Goal: Navigation & Orientation: Find specific page/section

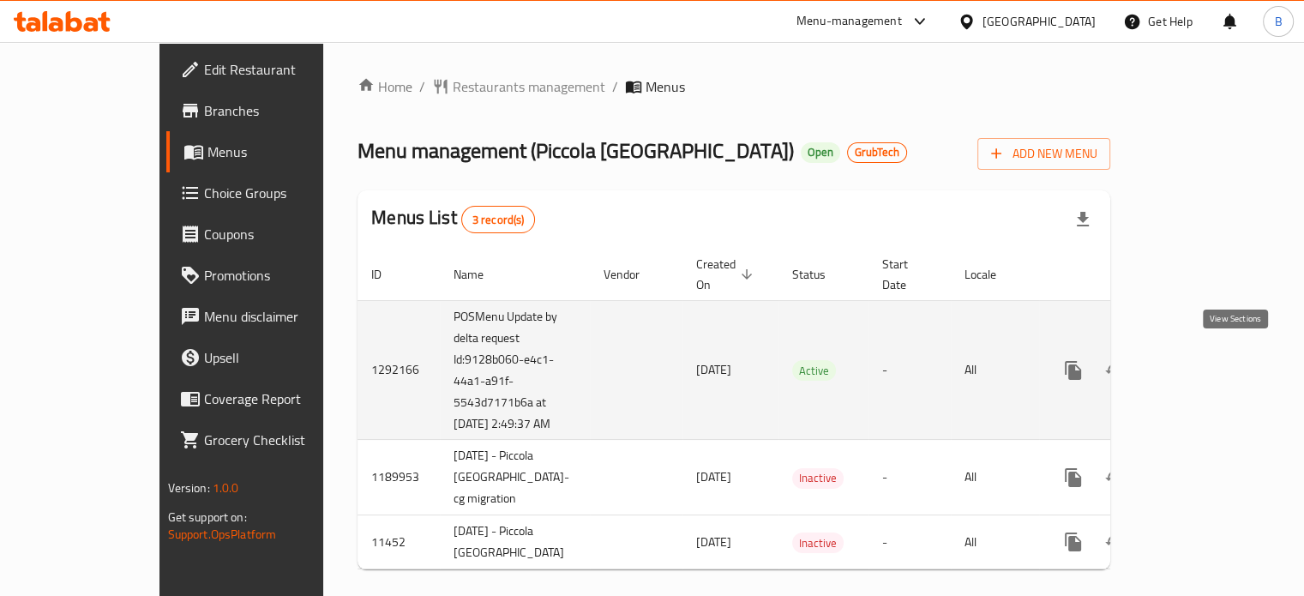
click at [1207, 360] on icon "enhanced table" at bounding box center [1197, 370] width 21 height 21
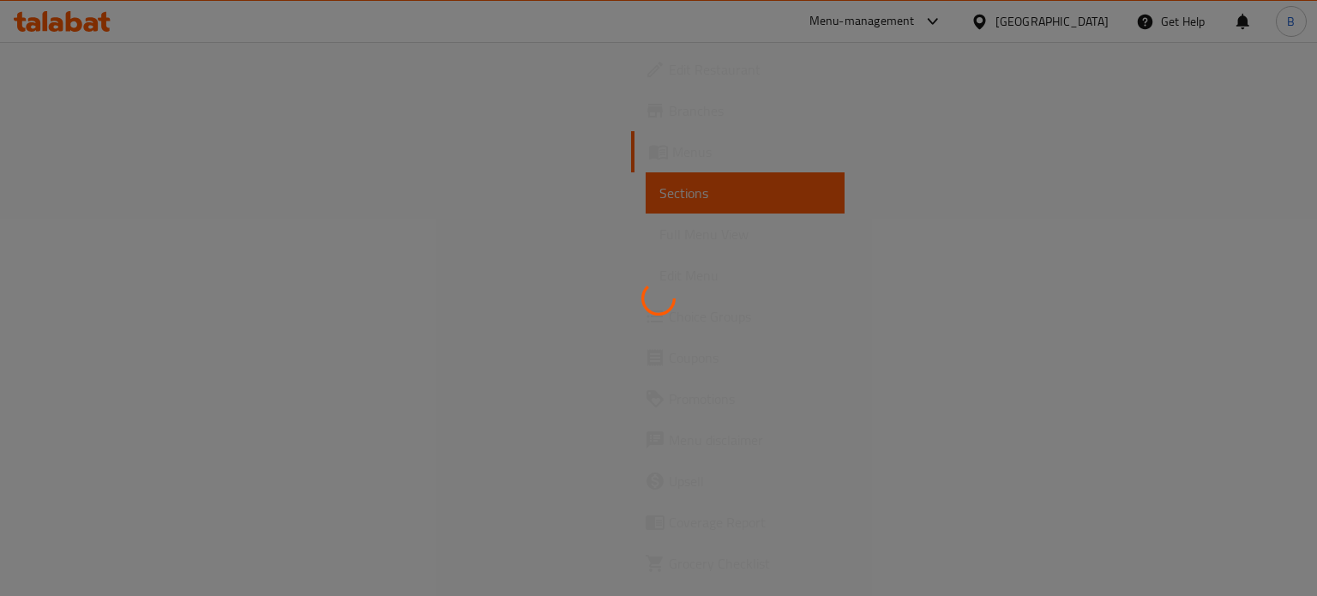
click at [443, 448] on div at bounding box center [658, 298] width 1317 height 596
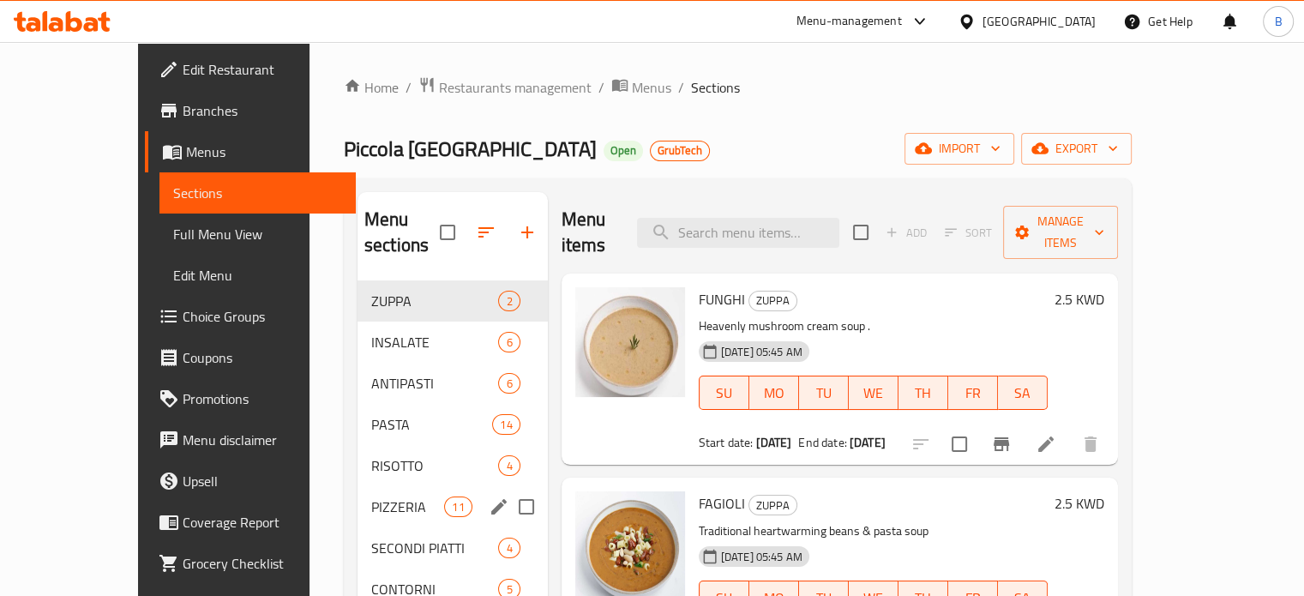
scroll to position [240, 0]
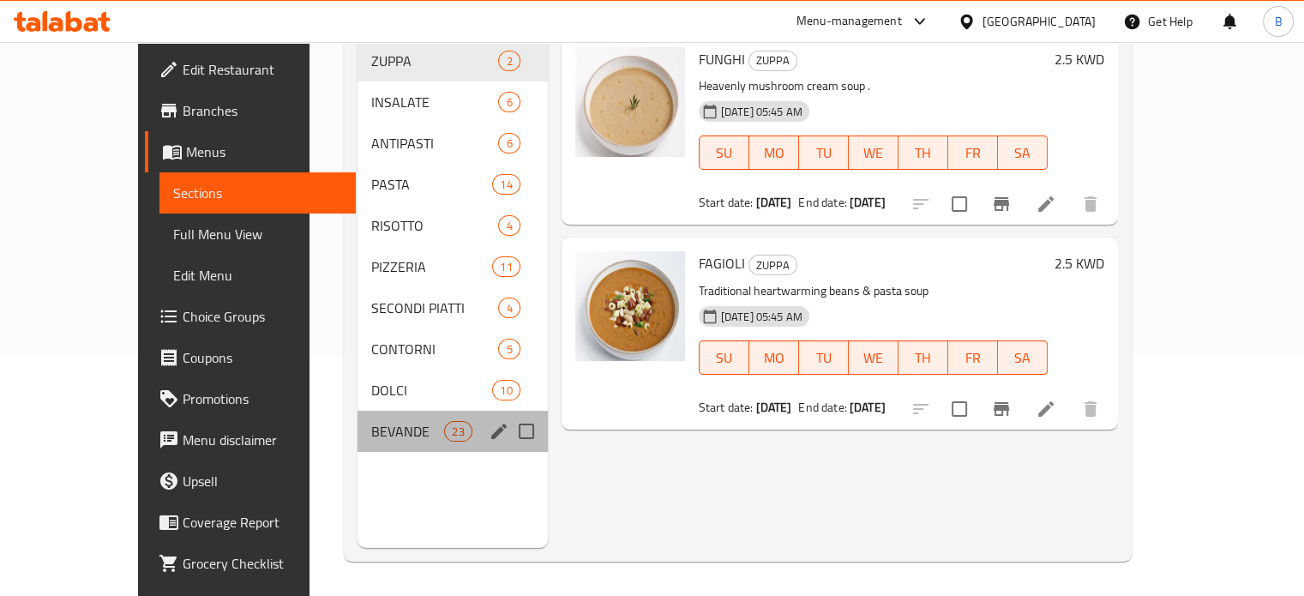
click at [381, 411] on div "BEVANDE 23" at bounding box center [453, 431] width 190 height 41
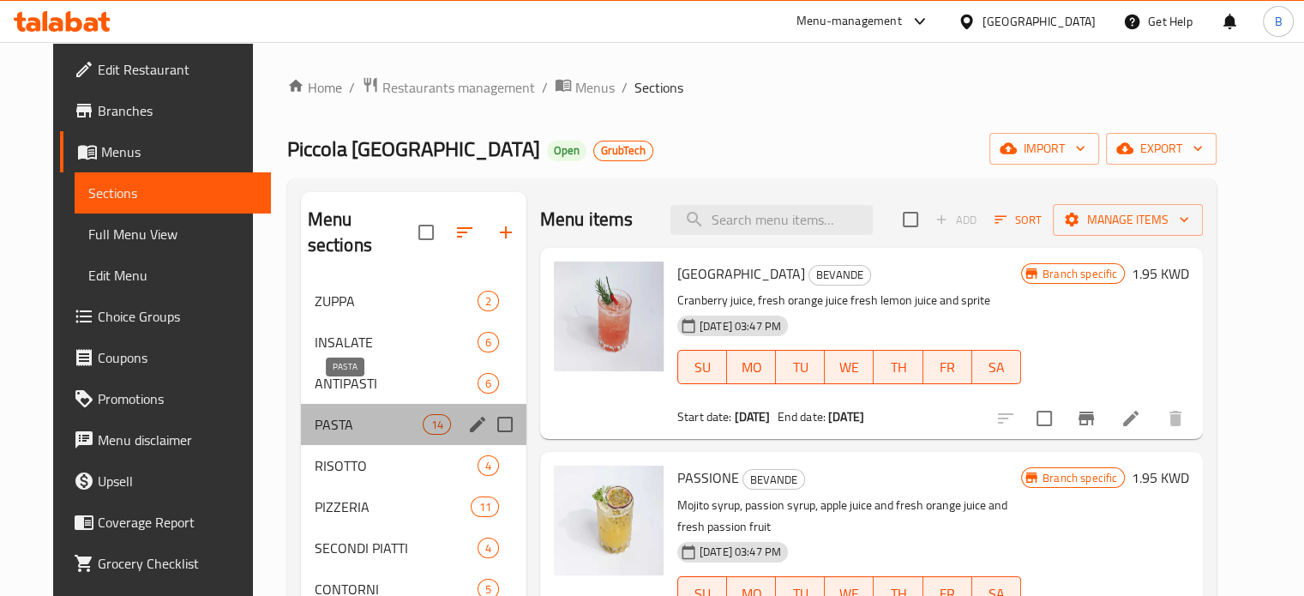
click at [335, 414] on span "PASTA" at bounding box center [369, 424] width 109 height 21
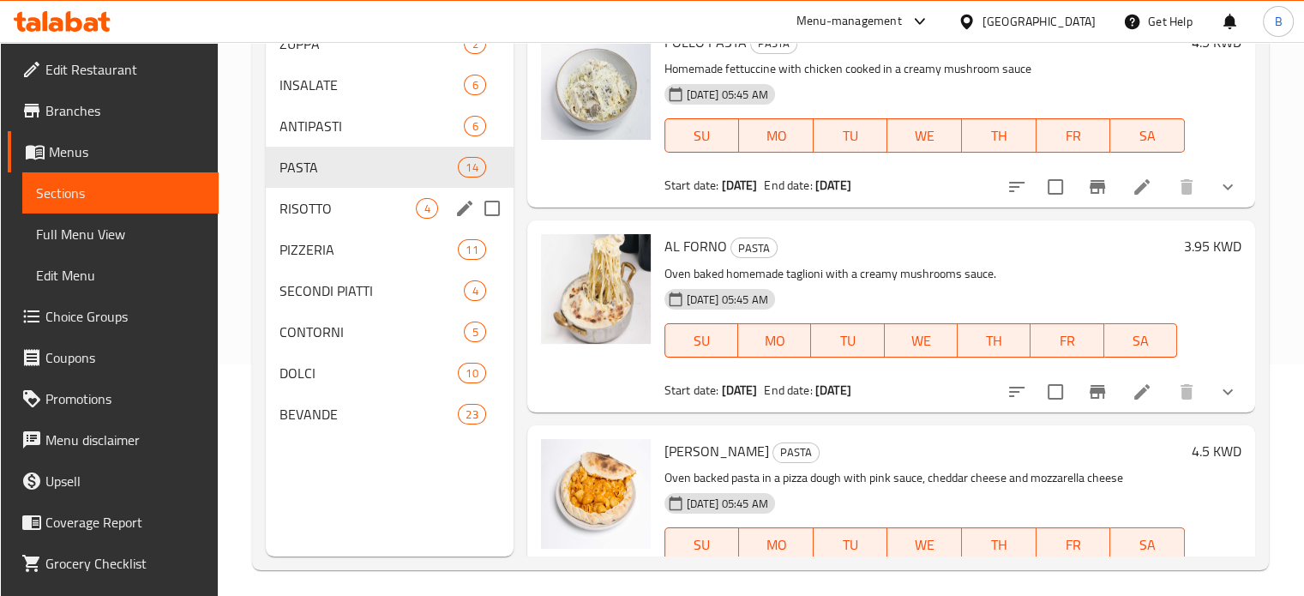
scroll to position [240, 0]
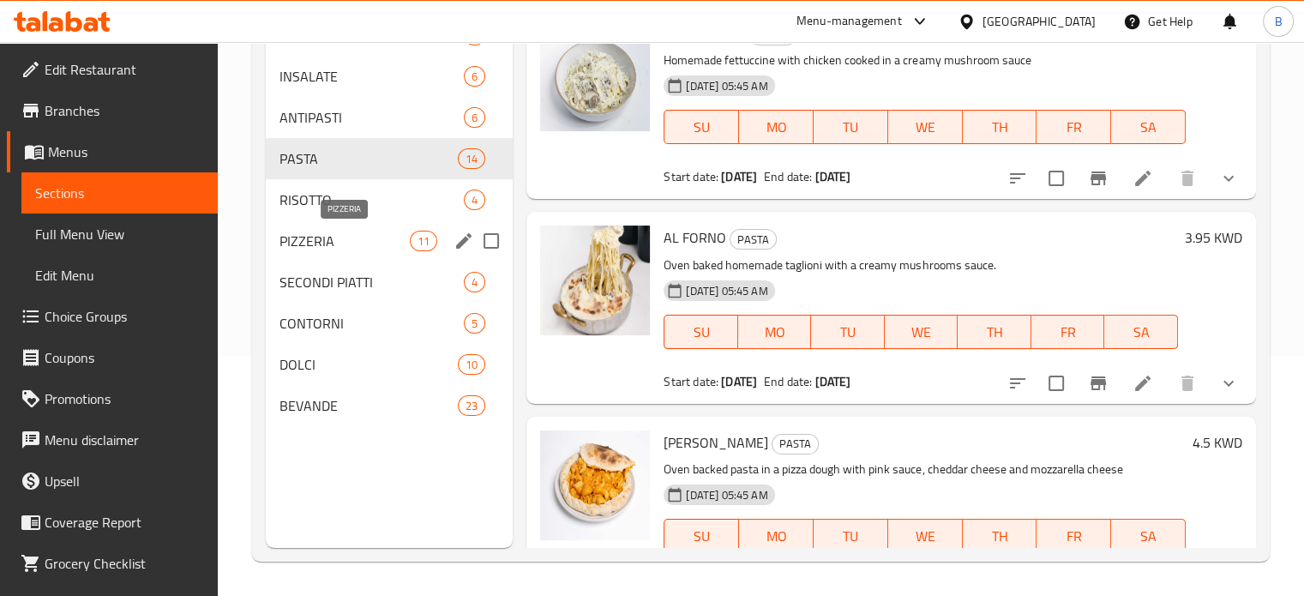
click at [344, 232] on span "PIZZERIA" at bounding box center [345, 241] width 131 height 21
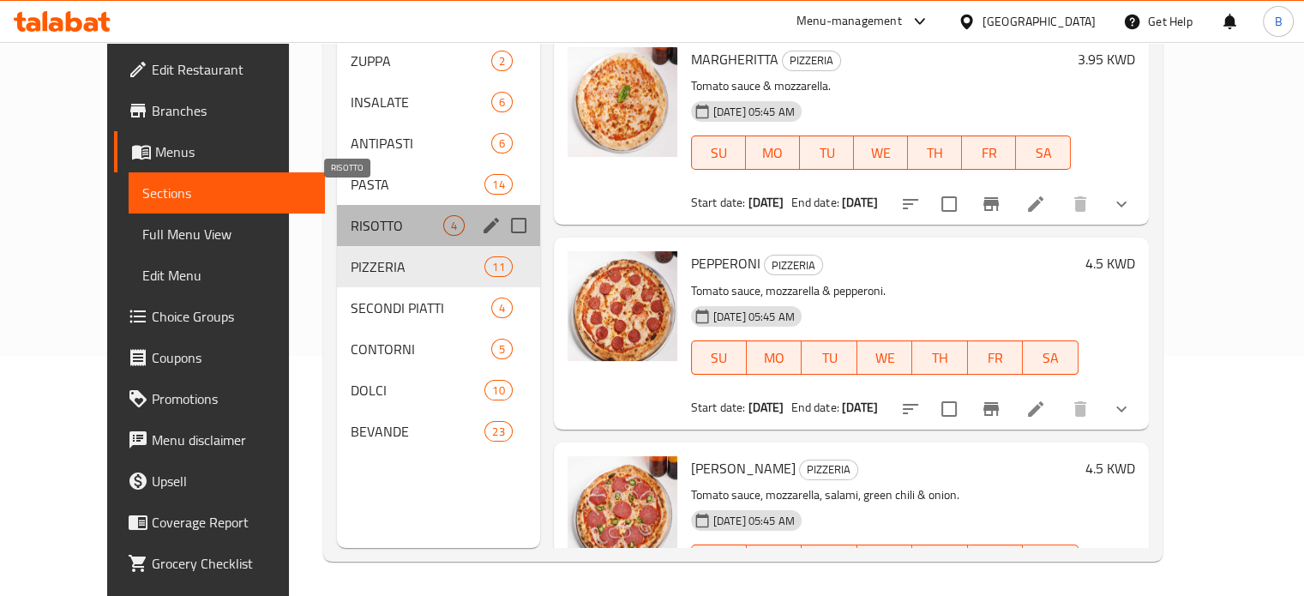
click at [351, 215] on span "RISOTTO" at bounding box center [397, 225] width 92 height 21
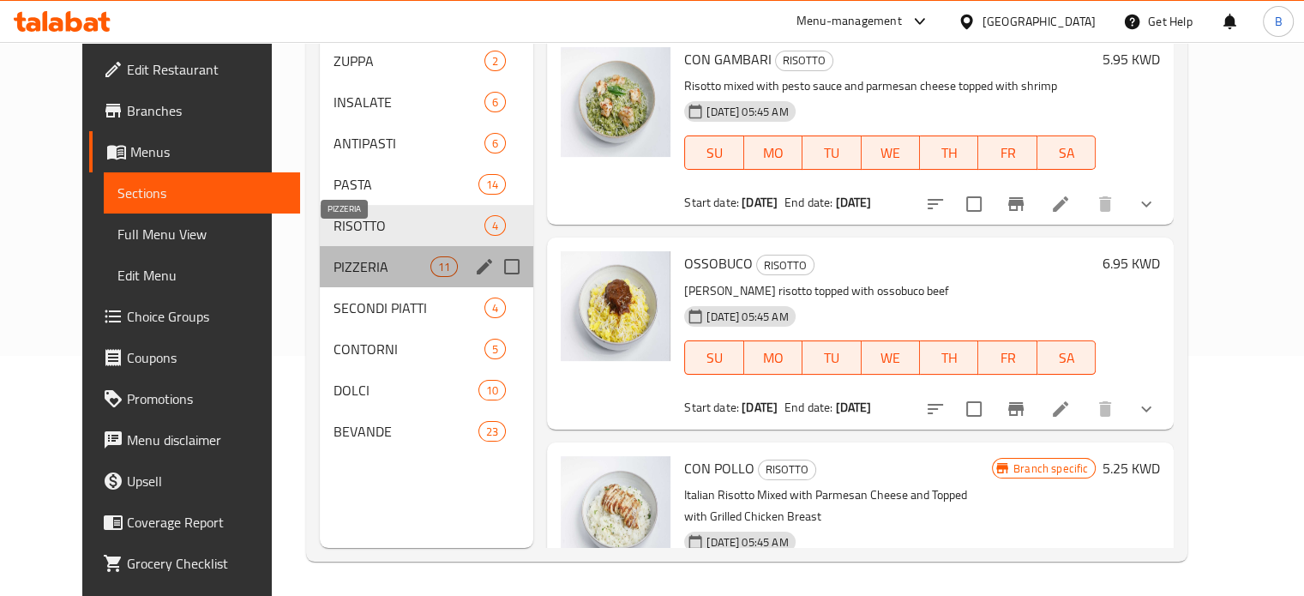
click at [355, 256] on span "PIZZERIA" at bounding box center [382, 266] width 97 height 21
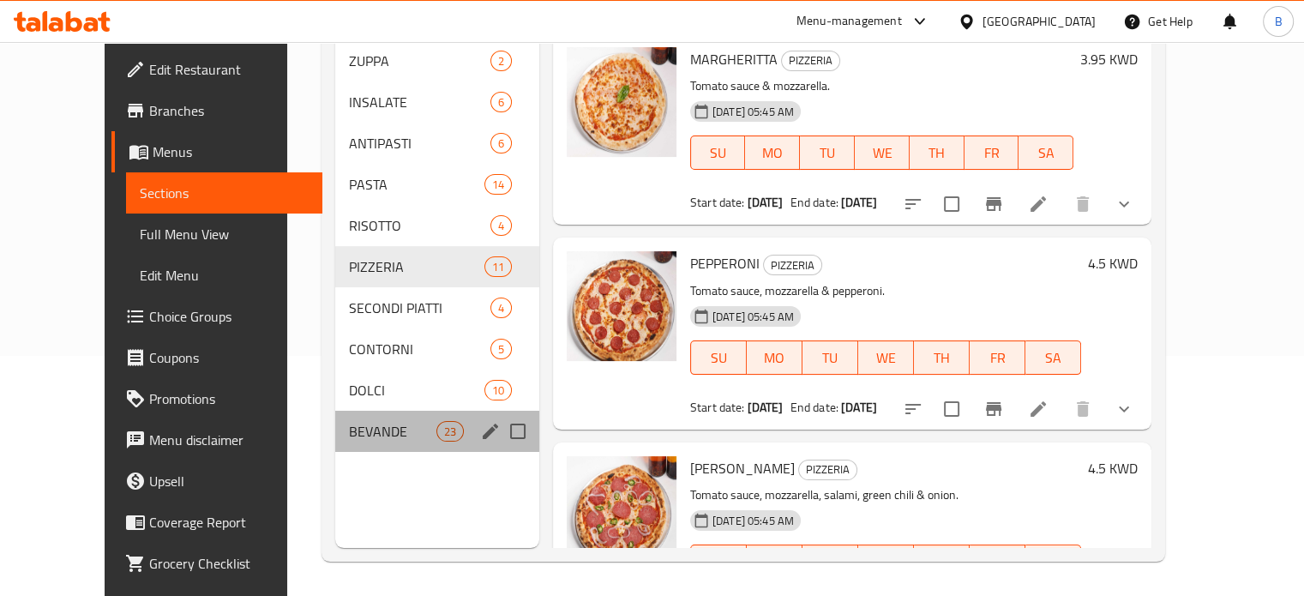
click at [343, 422] on div "BEVANDE 23" at bounding box center [437, 431] width 204 height 41
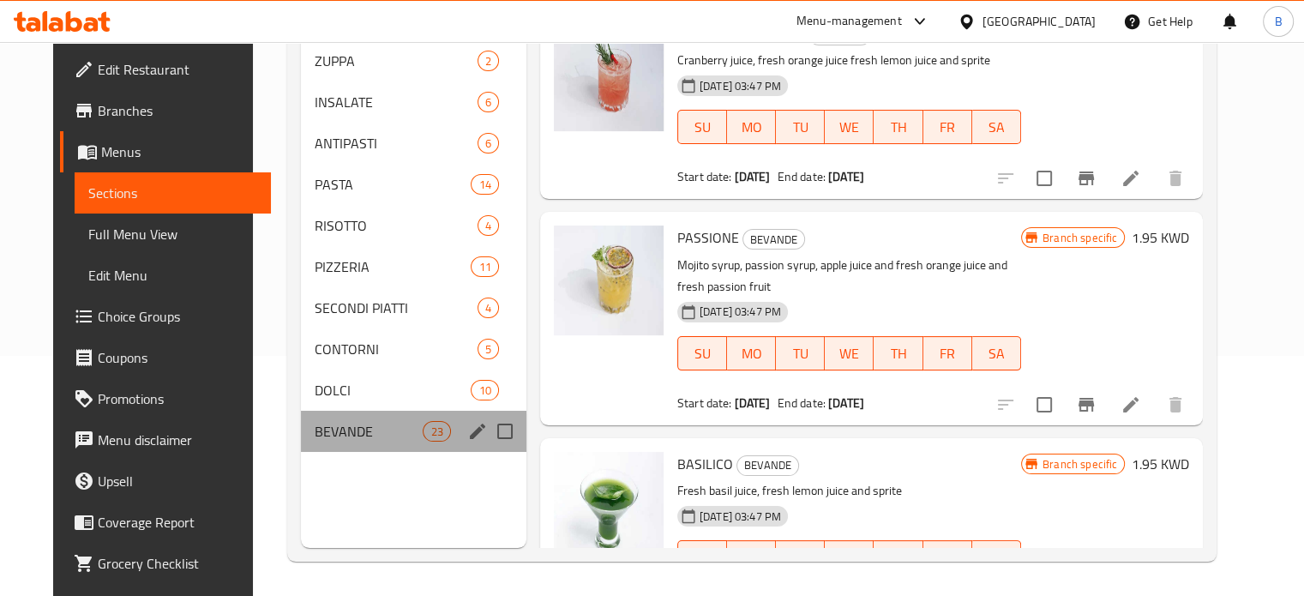
click at [340, 411] on div "BEVANDE 23" at bounding box center [414, 431] width 226 height 41
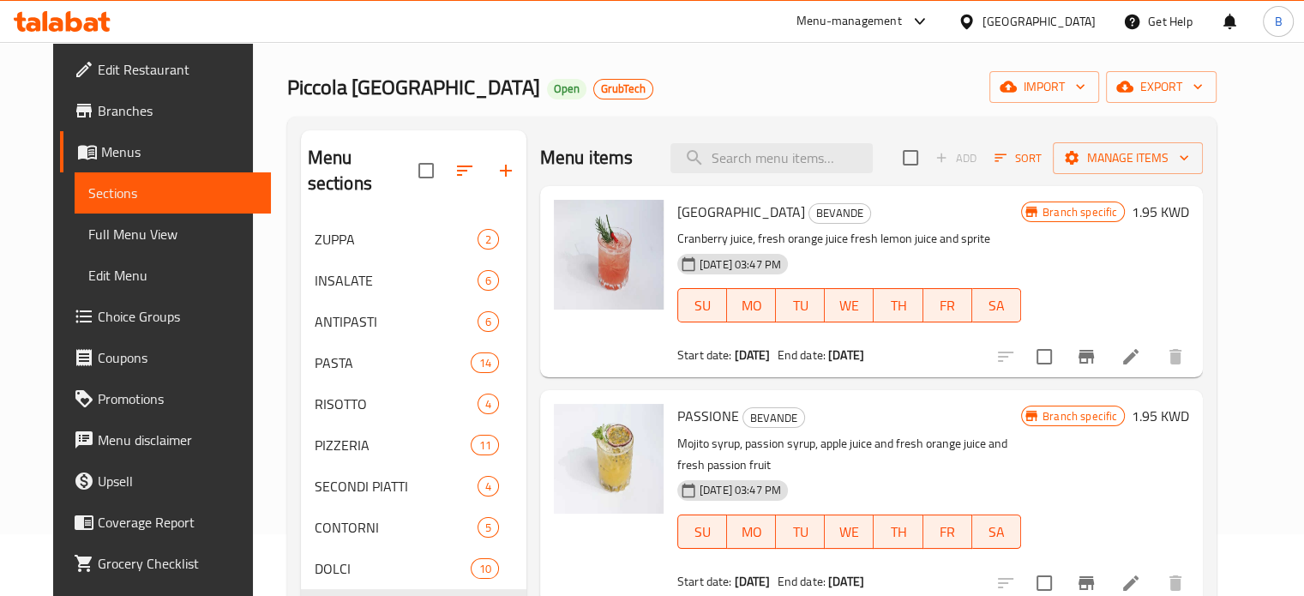
scroll to position [62, 0]
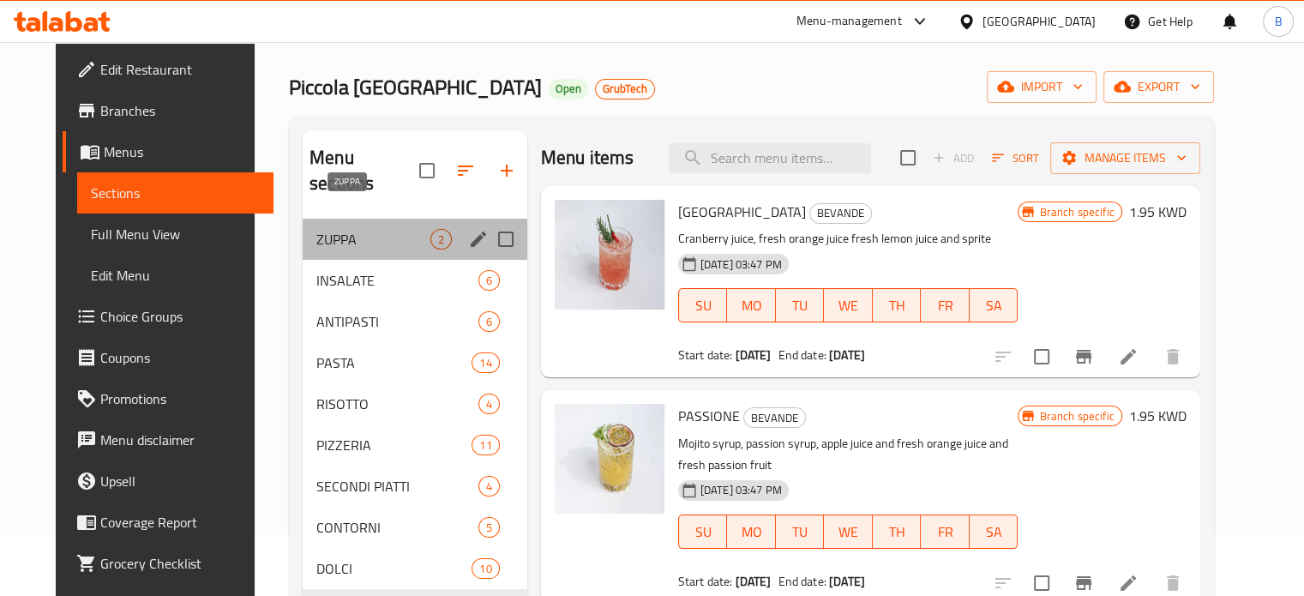
click at [361, 229] on span "ZUPPA" at bounding box center [373, 239] width 114 height 21
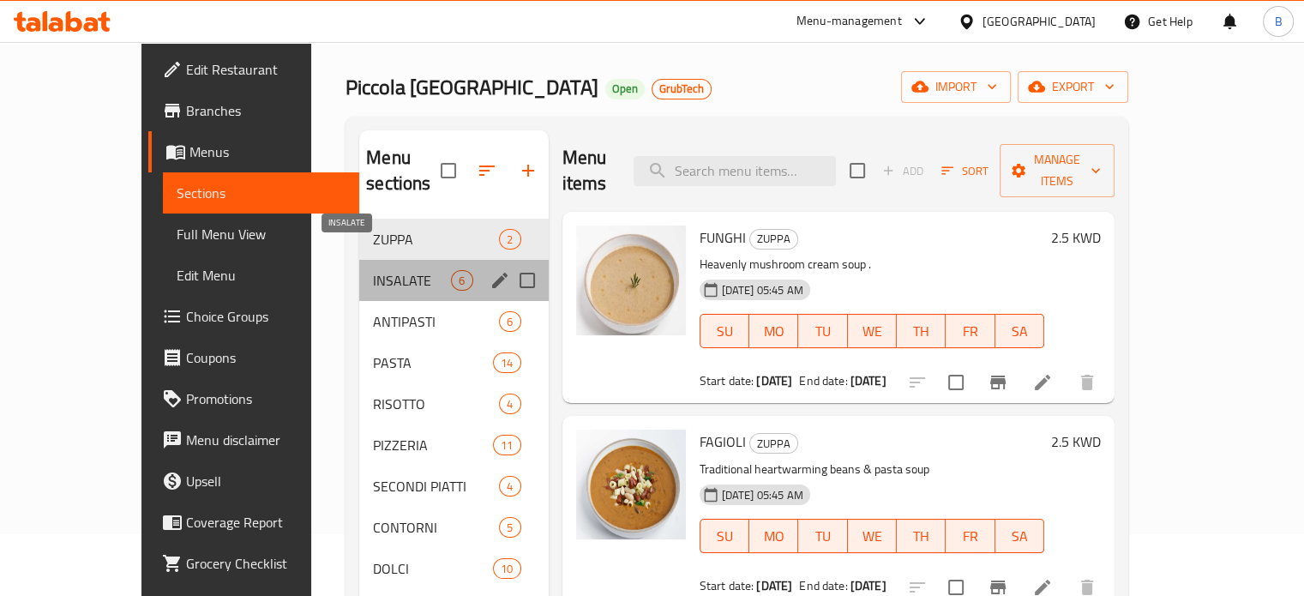
click at [373, 270] on span "INSALATE" at bounding box center [412, 280] width 78 height 21
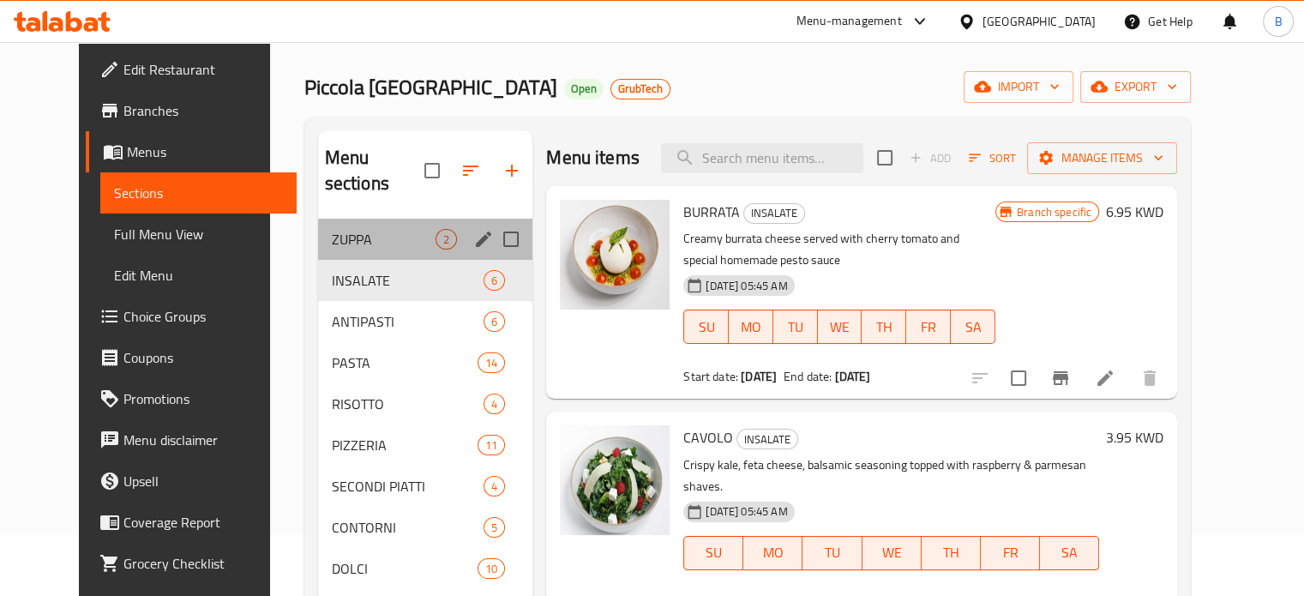
click at [318, 226] on div "ZUPPA 2" at bounding box center [425, 239] width 215 height 41
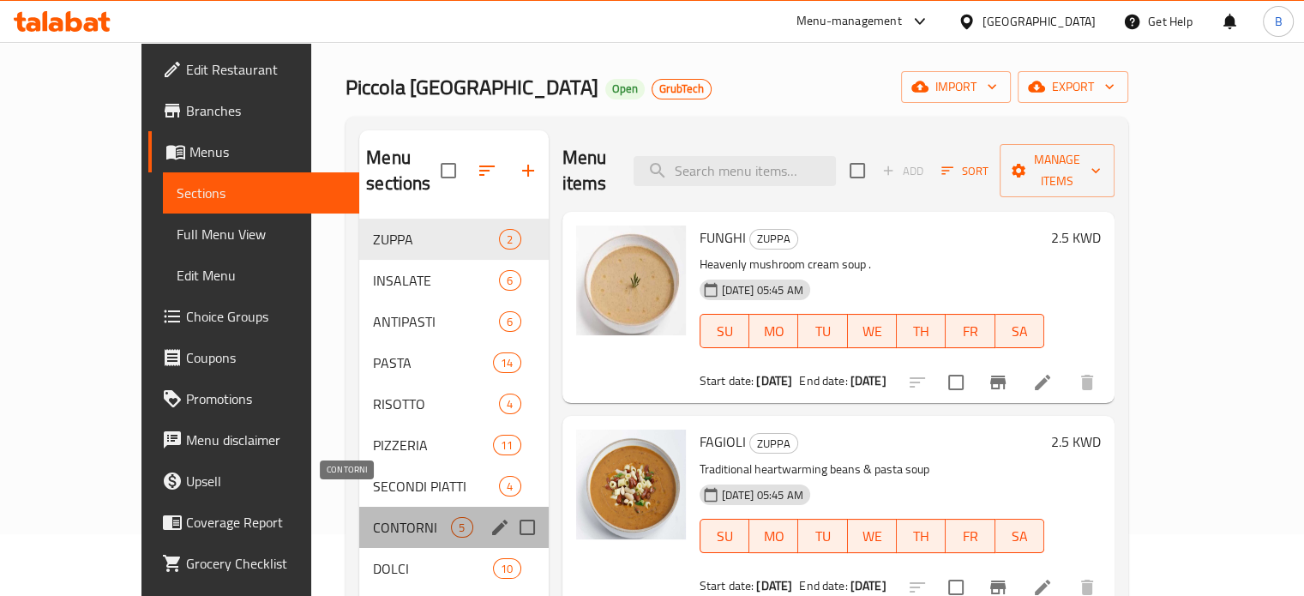
click at [373, 517] on span "CONTORNI" at bounding box center [412, 527] width 78 height 21
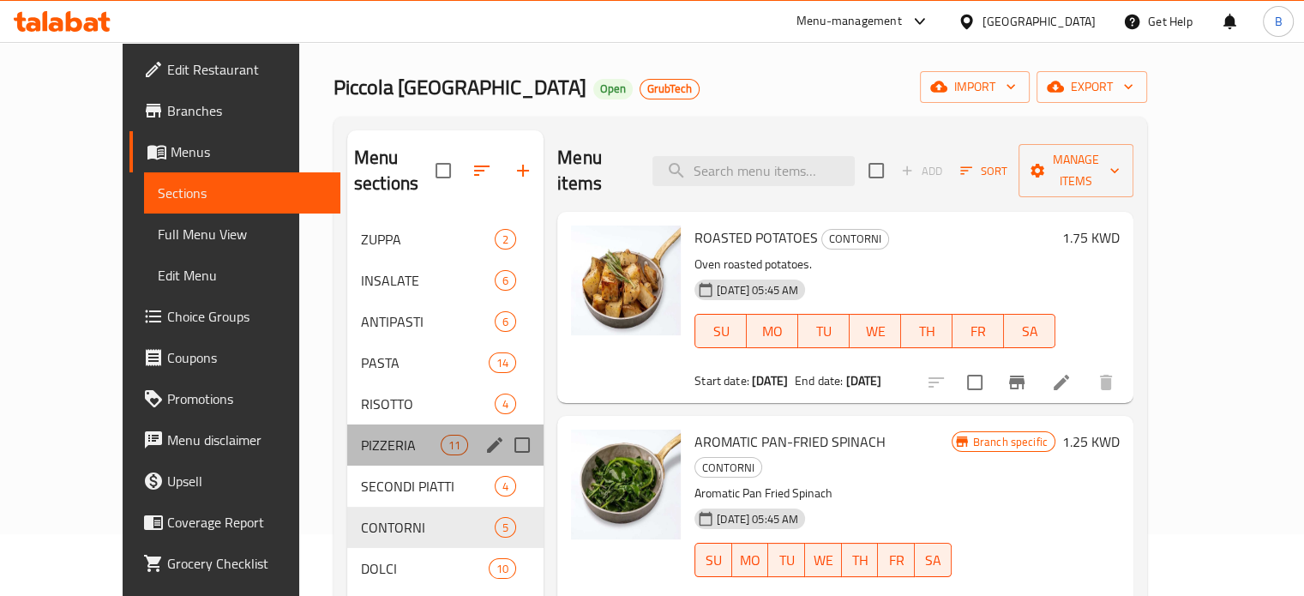
click at [347, 430] on div "PIZZERIA 11" at bounding box center [445, 444] width 196 height 41
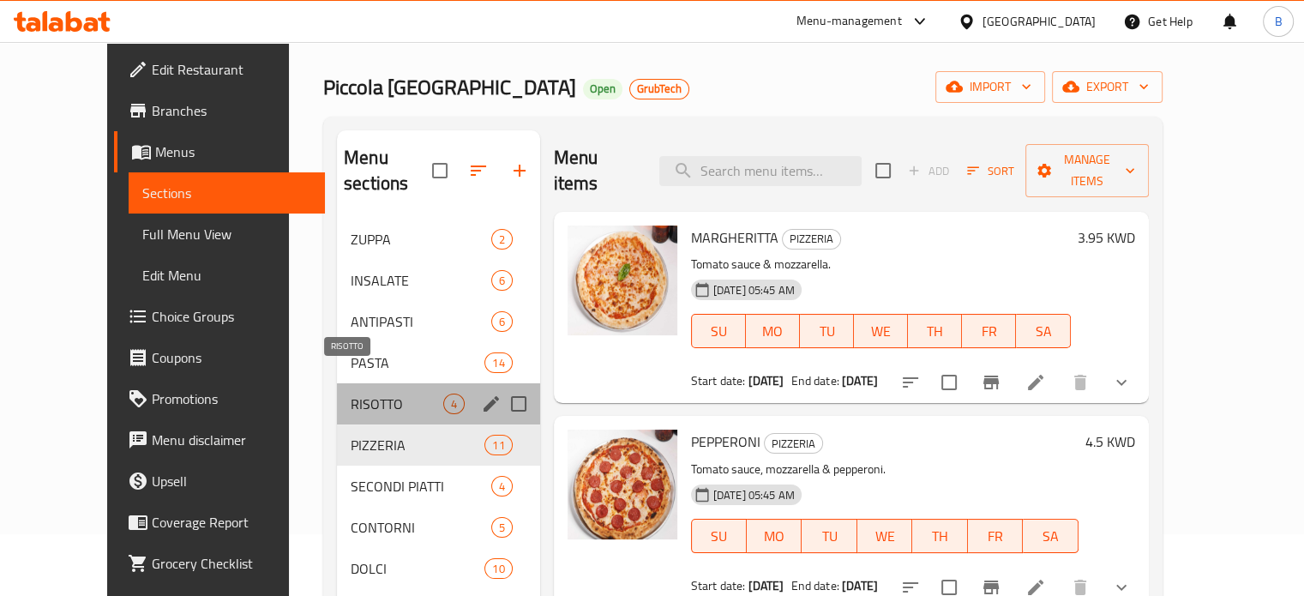
click at [357, 394] on span "RISOTTO" at bounding box center [397, 404] width 92 height 21
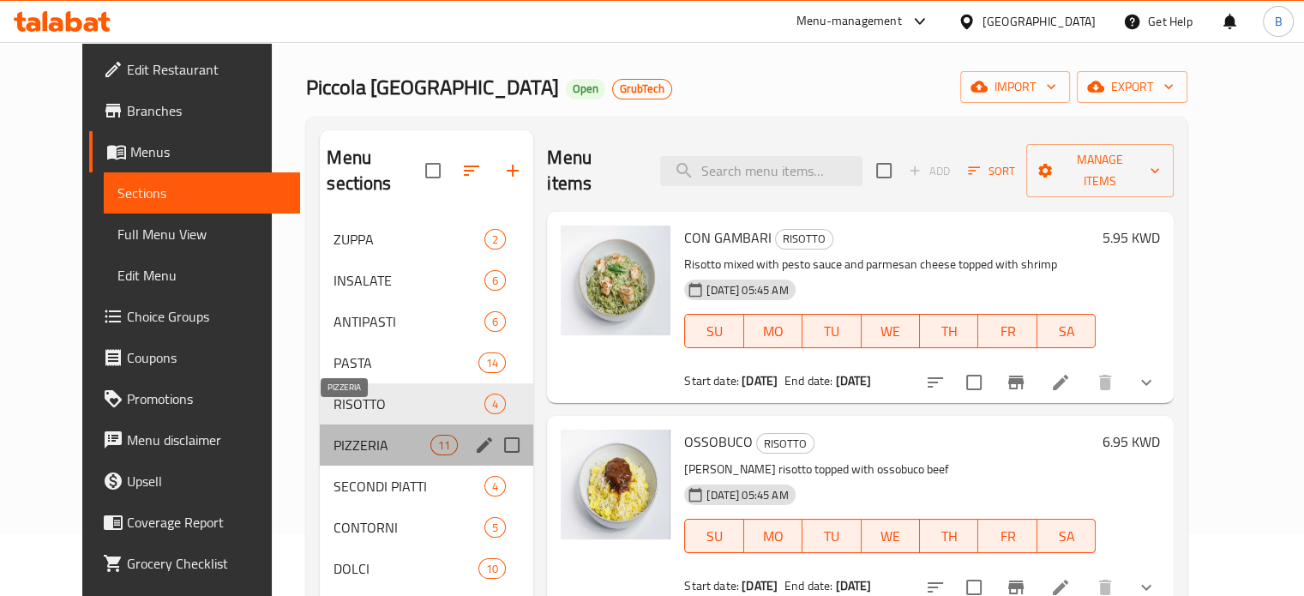
click at [361, 435] on span "PIZZERIA" at bounding box center [382, 445] width 97 height 21
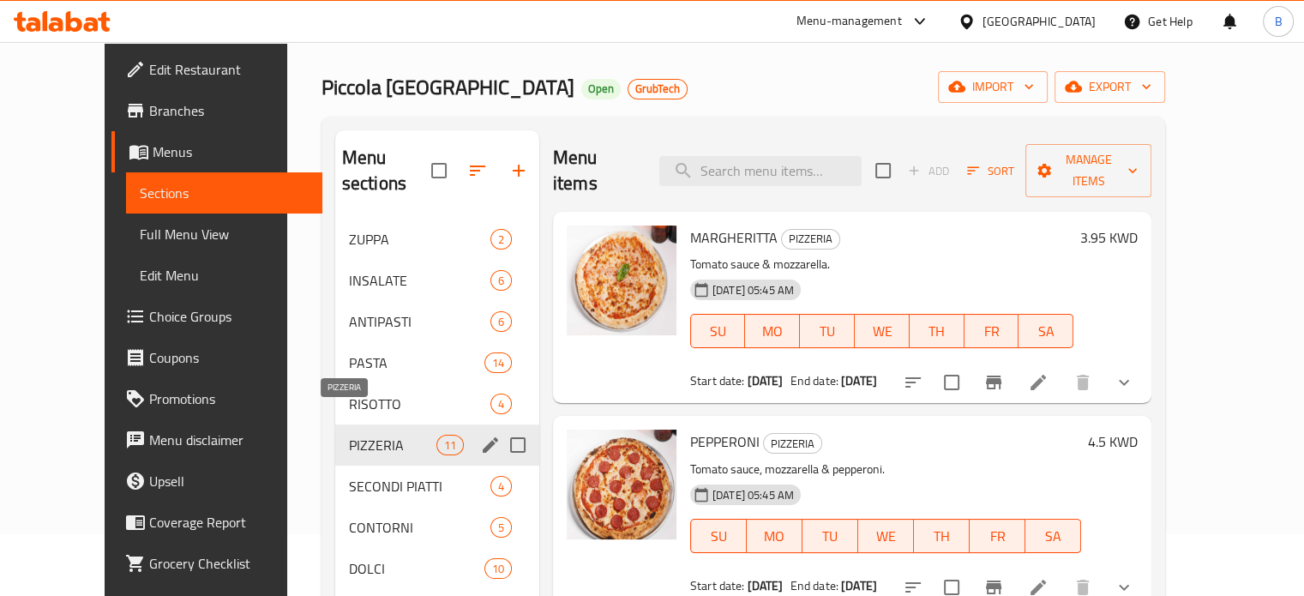
scroll to position [240, 0]
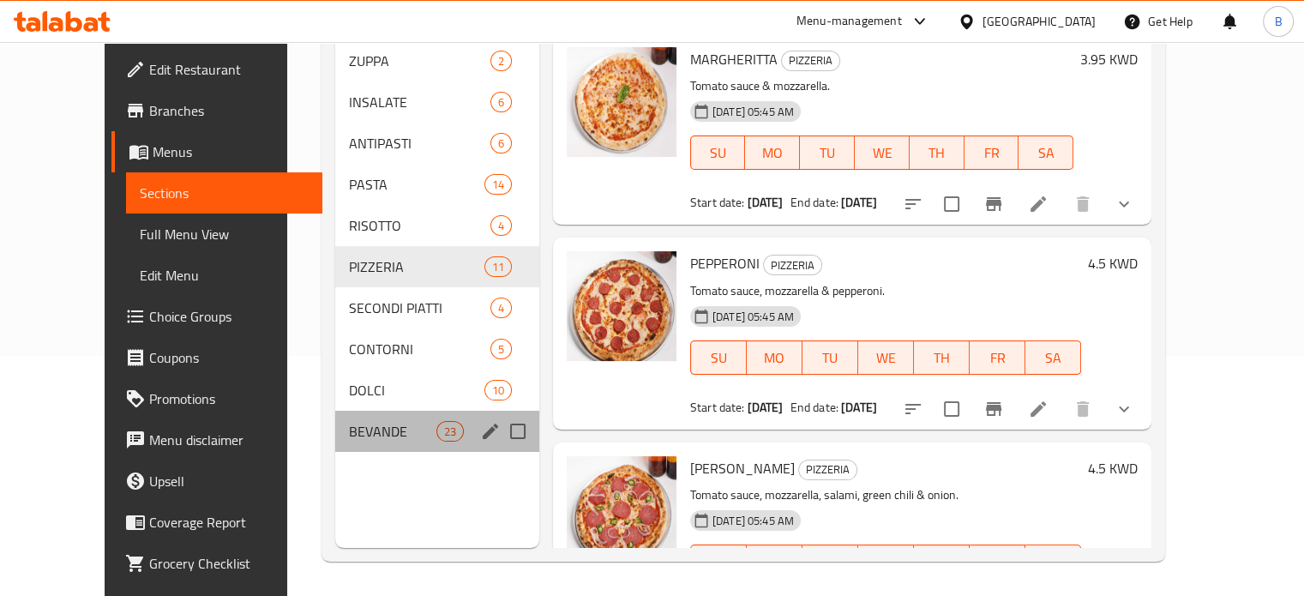
click at [361, 420] on div "BEVANDE 23" at bounding box center [437, 431] width 204 height 41
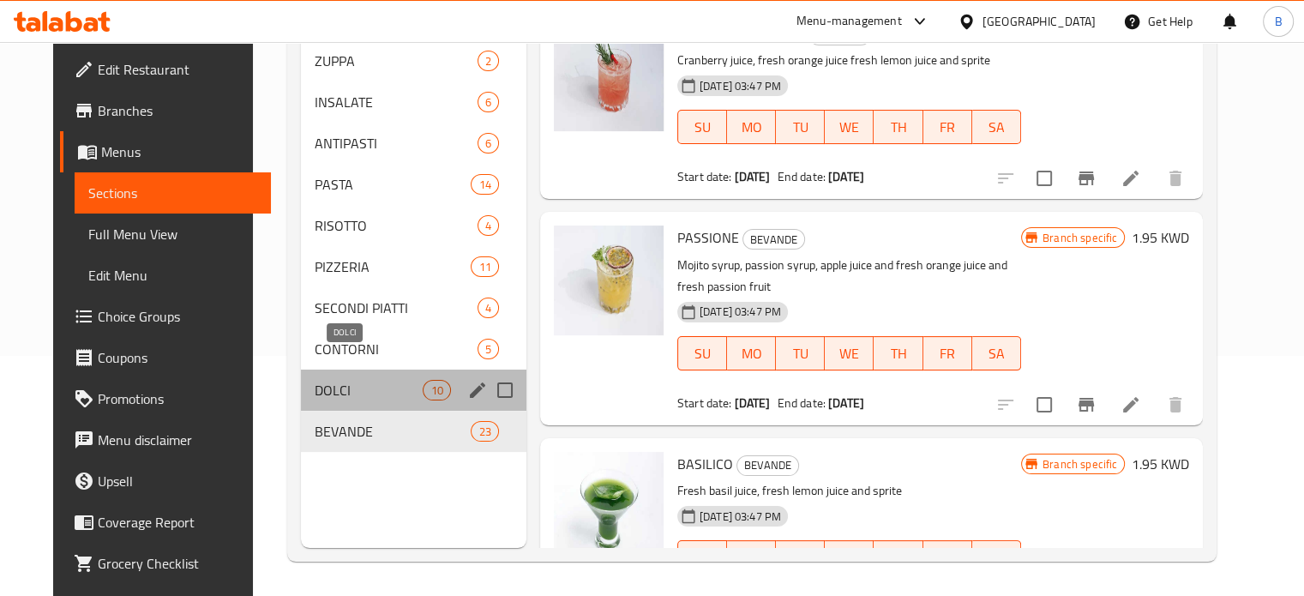
click at [343, 380] on span "DOLCI" at bounding box center [369, 390] width 109 height 21
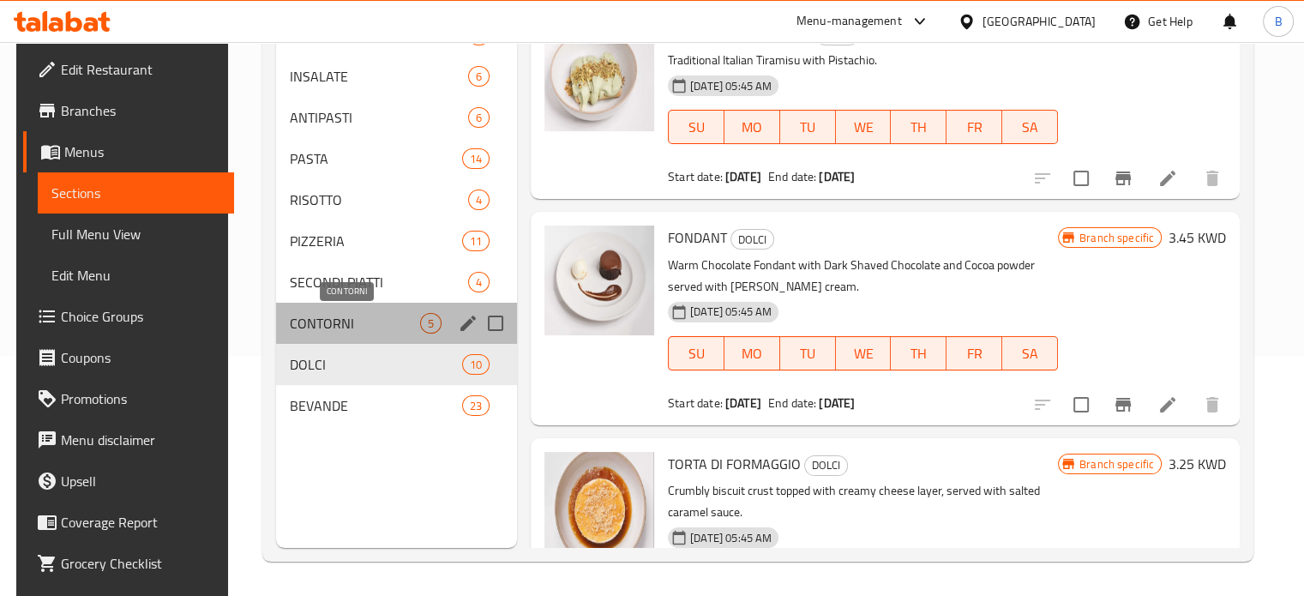
click at [343, 324] on span "CONTORNI" at bounding box center [355, 323] width 130 height 21
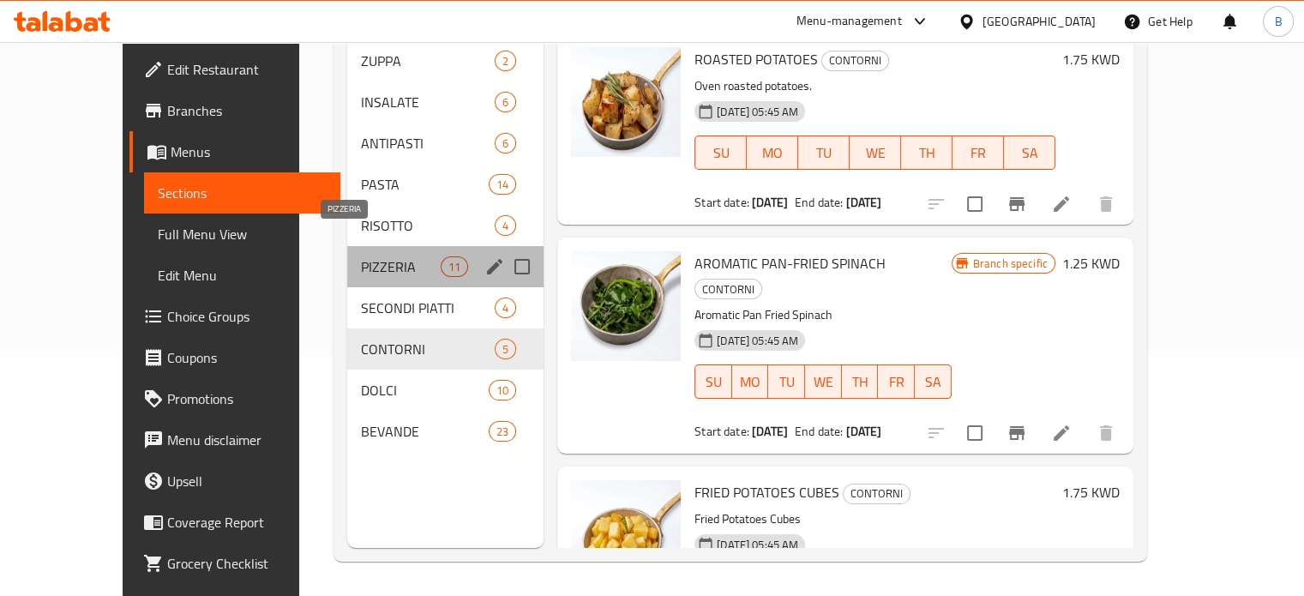
click at [361, 256] on span "PIZZERIA" at bounding box center [401, 266] width 80 height 21
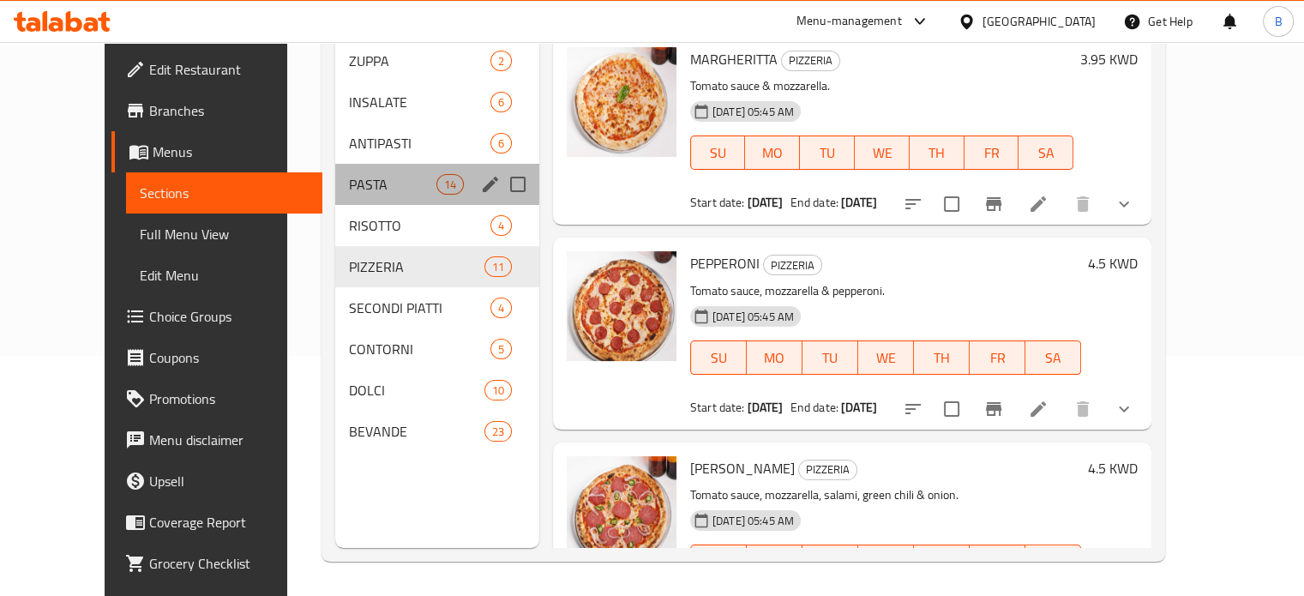
click at [368, 164] on div "PASTA 14" at bounding box center [437, 184] width 204 height 41
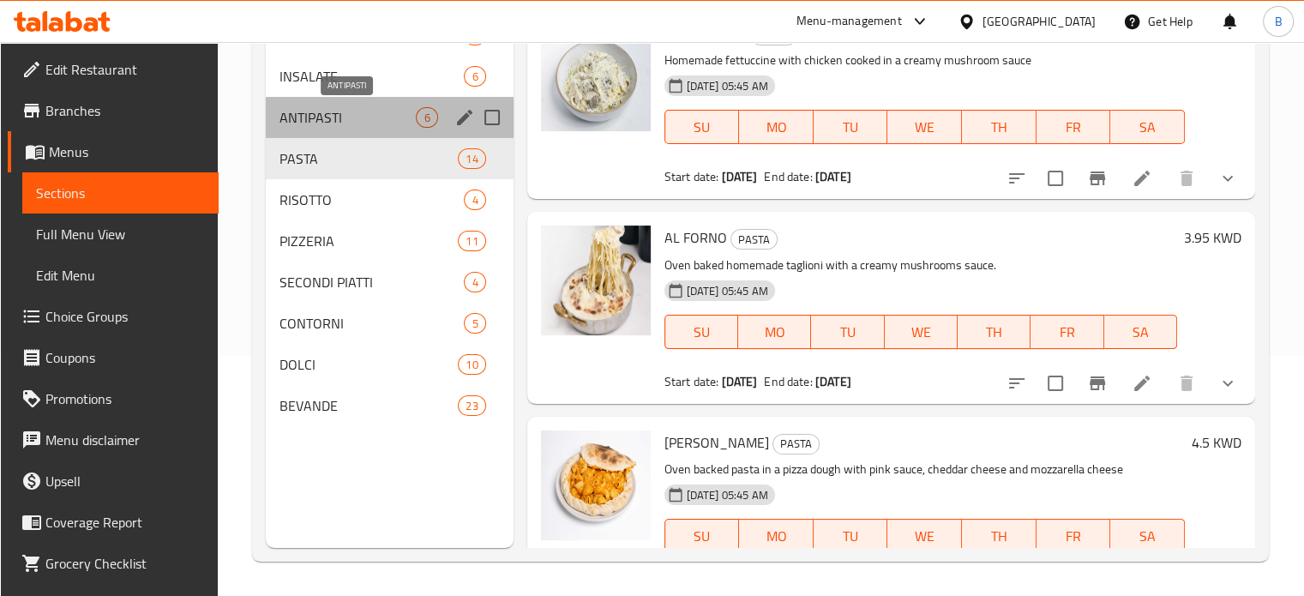
click at [359, 116] on span "ANTIPASTI" at bounding box center [348, 117] width 136 height 21
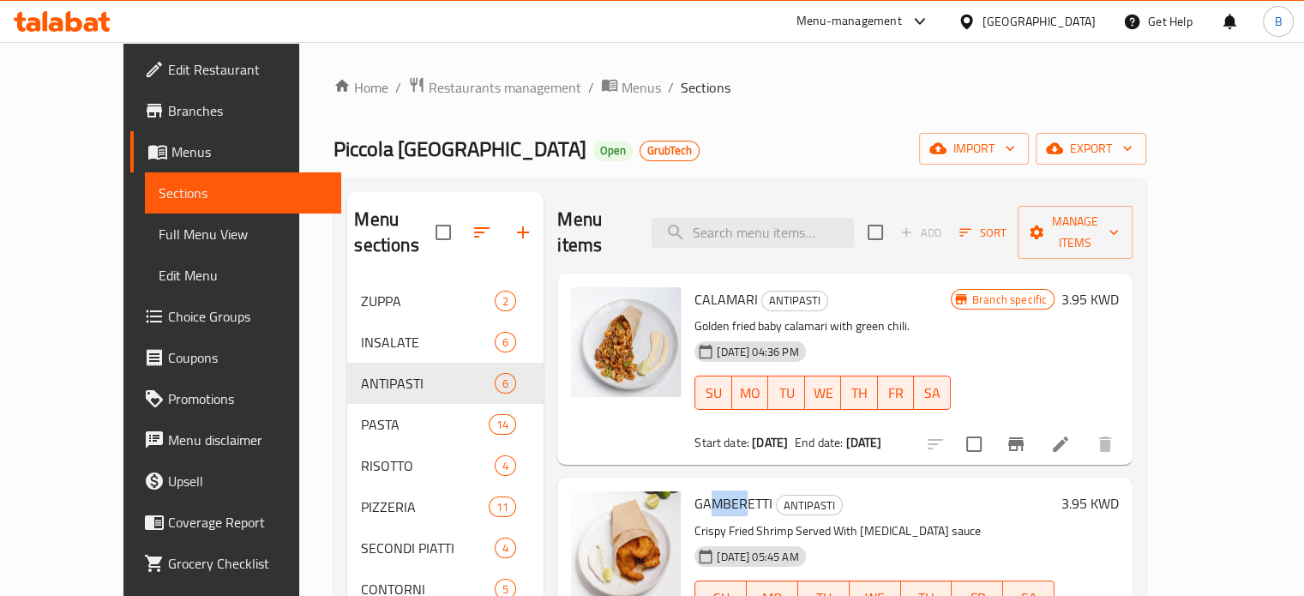
drag, startPoint x: 683, startPoint y: 479, endPoint x: 719, endPoint y: 483, distance: 37.0
click at [719, 491] on span "GAMBERETTI" at bounding box center [734, 504] width 78 height 26
click at [978, 491] on h6 "GAMBERETTI ANTIPASTI" at bounding box center [875, 503] width 360 height 24
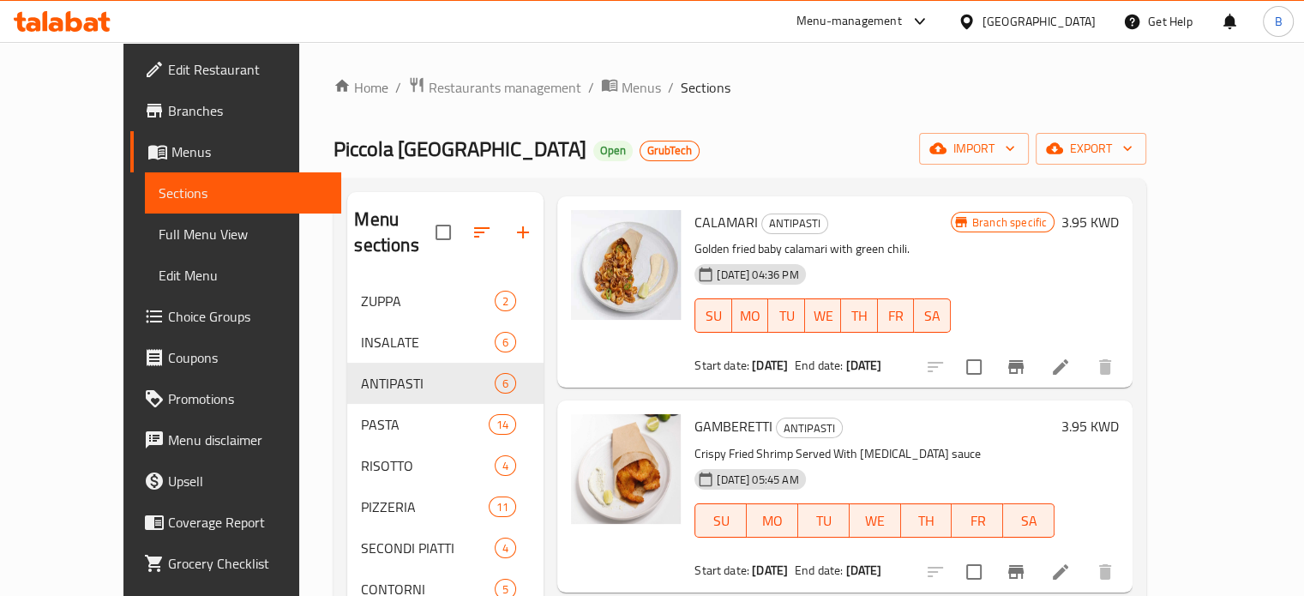
scroll to position [79, 0]
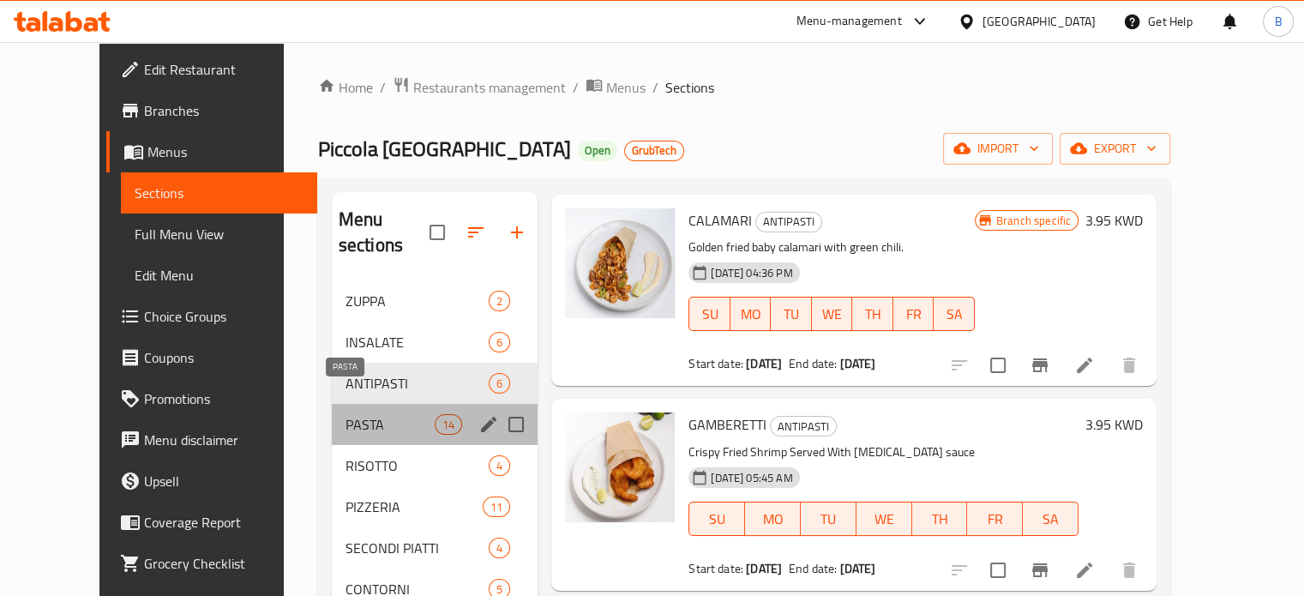
click at [346, 414] on span "PASTA" at bounding box center [390, 424] width 89 height 21
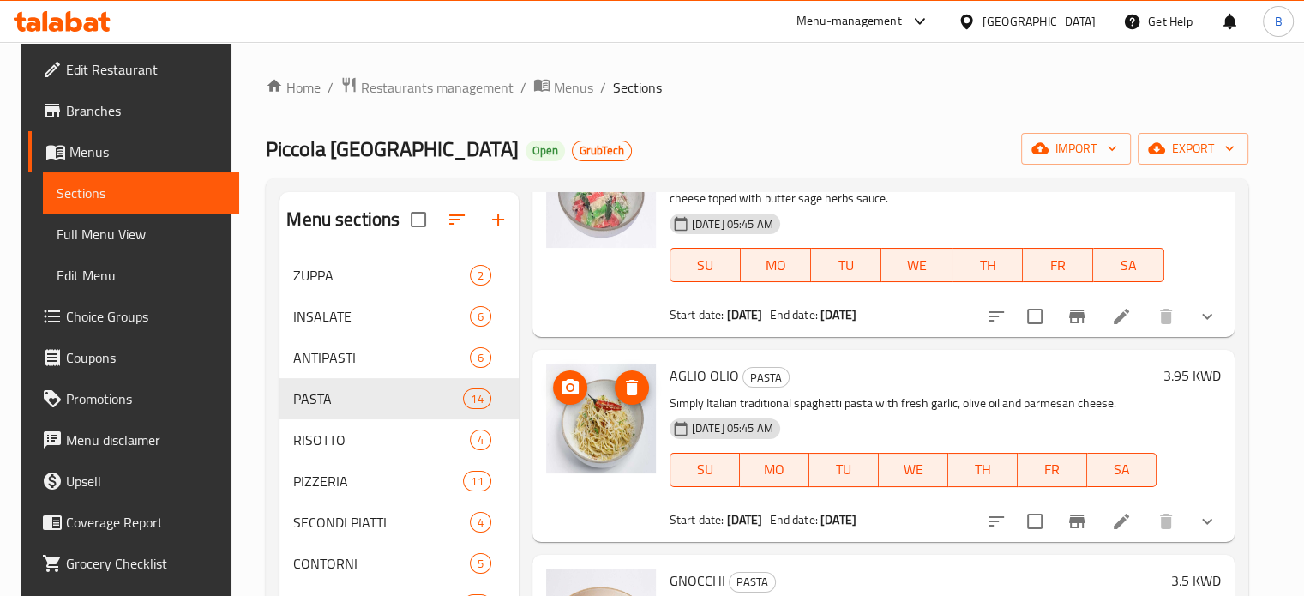
scroll to position [2353, 0]
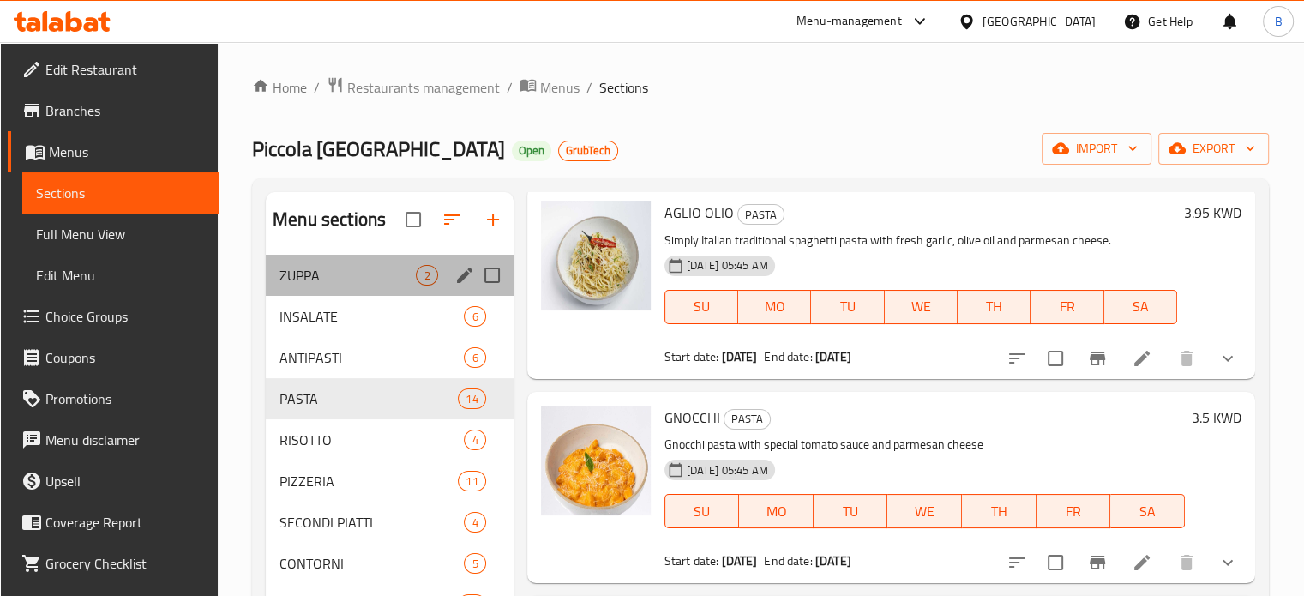
click at [271, 274] on div "ZUPPA 2" at bounding box center [389, 275] width 247 height 41
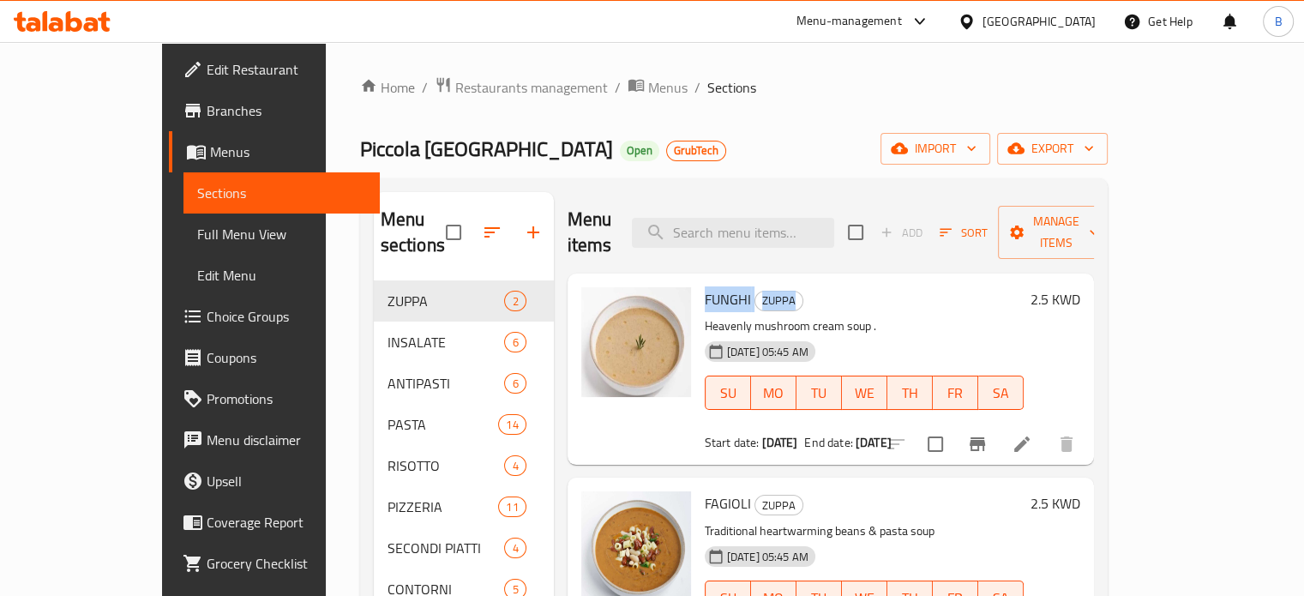
drag, startPoint x: 798, startPoint y: 277, endPoint x: 660, endPoint y: 276, distance: 138.1
click at [698, 280] on div "FUNGHI ZUPPA Heavenly mushroom cream soup . [DATE] 05:45 AM SU MO TU WE TH FR S…" at bounding box center [864, 369] width 333 height 178
click at [669, 153] on div "Piccola Milano Open GrubTech import export" at bounding box center [734, 149] width 748 height 32
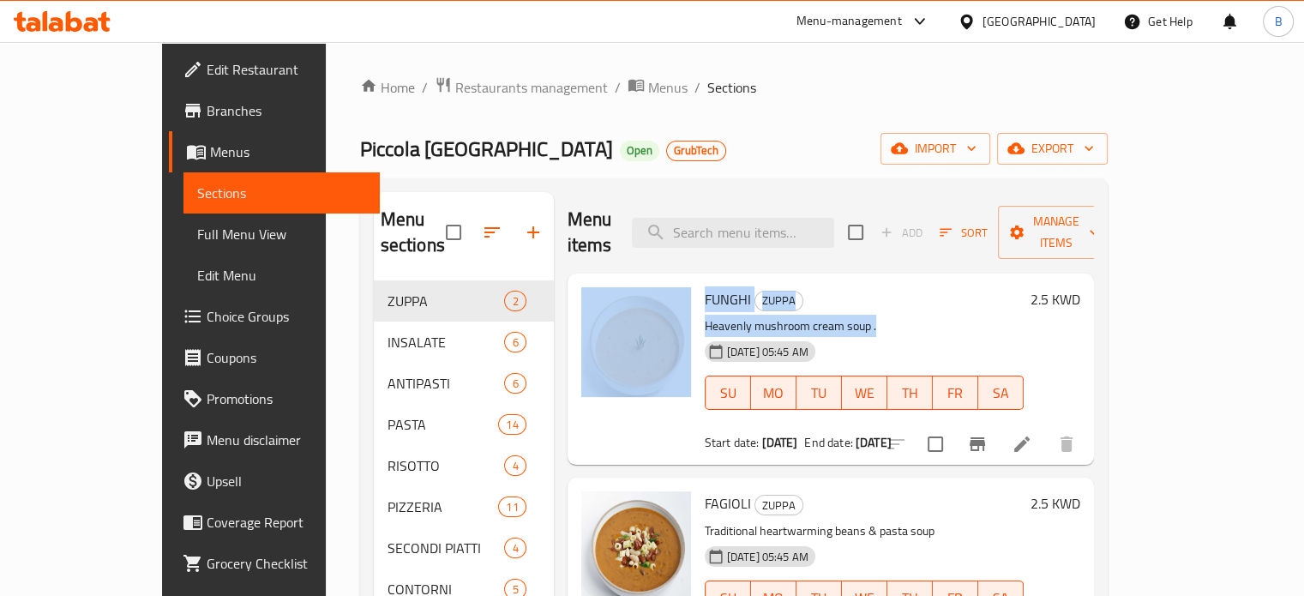
drag, startPoint x: 835, startPoint y: 297, endPoint x: 655, endPoint y: 303, distance: 180.2
click at [655, 303] on div "FUNGHI ZUPPA Heavenly mushroom cream soup . [DATE] 05:45 AM SU MO TU WE TH FR S…" at bounding box center [831, 369] width 513 height 178
click at [1024, 316] on p "Heavenly mushroom cream soup ." at bounding box center [864, 326] width 319 height 21
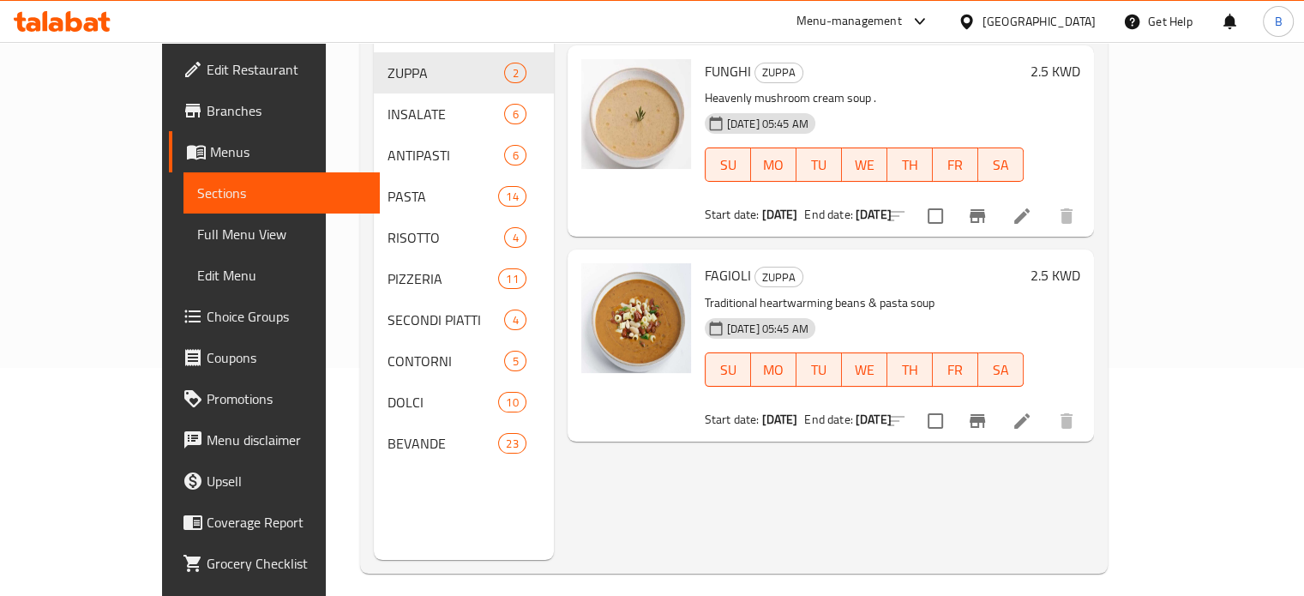
scroll to position [240, 0]
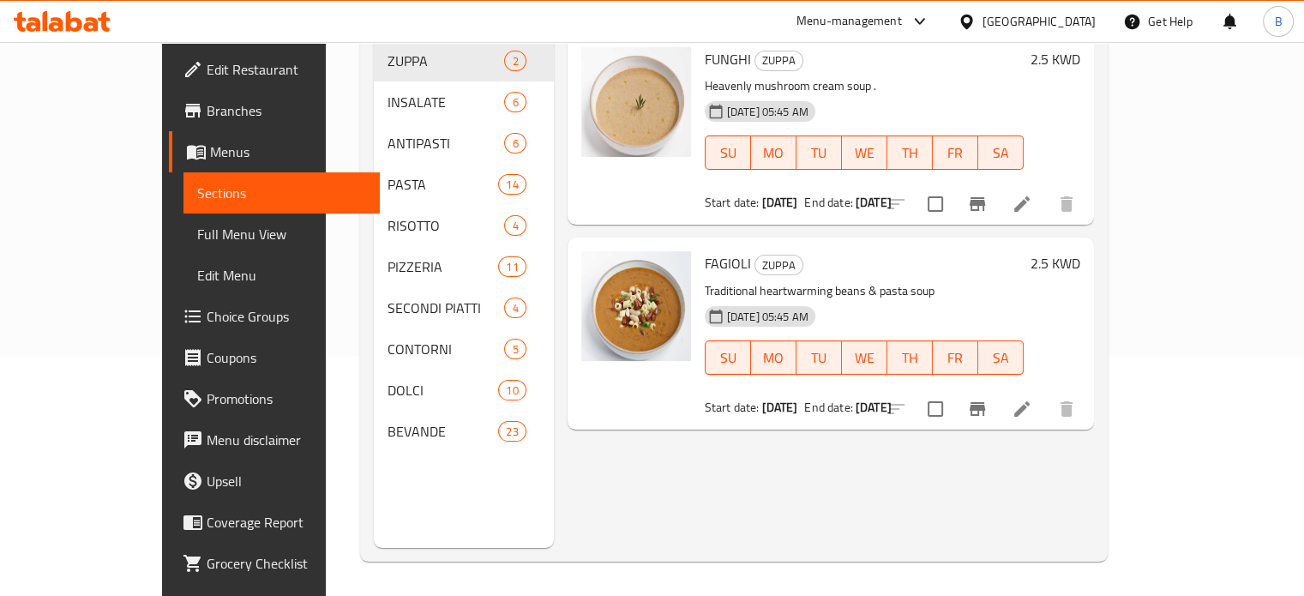
click at [1094, 478] on div "Menu items Add Sort Manage items FUNGHI ZUPPA Heavenly mushroom cream soup . [D…" at bounding box center [824, 250] width 540 height 596
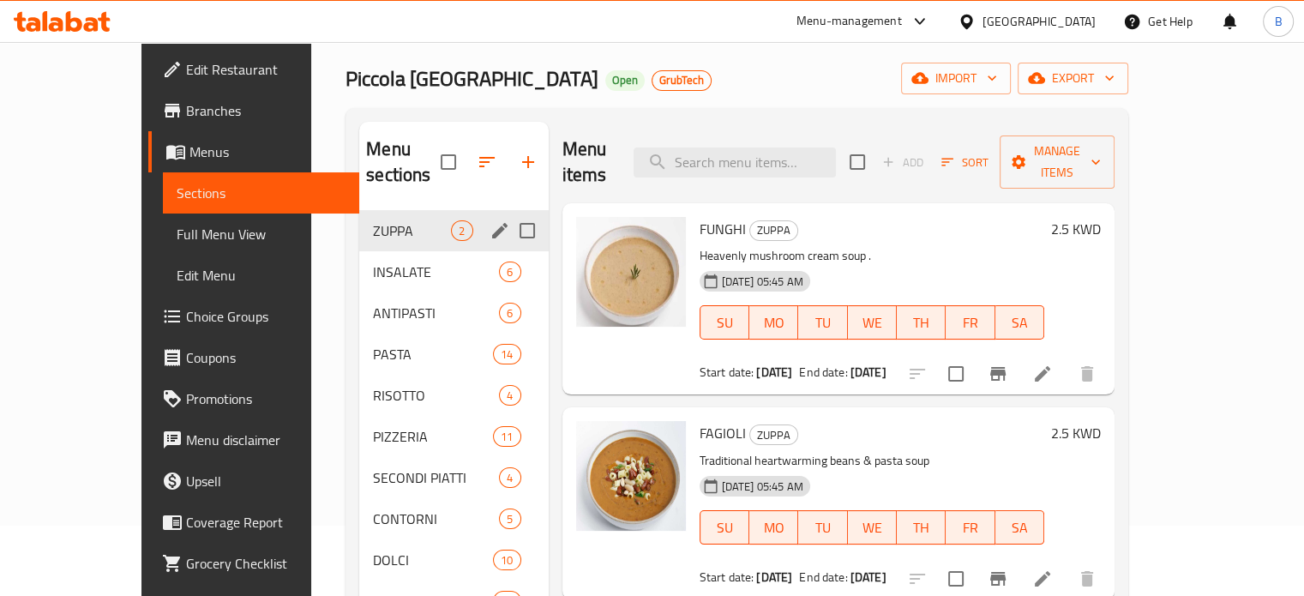
scroll to position [69, 0]
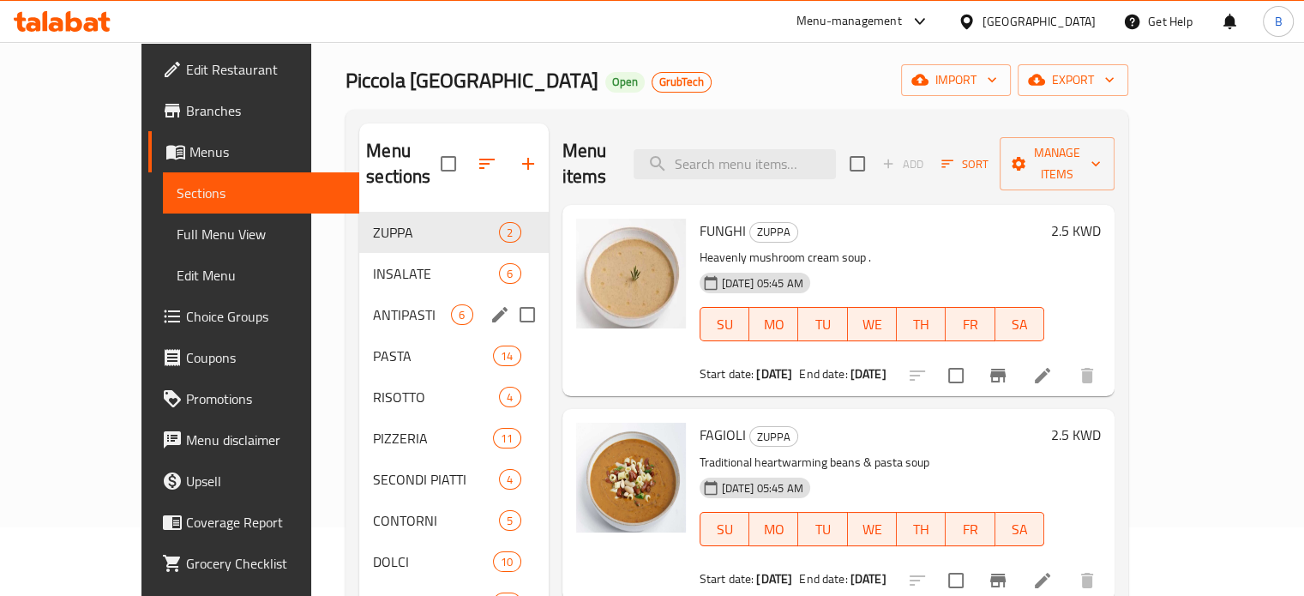
click at [359, 301] on div "ANTIPASTI 6" at bounding box center [453, 314] width 189 height 41
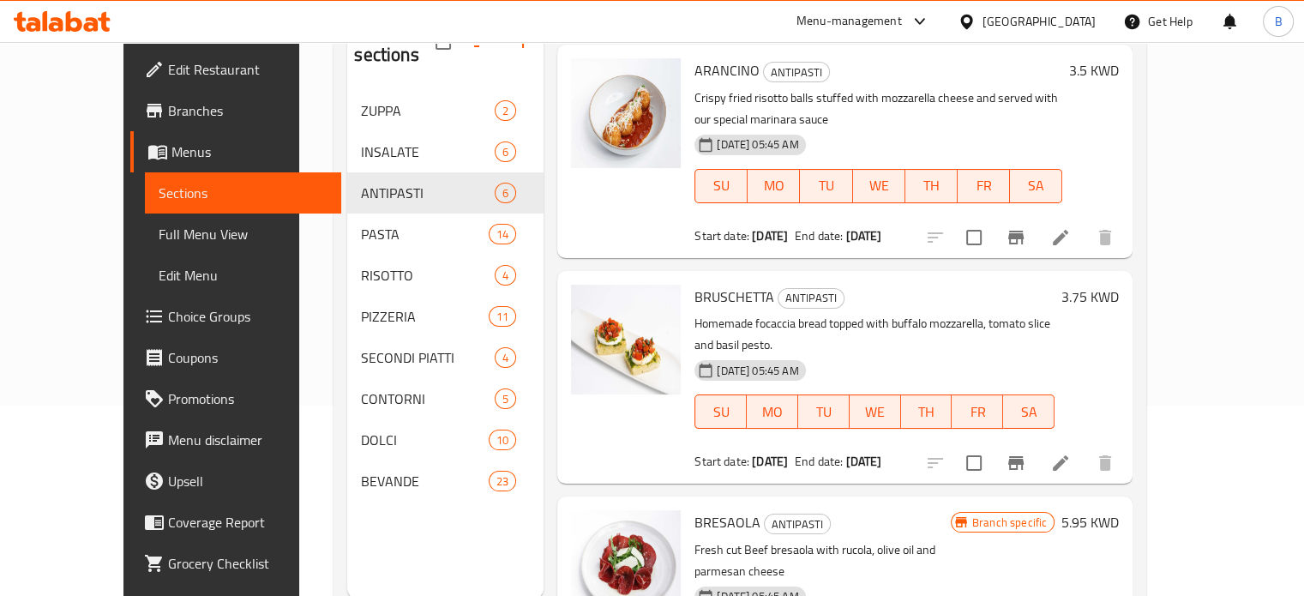
scroll to position [240, 0]
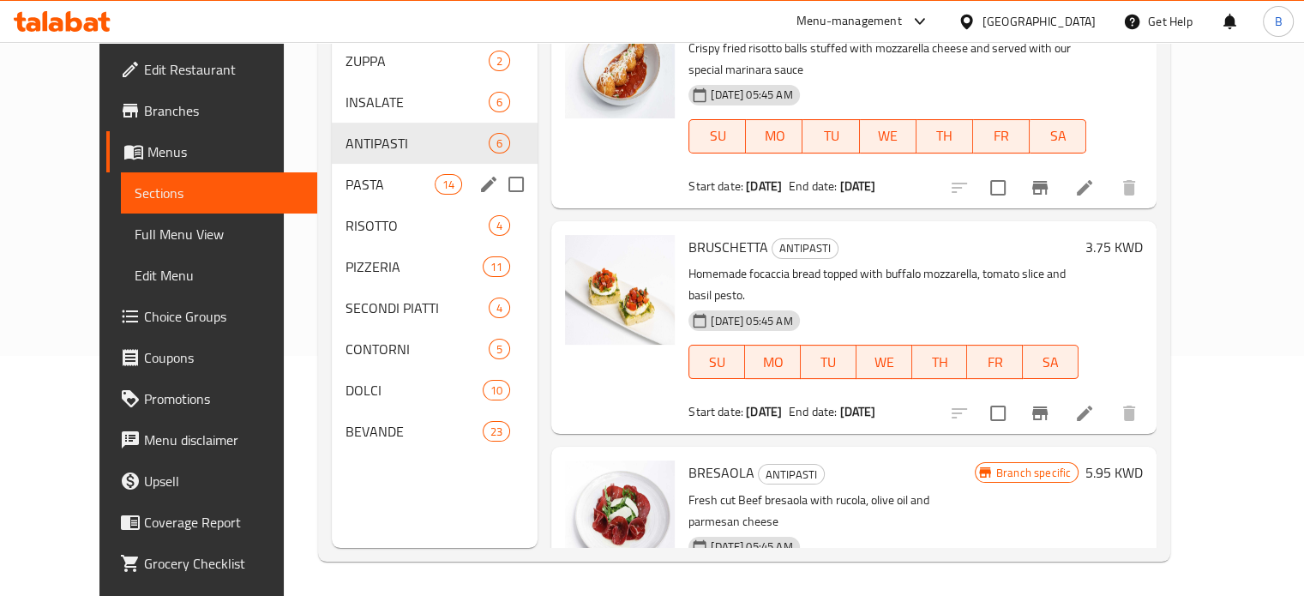
click at [346, 174] on span "PASTA" at bounding box center [390, 184] width 89 height 21
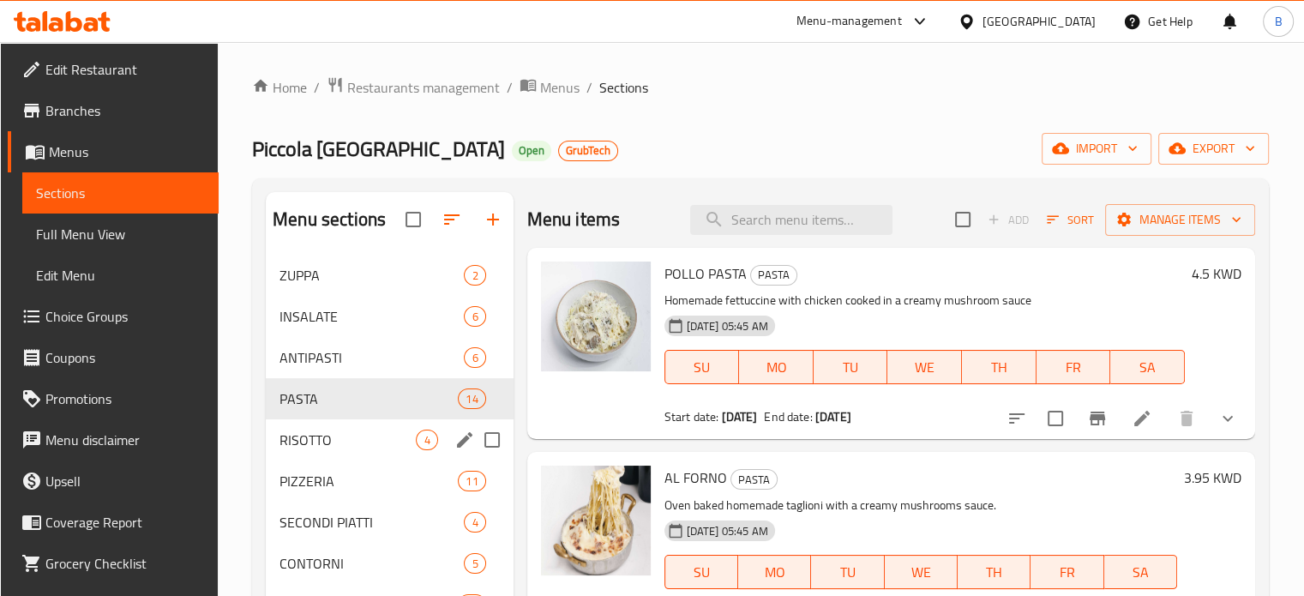
click at [319, 449] on span "RISOTTO" at bounding box center [348, 440] width 136 height 21
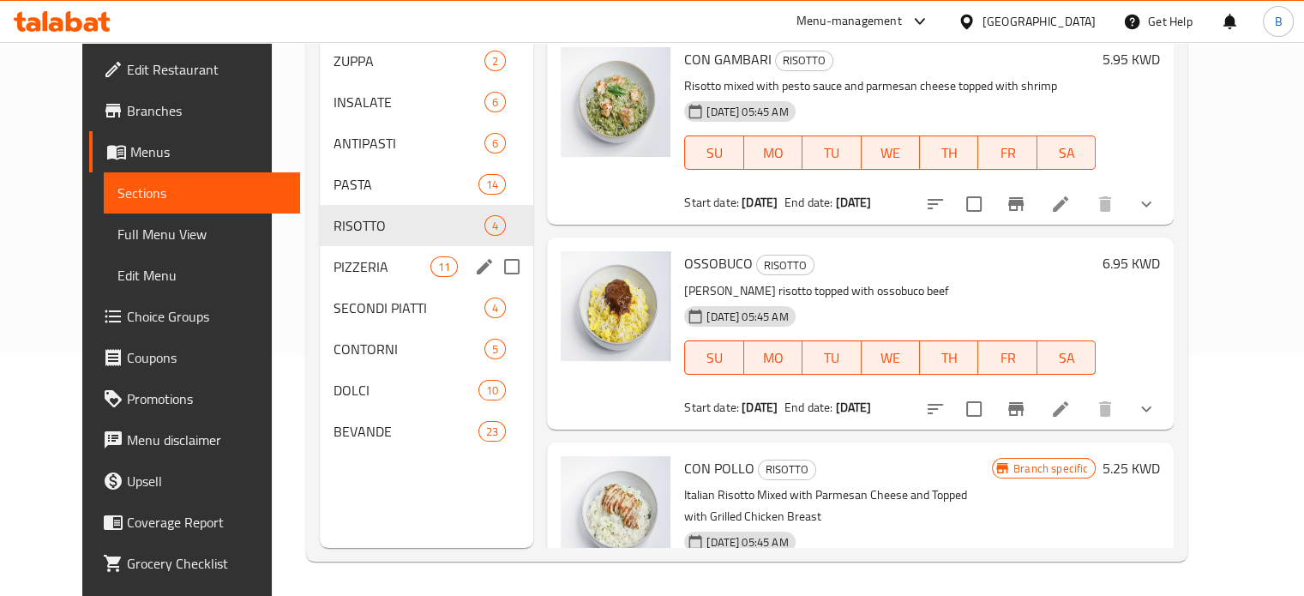
click at [334, 256] on span "PIZZERIA" at bounding box center [382, 266] width 97 height 21
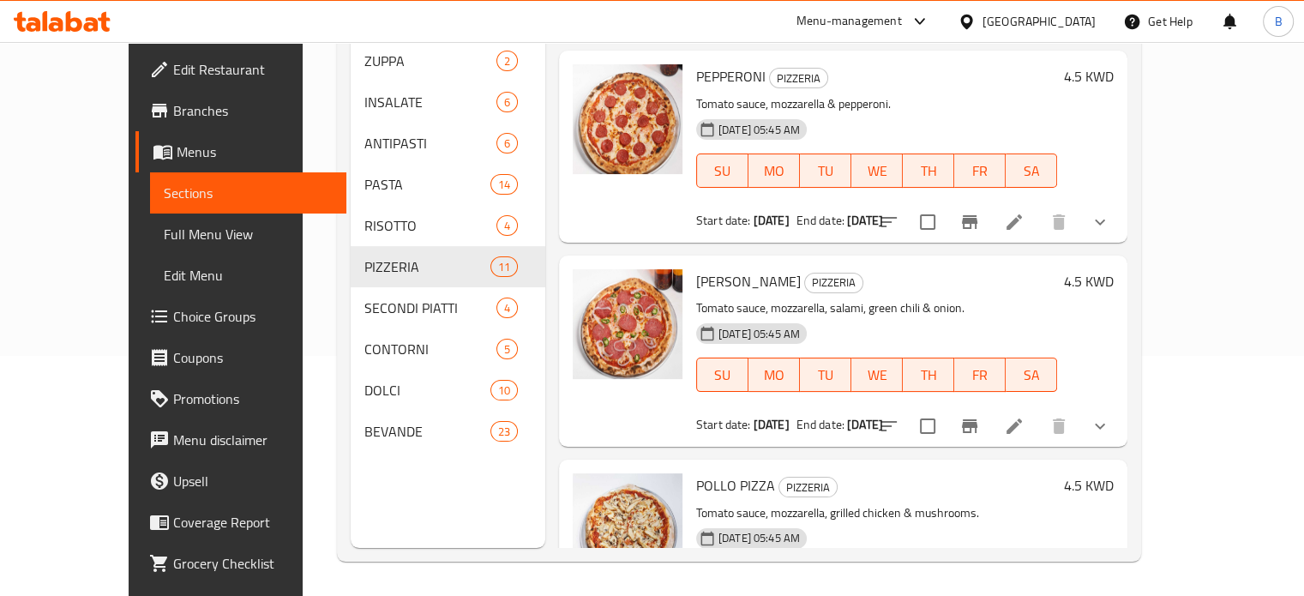
scroll to position [429, 0]
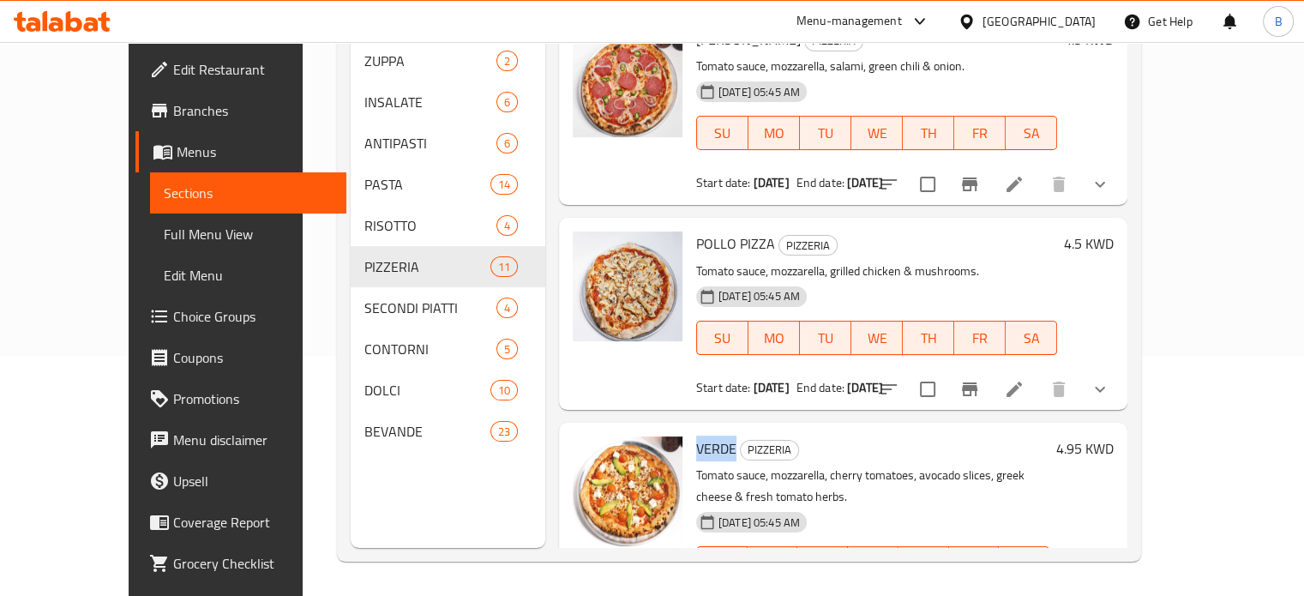
drag, startPoint x: 665, startPoint y: 420, endPoint x: 703, endPoint y: 433, distance: 40.7
click at [703, 436] on span "VERDE" at bounding box center [716, 449] width 40 height 26
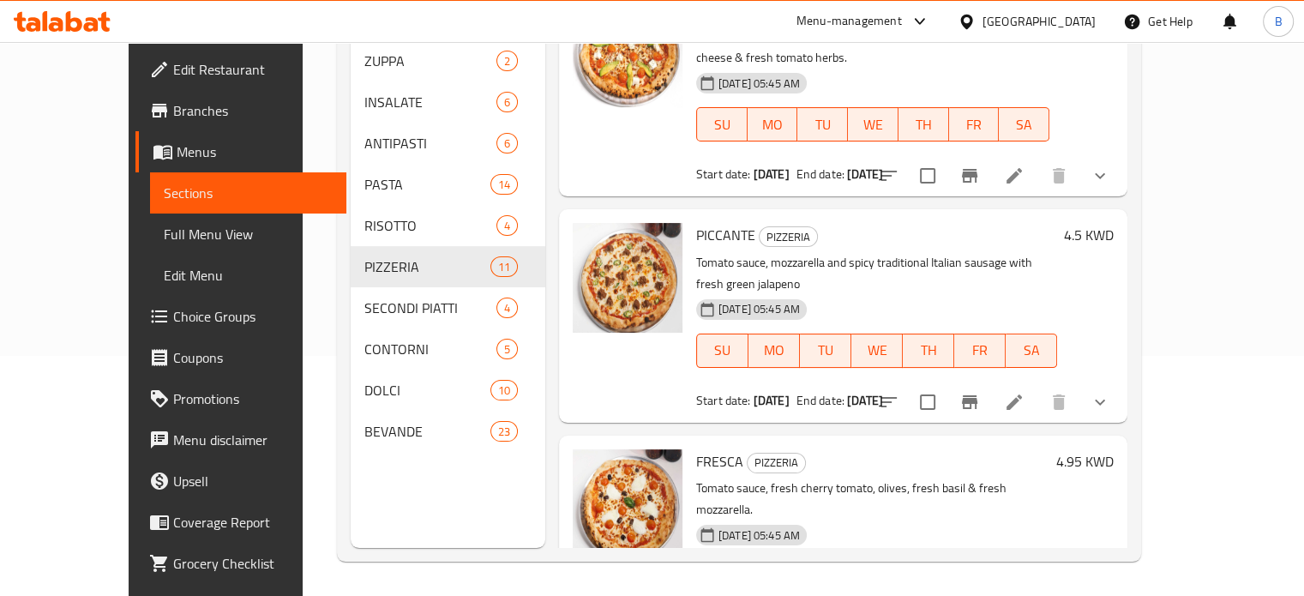
scroll to position [1029, 0]
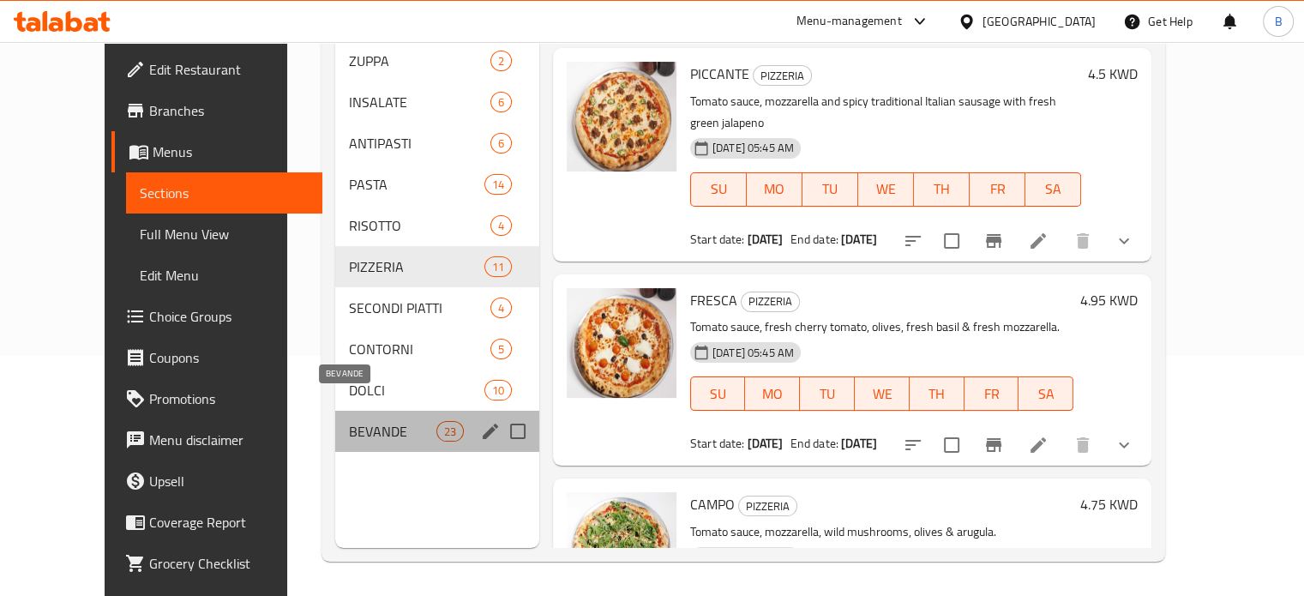
click at [349, 421] on span "BEVANDE" at bounding box center [392, 431] width 87 height 21
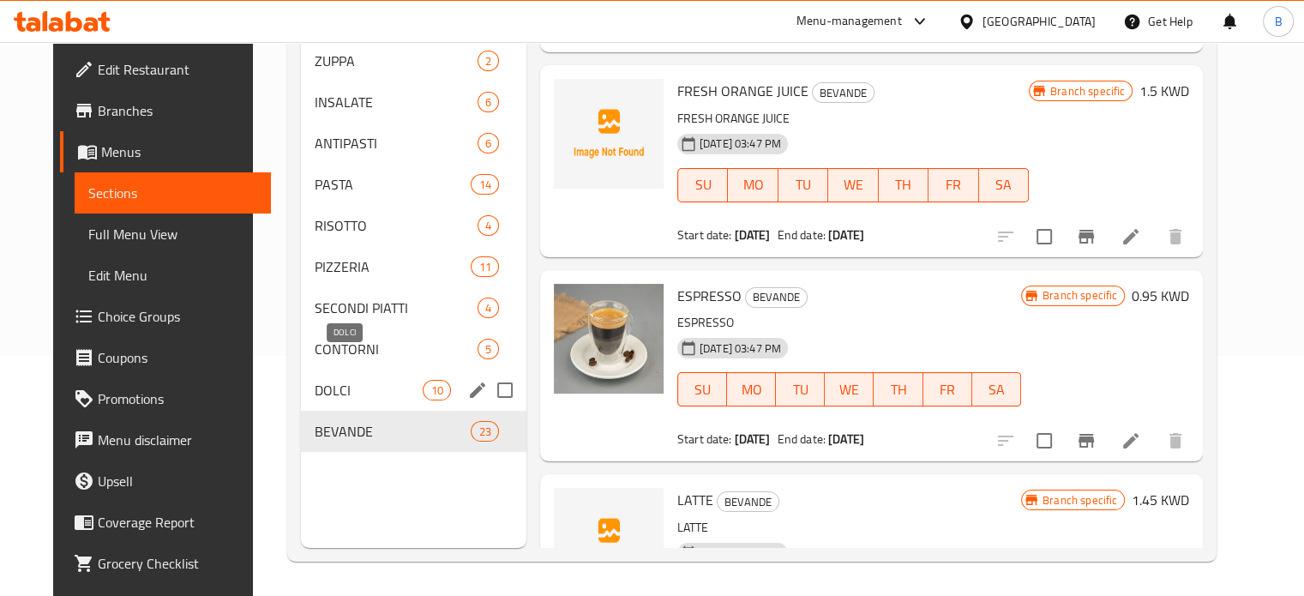
click at [346, 380] on span "DOLCI" at bounding box center [369, 390] width 109 height 21
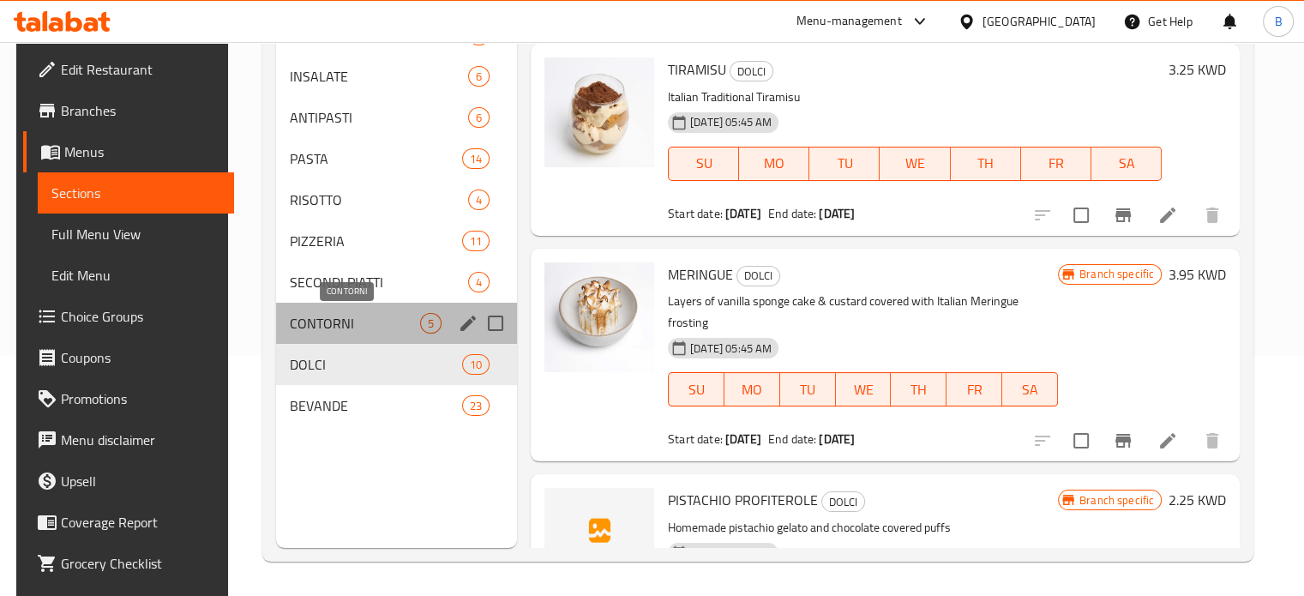
click at [353, 330] on span "CONTORNI" at bounding box center [355, 323] width 130 height 21
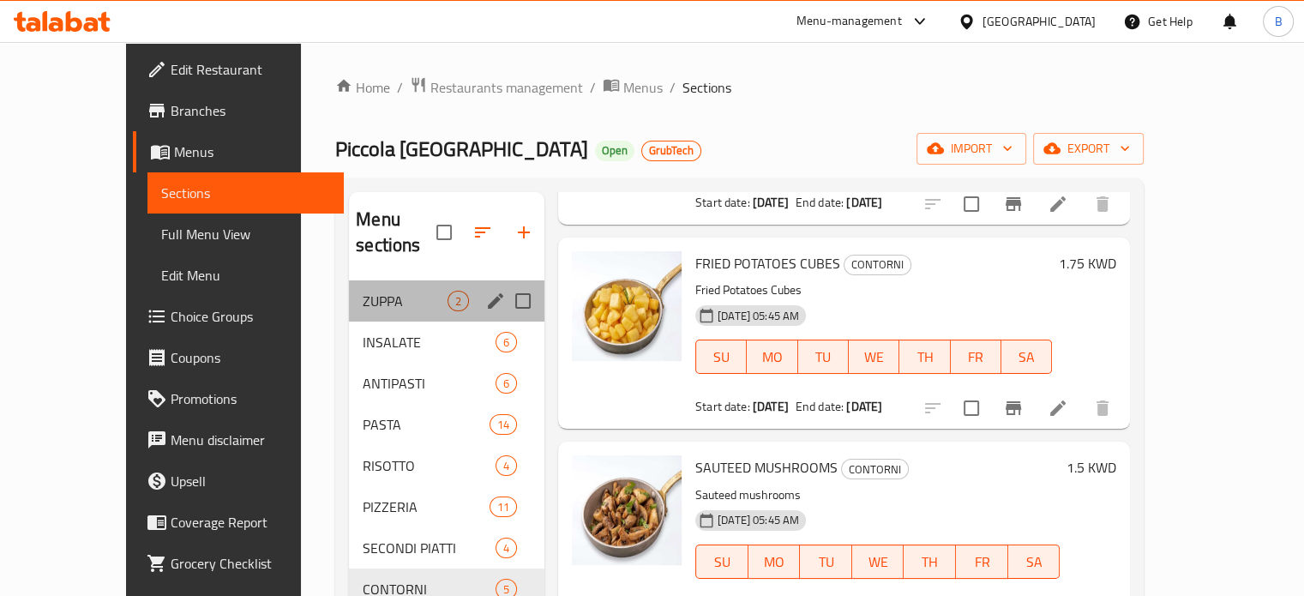
click at [349, 294] on div "ZUPPA 2" at bounding box center [447, 300] width 196 height 41
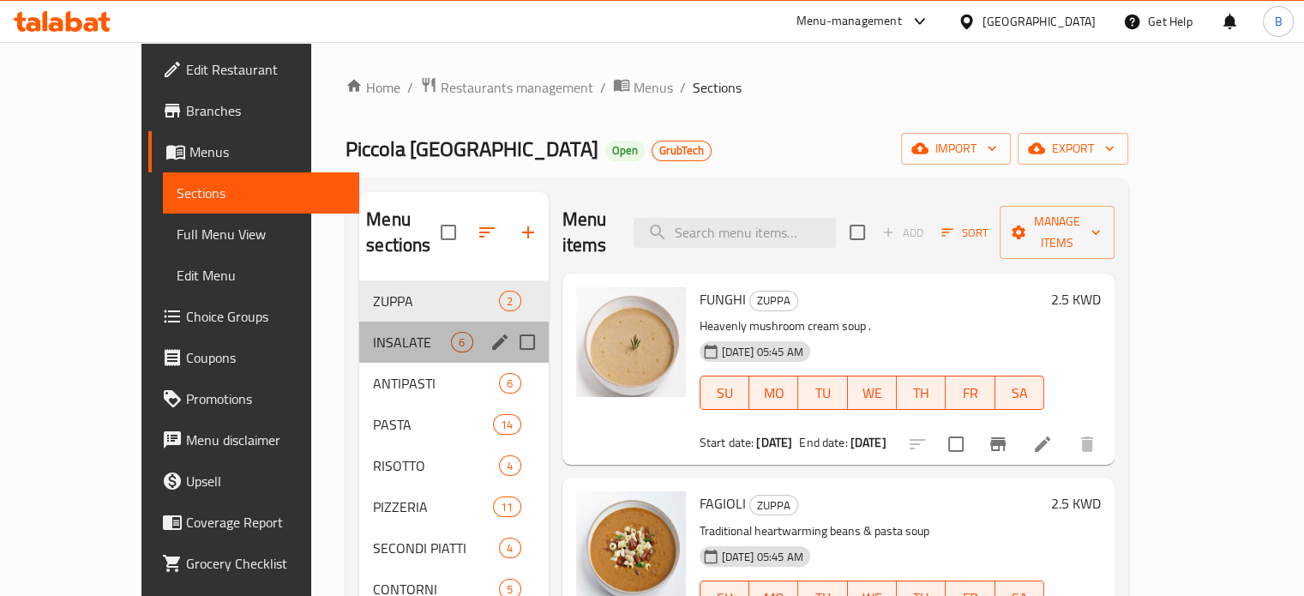
click at [359, 328] on div "INSALATE 6" at bounding box center [453, 342] width 189 height 41
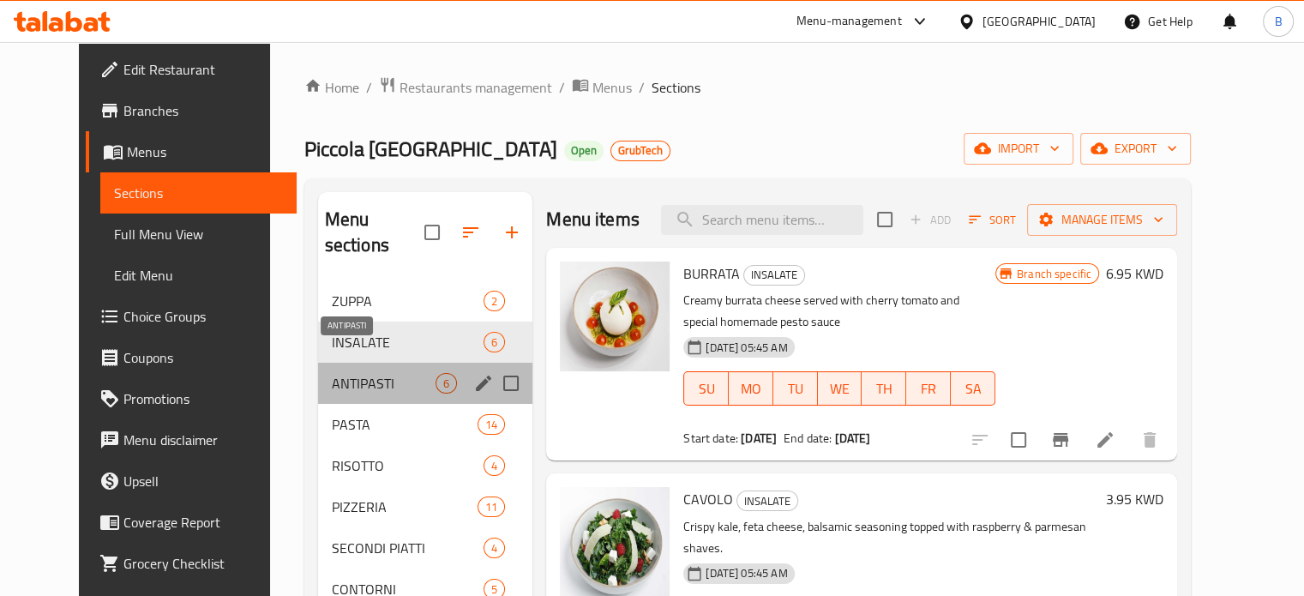
click at [332, 373] on span "ANTIPASTI" at bounding box center [384, 383] width 104 height 21
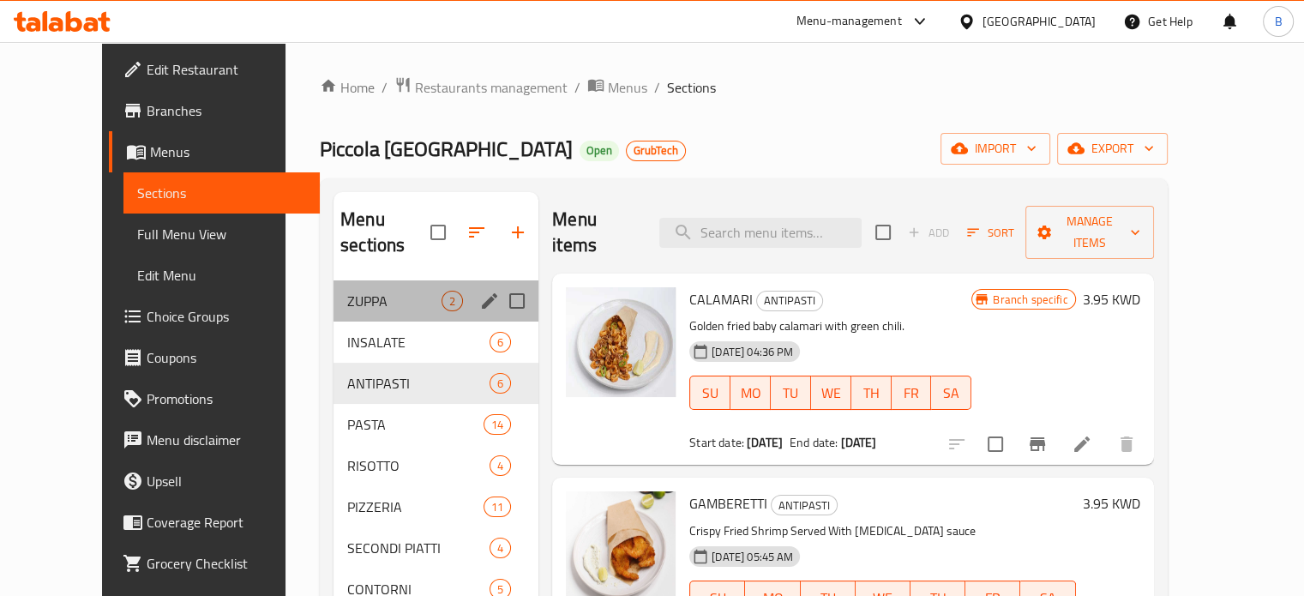
click at [346, 286] on div "ZUPPA 2" at bounding box center [436, 300] width 205 height 41
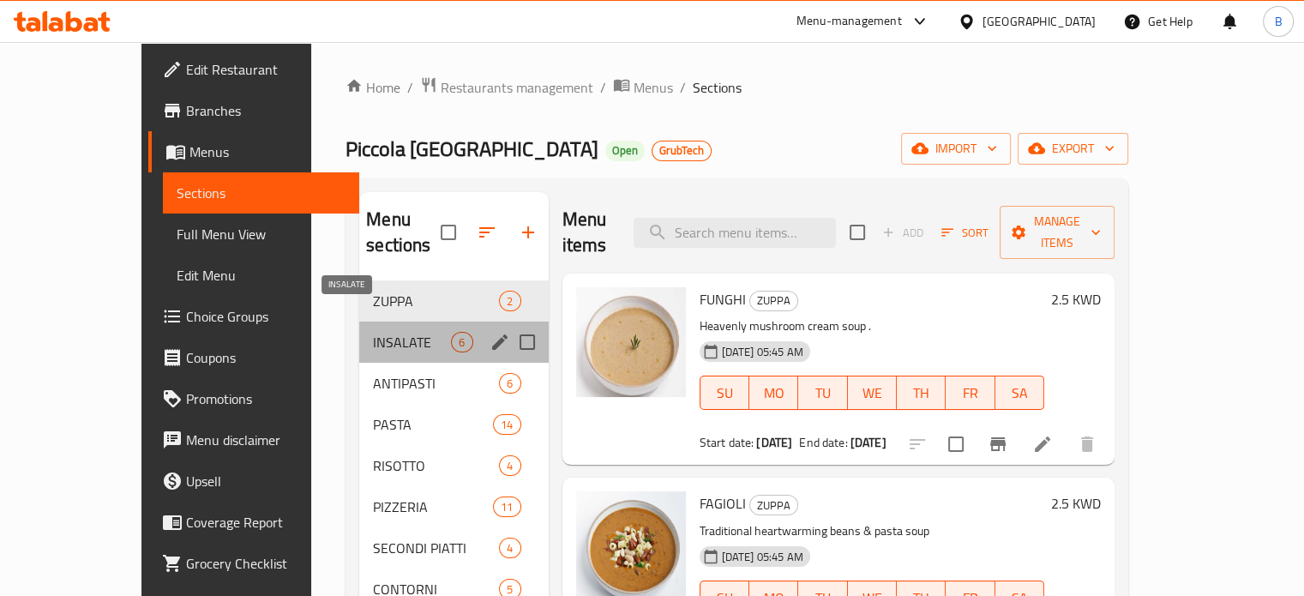
click at [373, 332] on span "INSALATE" at bounding box center [412, 342] width 78 height 21
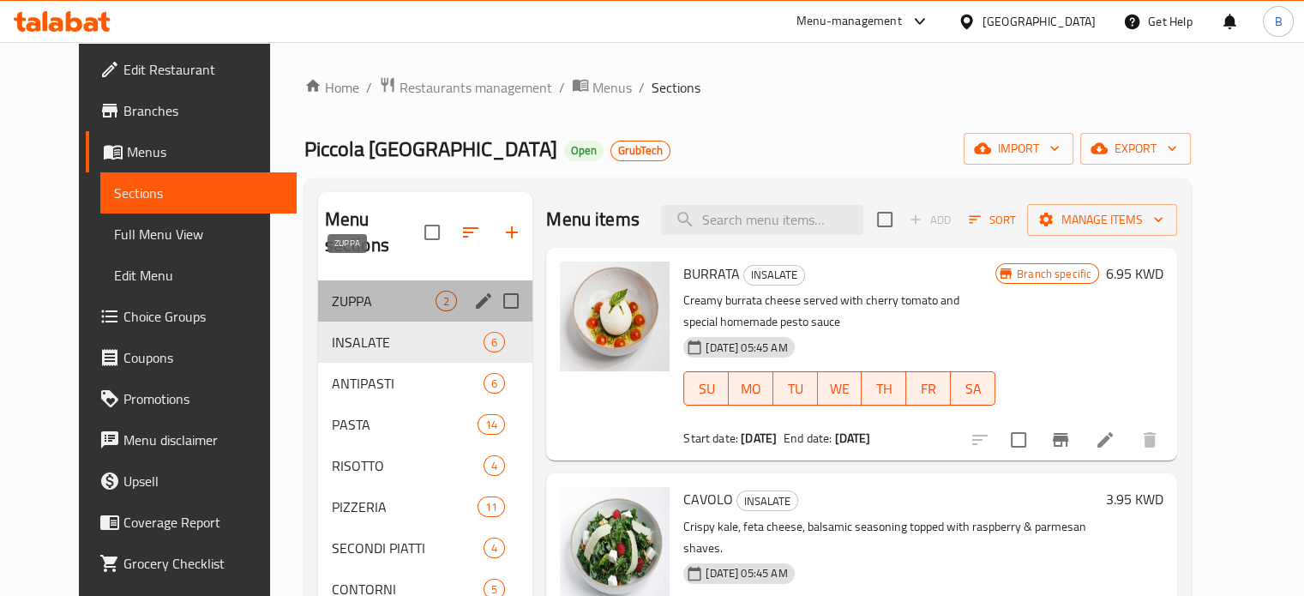
click at [357, 291] on span "ZUPPA" at bounding box center [384, 301] width 104 height 21
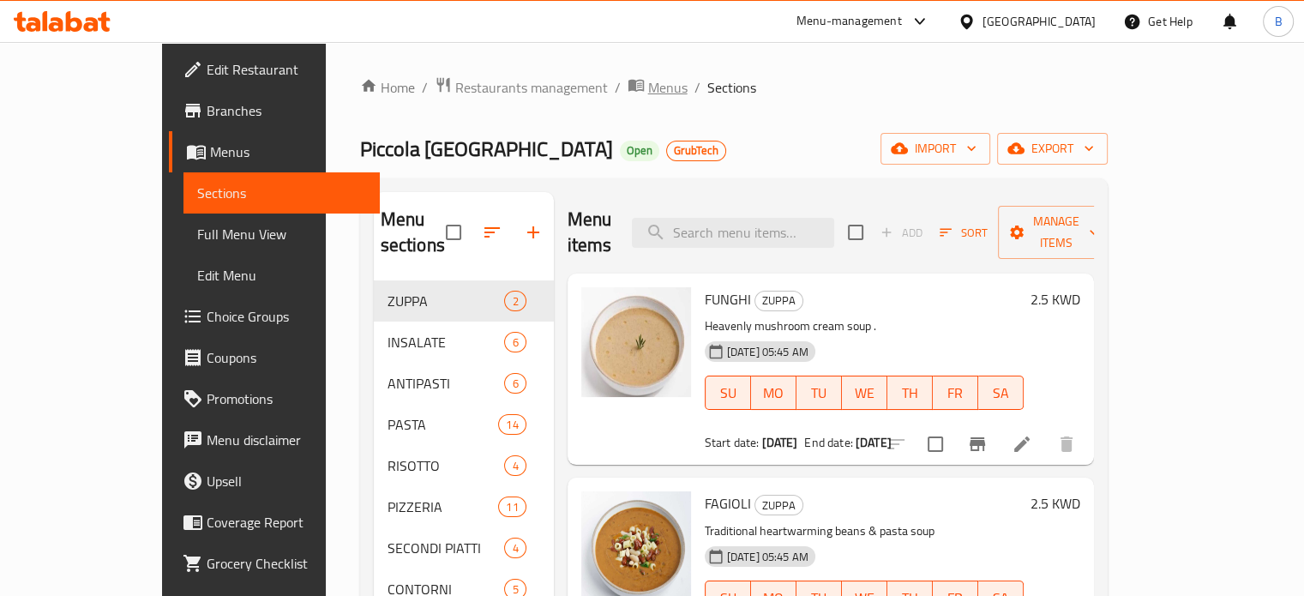
click at [648, 89] on span "Menus" at bounding box center [667, 87] width 39 height 21
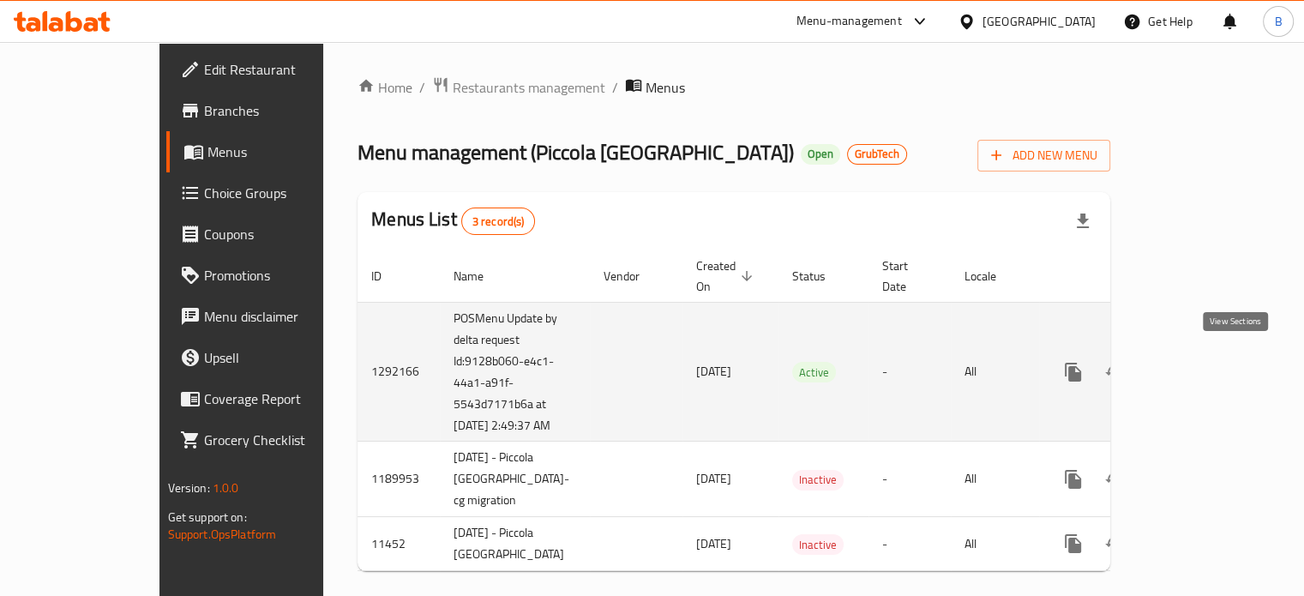
click at [1207, 369] on icon "enhanced table" at bounding box center [1197, 372] width 21 height 21
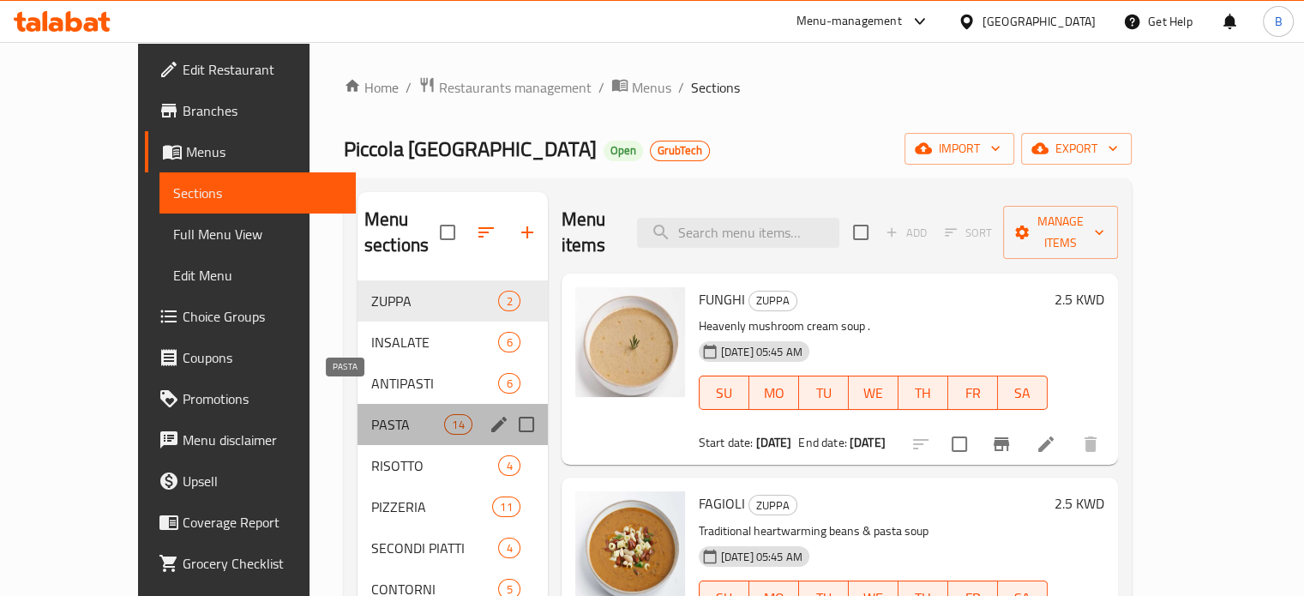
click at [387, 414] on span "PASTA" at bounding box center [407, 424] width 73 height 21
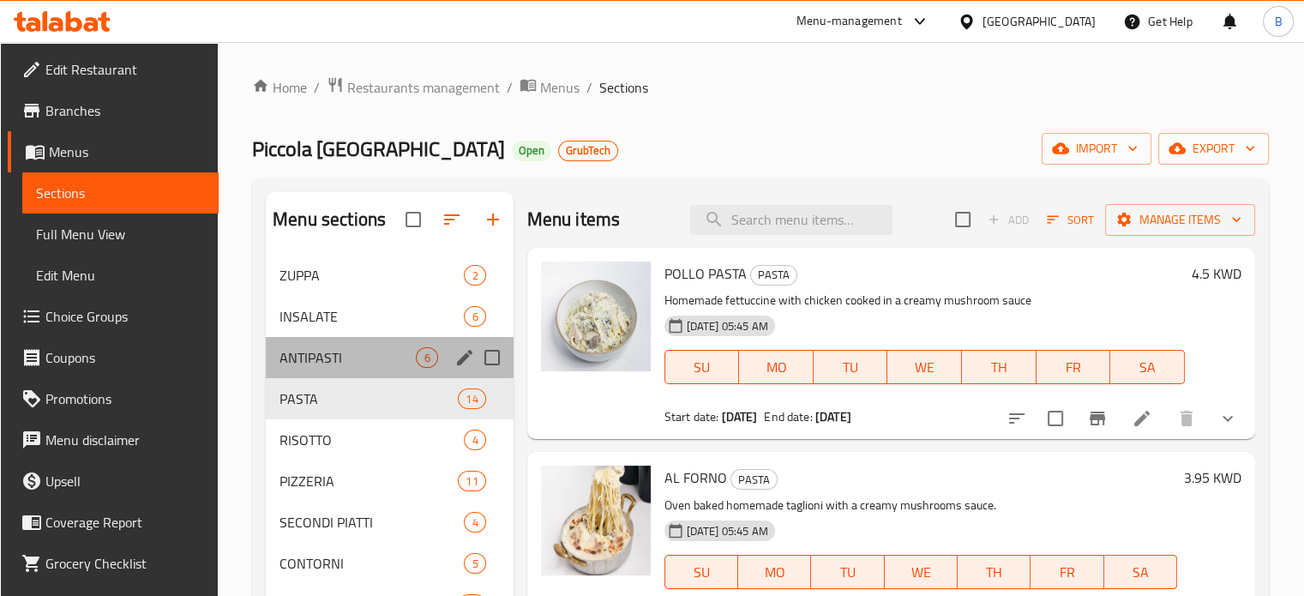
click at [293, 343] on div "ANTIPASTI 6" at bounding box center [389, 357] width 247 height 41
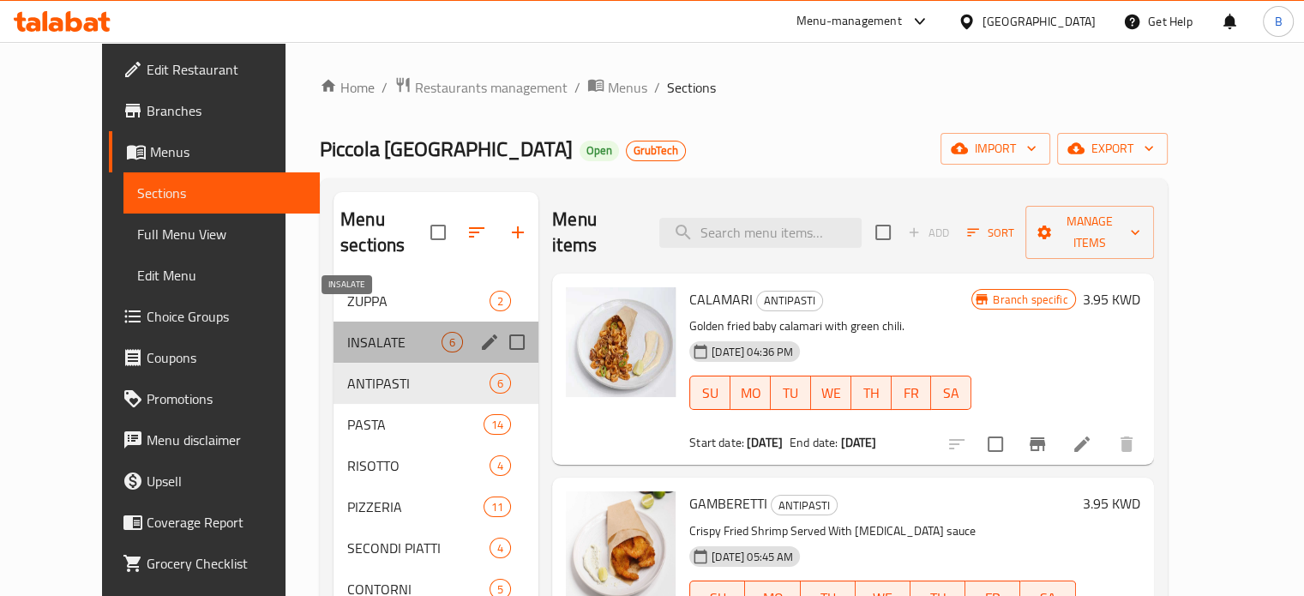
click at [347, 332] on span "INSALATE" at bounding box center [394, 342] width 94 height 21
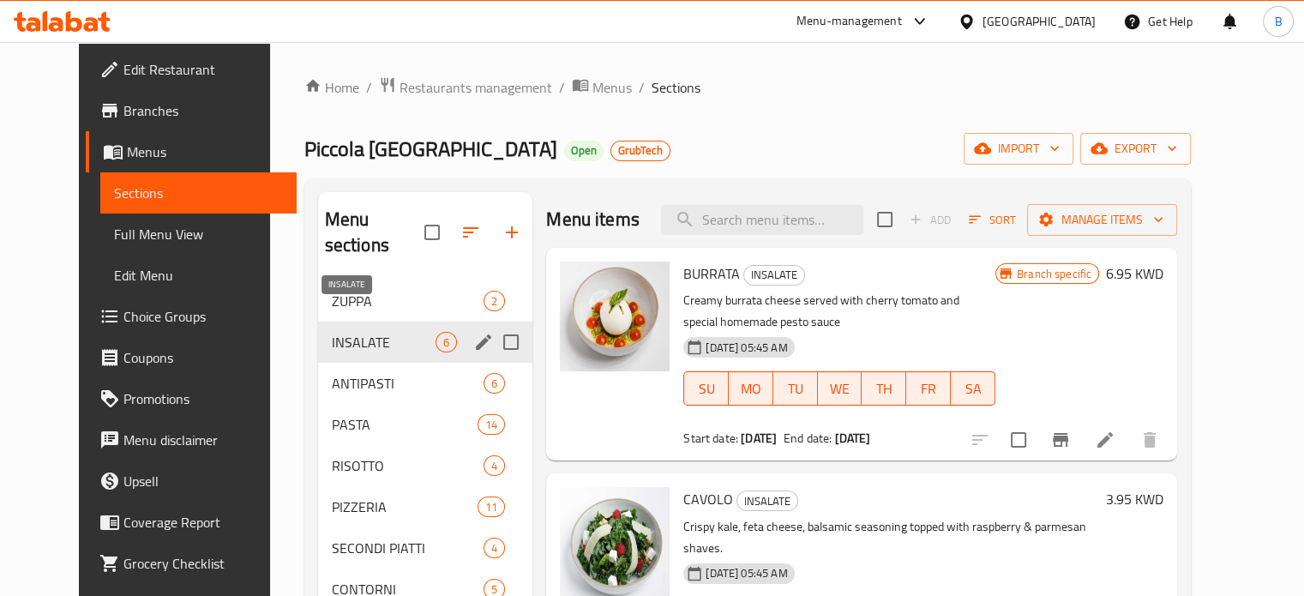
scroll to position [240, 0]
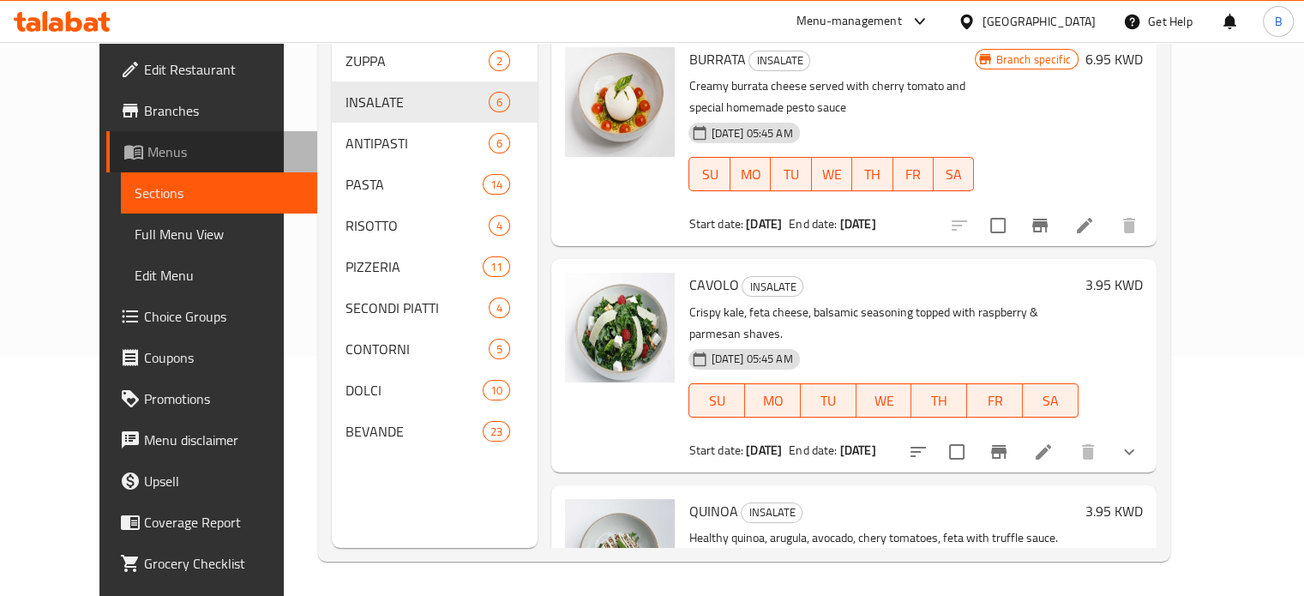
click at [147, 147] on span "Menus" at bounding box center [225, 151] width 156 height 21
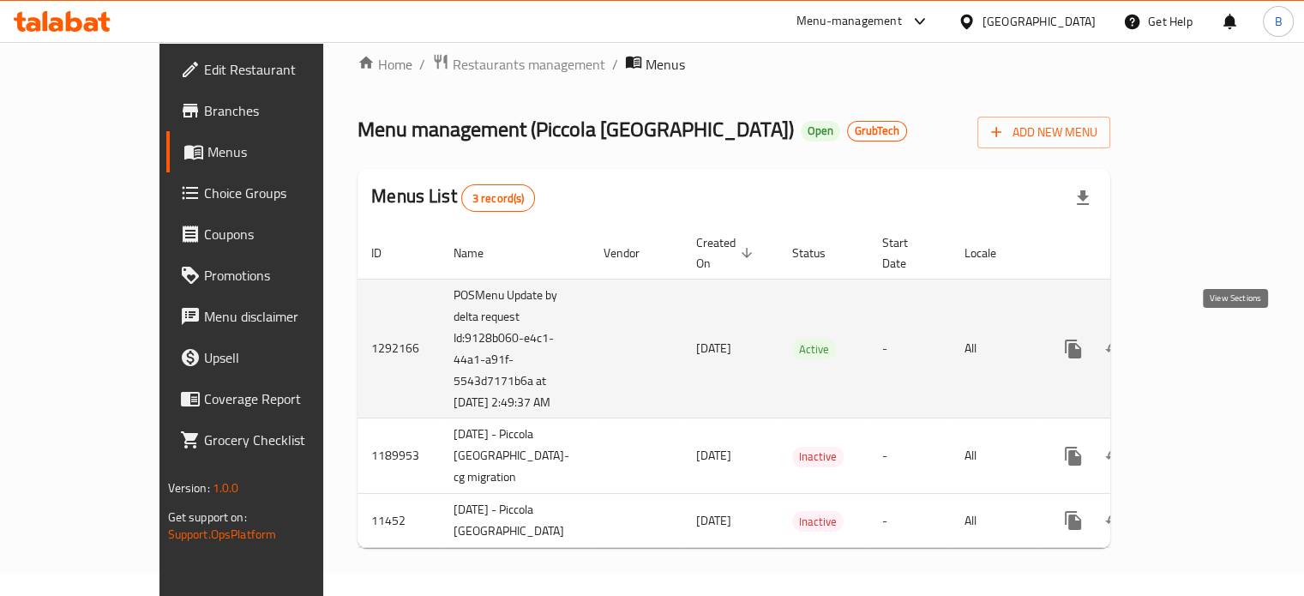
click at [1218, 328] on link "enhanced table" at bounding box center [1197, 348] width 41 height 41
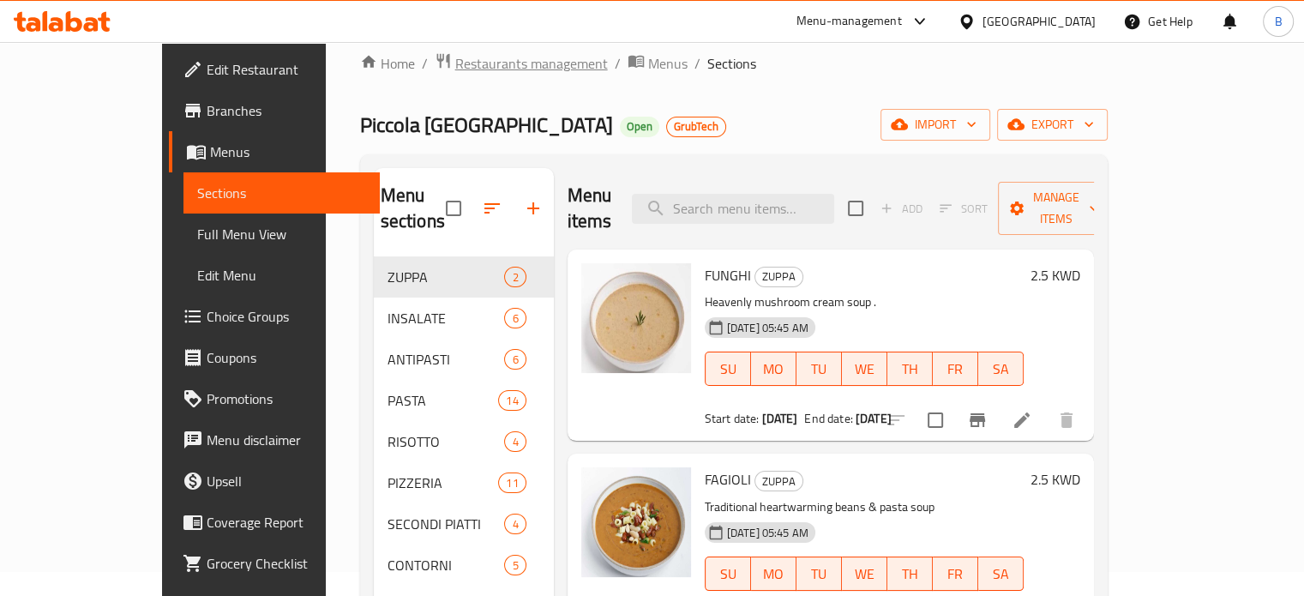
click at [455, 64] on span "Restaurants management" at bounding box center [531, 63] width 153 height 21
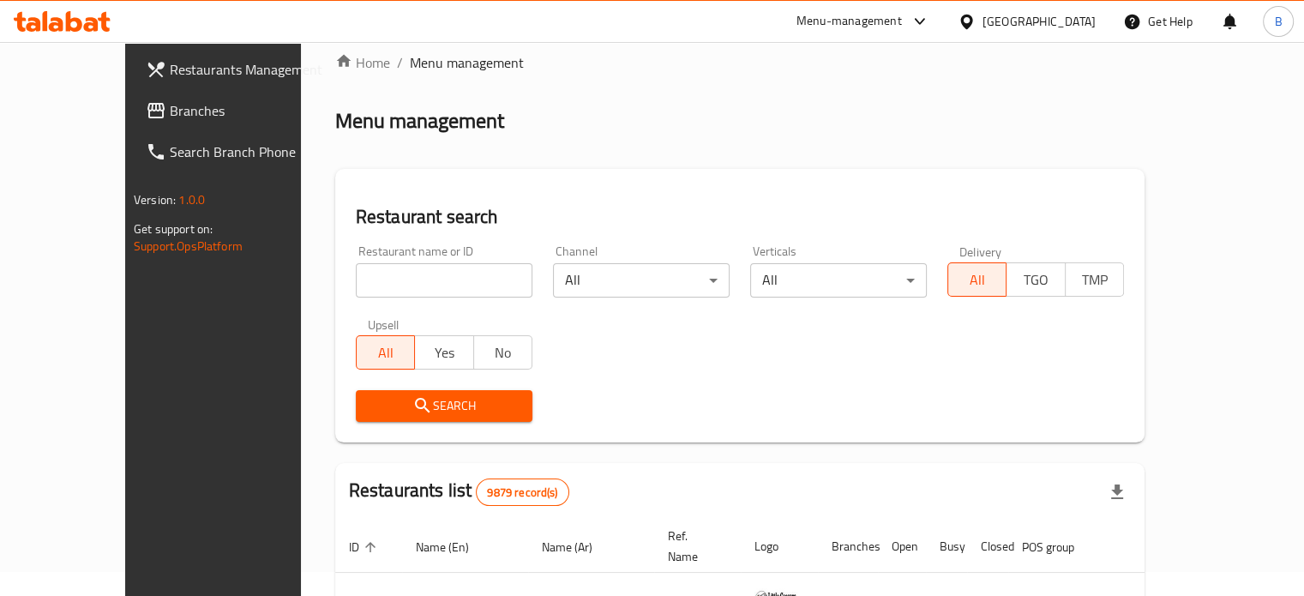
click at [449, 284] on input "search" at bounding box center [444, 280] width 177 height 34
type input "hunny"
click button "Search" at bounding box center [444, 406] width 177 height 32
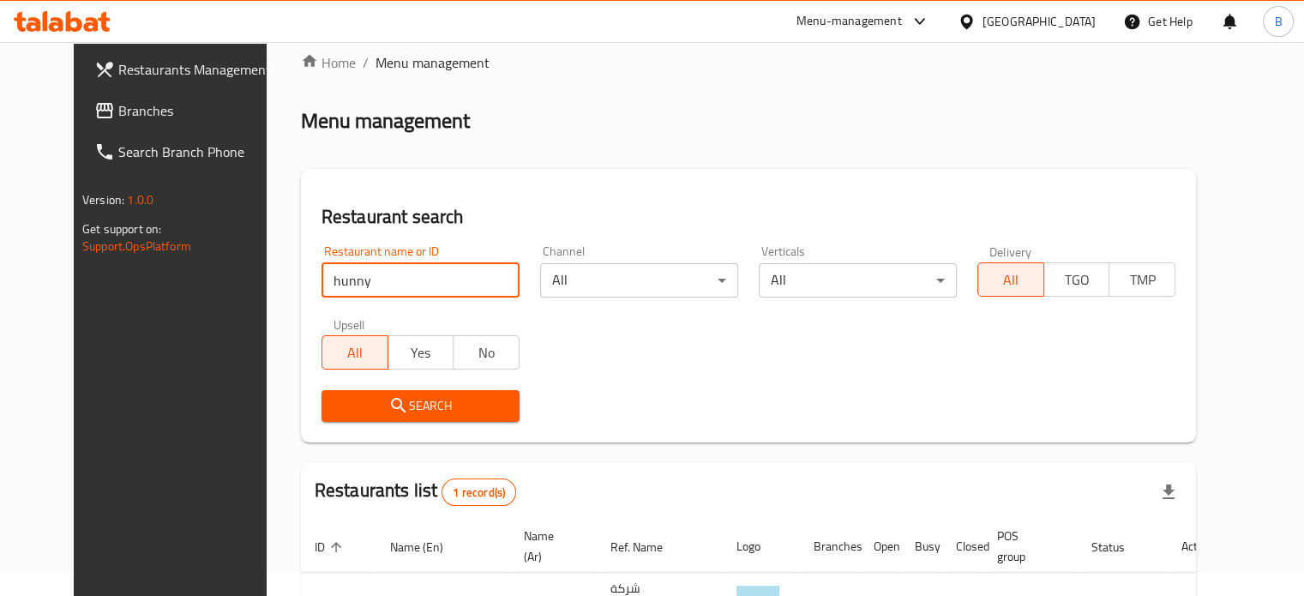
click at [845, 423] on div "Search" at bounding box center [748, 406] width 875 height 52
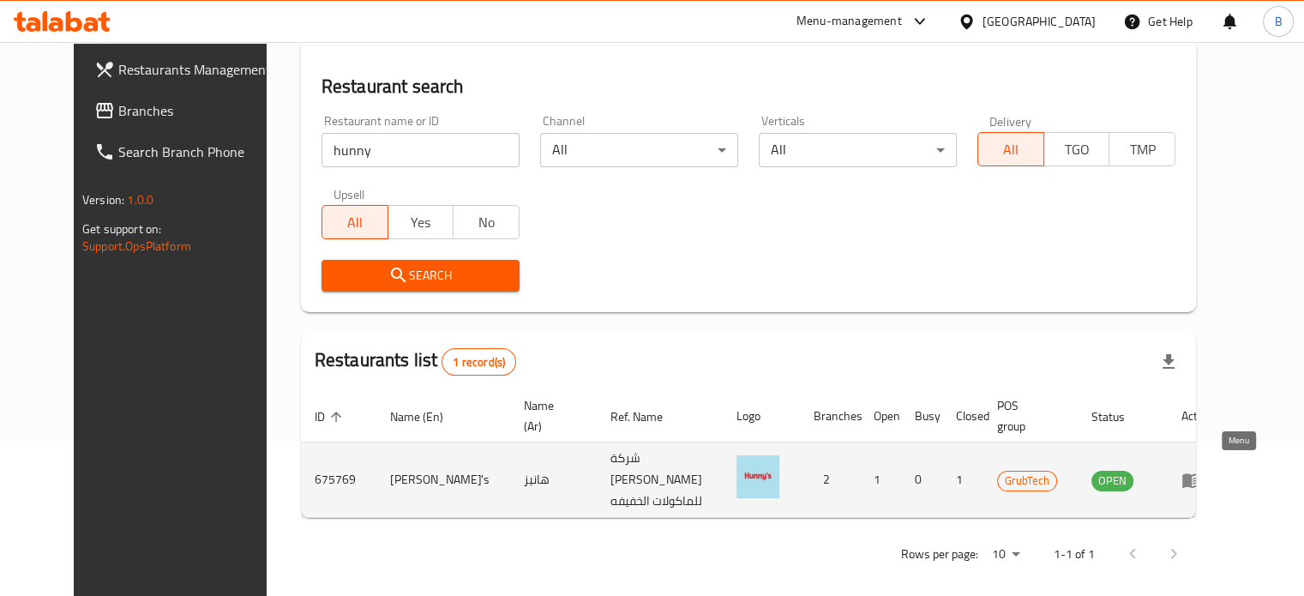
click at [1202, 473] on icon "enhanced table" at bounding box center [1192, 480] width 21 height 21
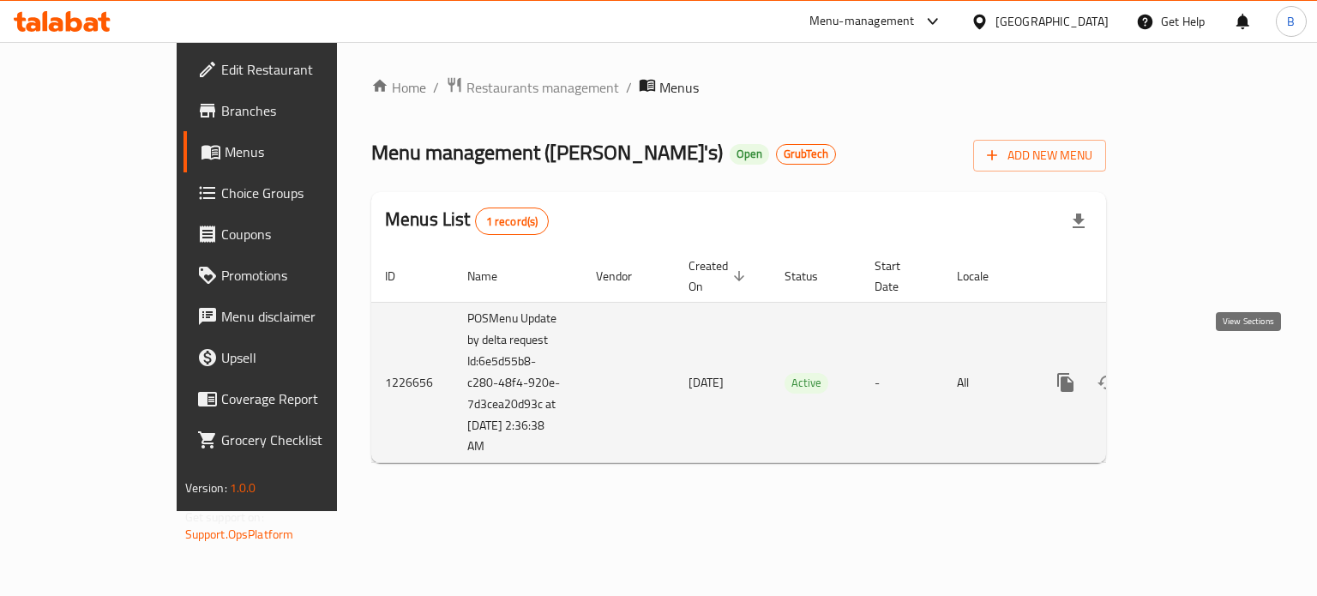
click at [1210, 375] on link "enhanced table" at bounding box center [1189, 382] width 41 height 41
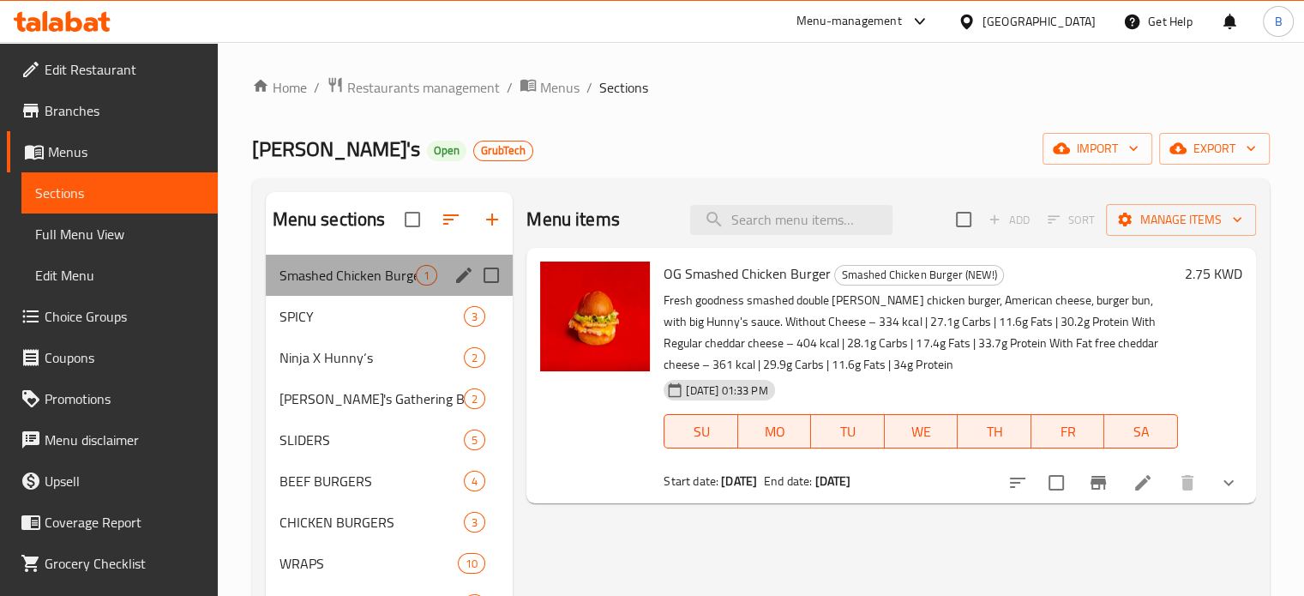
click at [317, 287] on div "Smashed Chicken Burger (NEW!) 1" at bounding box center [390, 275] width 248 height 41
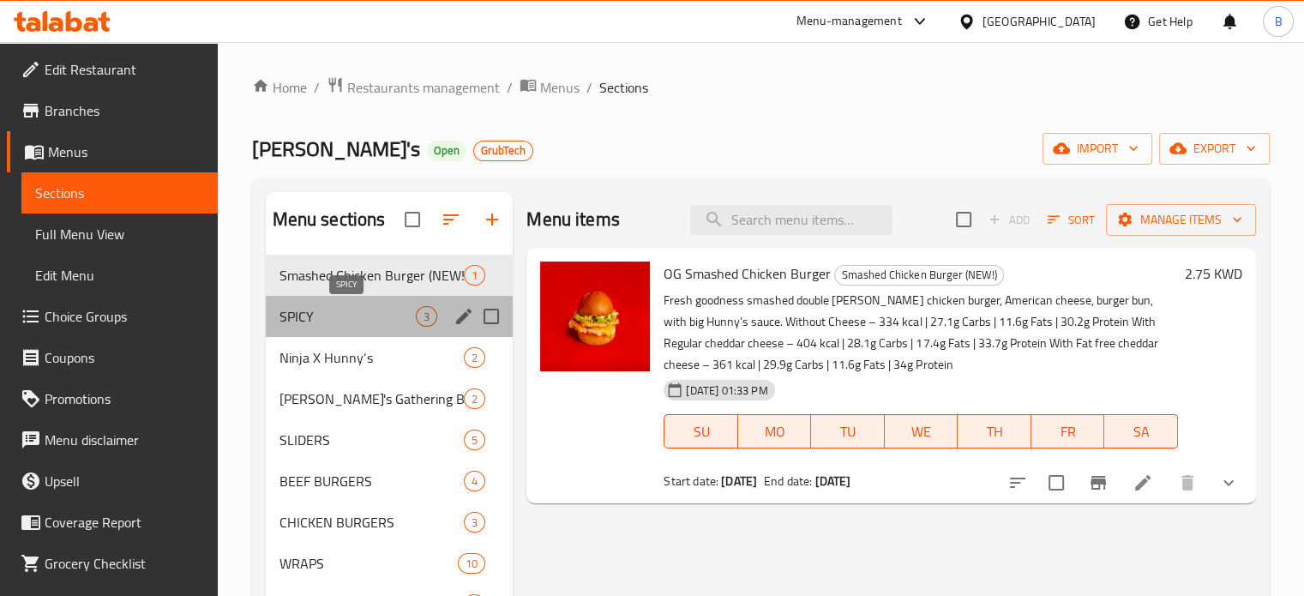
click at [356, 316] on span "SPICY" at bounding box center [348, 316] width 137 height 21
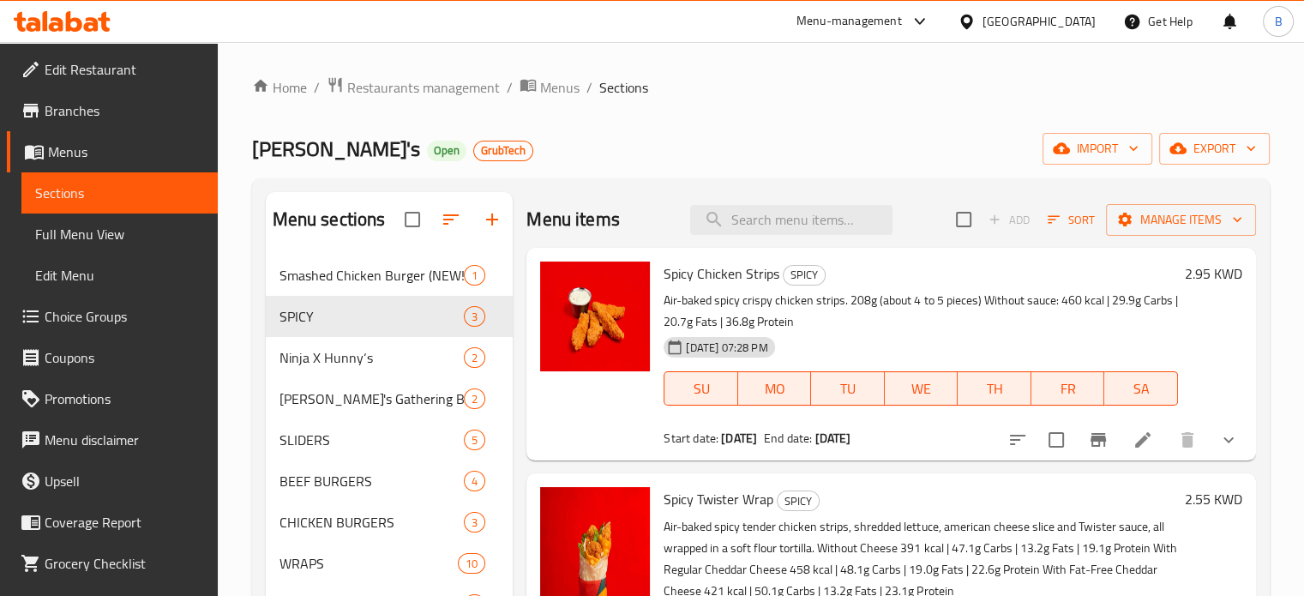
click at [439, 69] on div "Home / Restaurants management / Menus / Sections Hunny's Open GrubTech import e…" at bounding box center [761, 464] width 1087 height 844
click at [439, 87] on span "Restaurants management" at bounding box center [423, 87] width 153 height 21
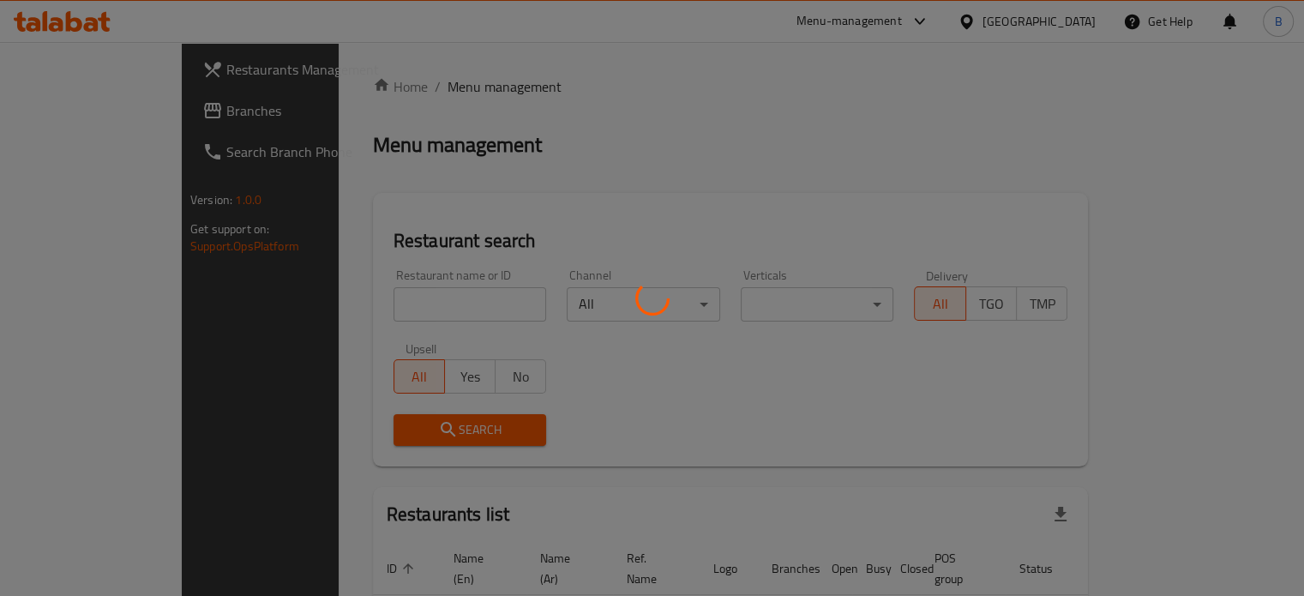
click at [364, 300] on div at bounding box center [652, 298] width 1304 height 596
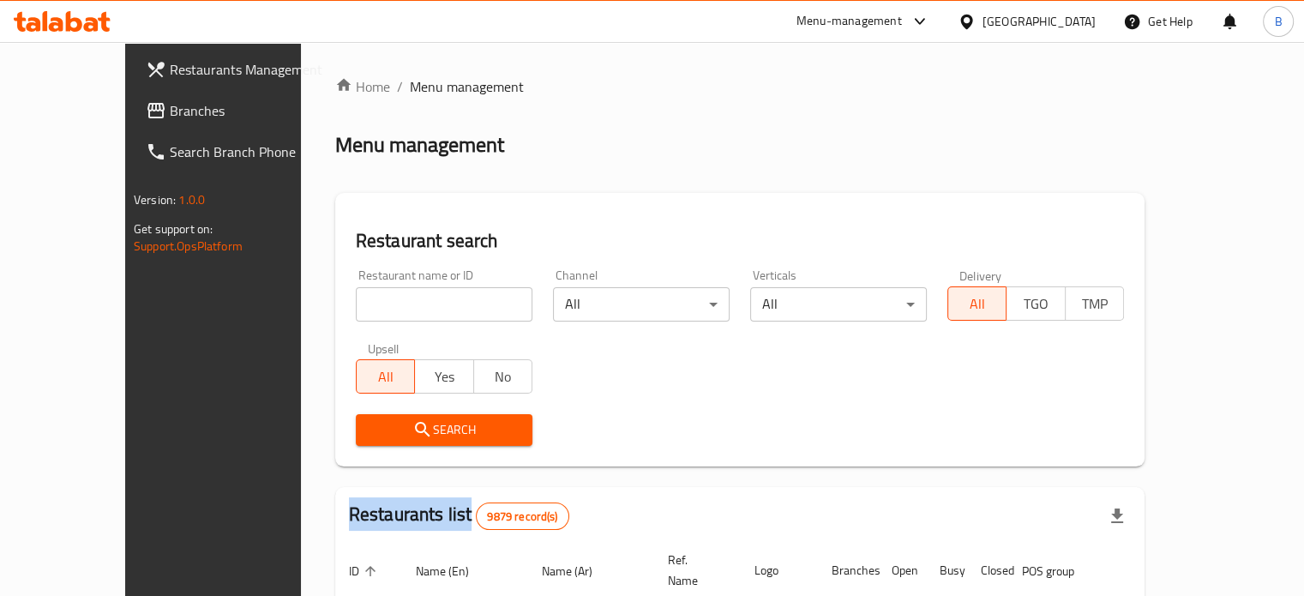
click at [364, 300] on div "Home / Menu management Menu management Restaurant search Restaurant name or ID …" at bounding box center [740, 572] width 810 height 993
click at [364, 300] on input "search" at bounding box center [444, 304] width 177 height 34
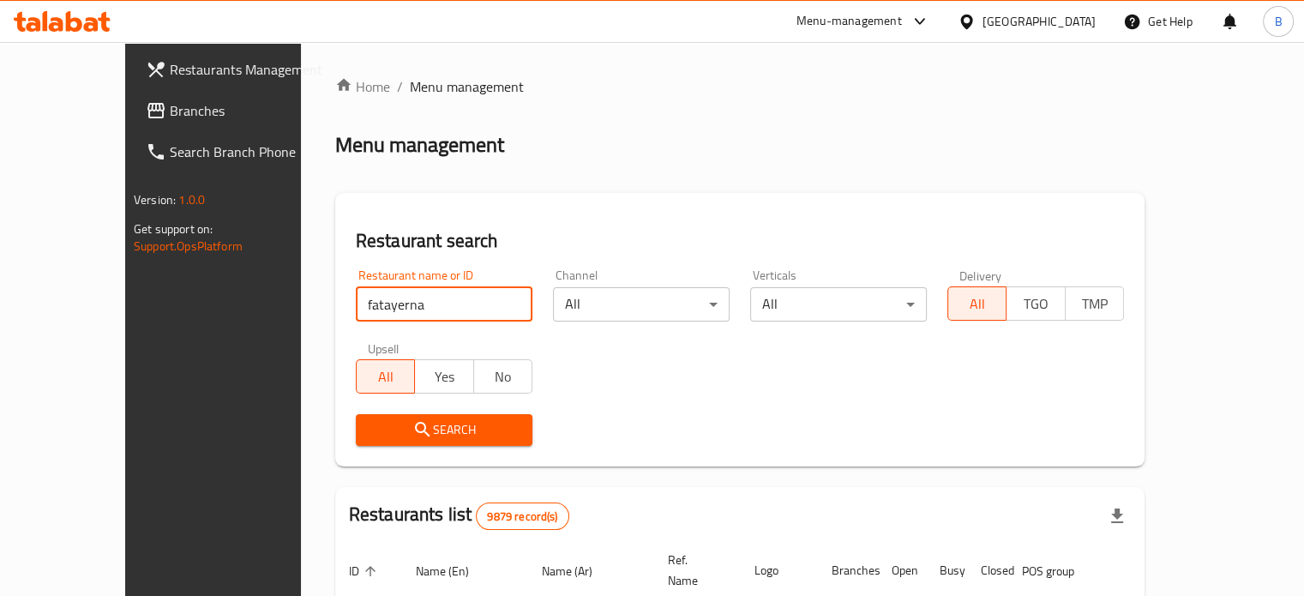
type input "fatayerna"
click button "Search" at bounding box center [444, 430] width 177 height 32
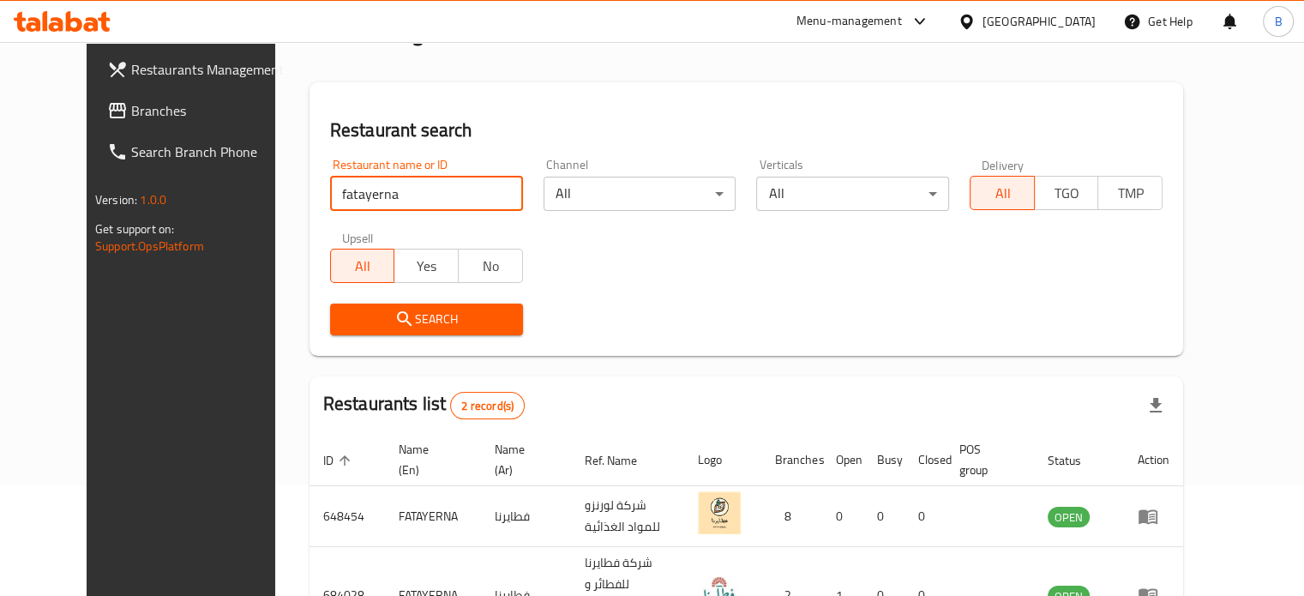
scroll to position [214, 0]
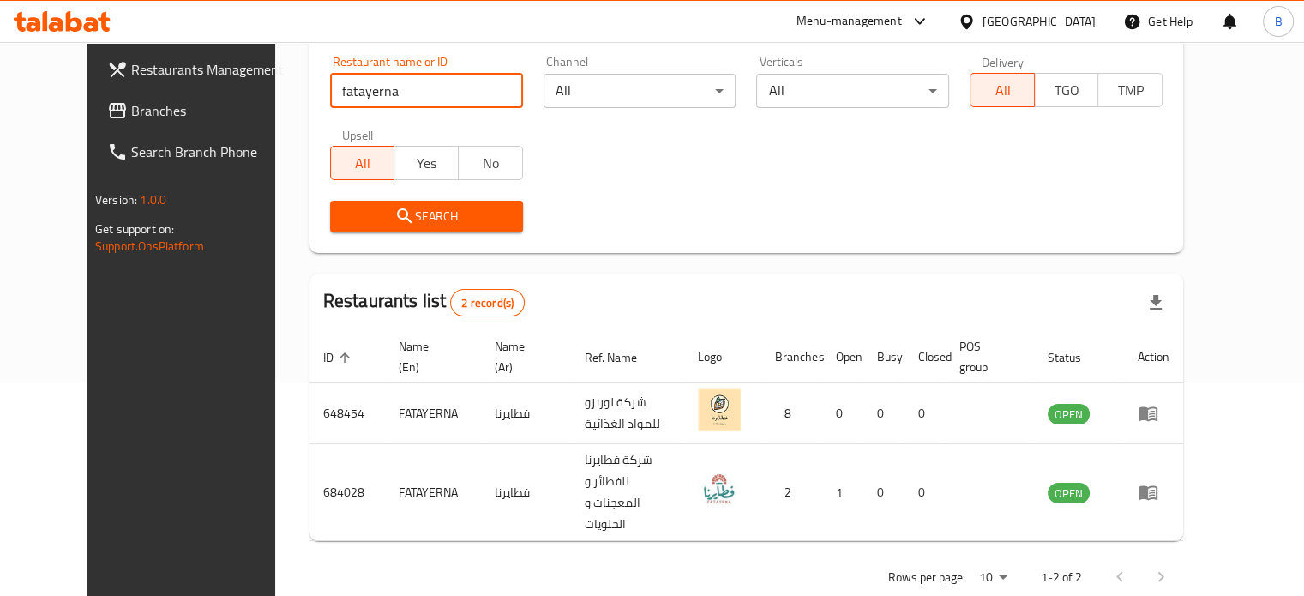
click at [876, 555] on div "Rows per page: 10 1-2 of 2" at bounding box center [747, 577] width 874 height 45
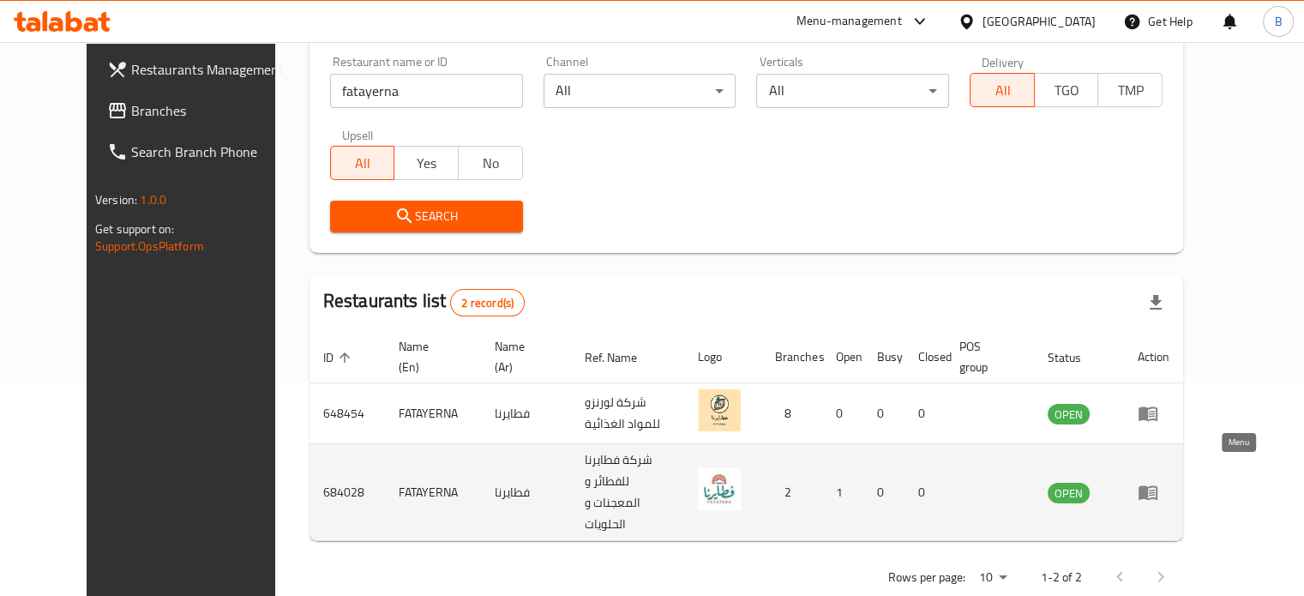
click at [1158, 486] on icon "enhanced table" at bounding box center [1148, 493] width 19 height 15
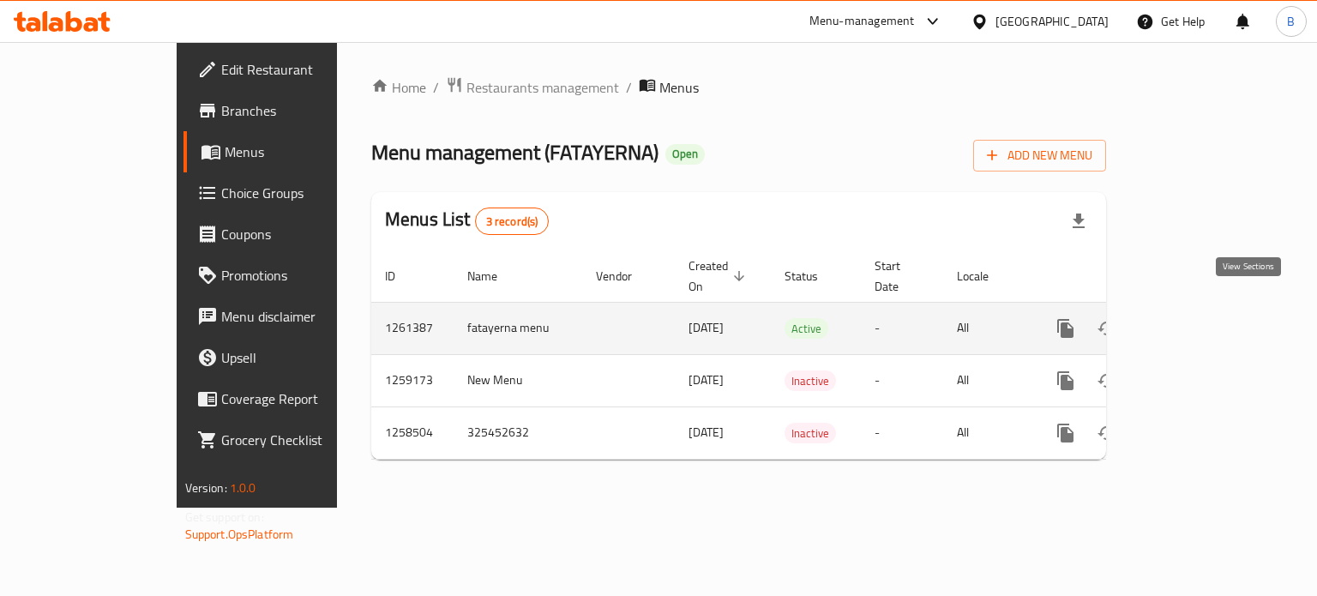
click at [1200, 318] on icon "enhanced table" at bounding box center [1189, 328] width 21 height 21
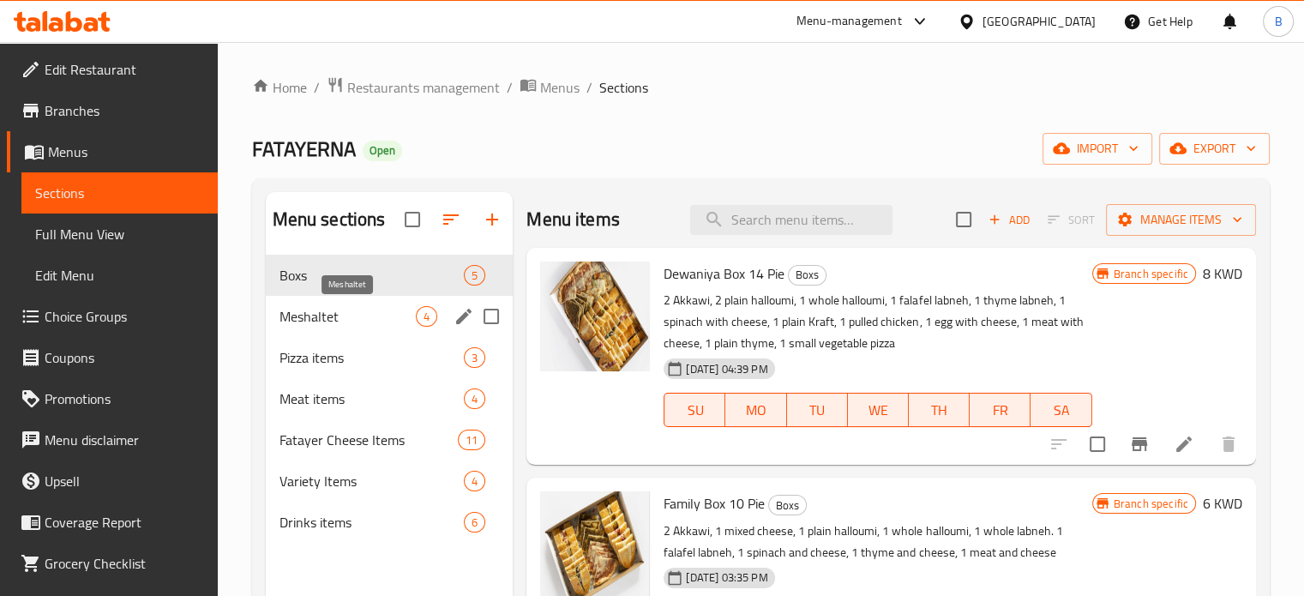
click at [340, 322] on span "Meshaltet" at bounding box center [348, 316] width 137 height 21
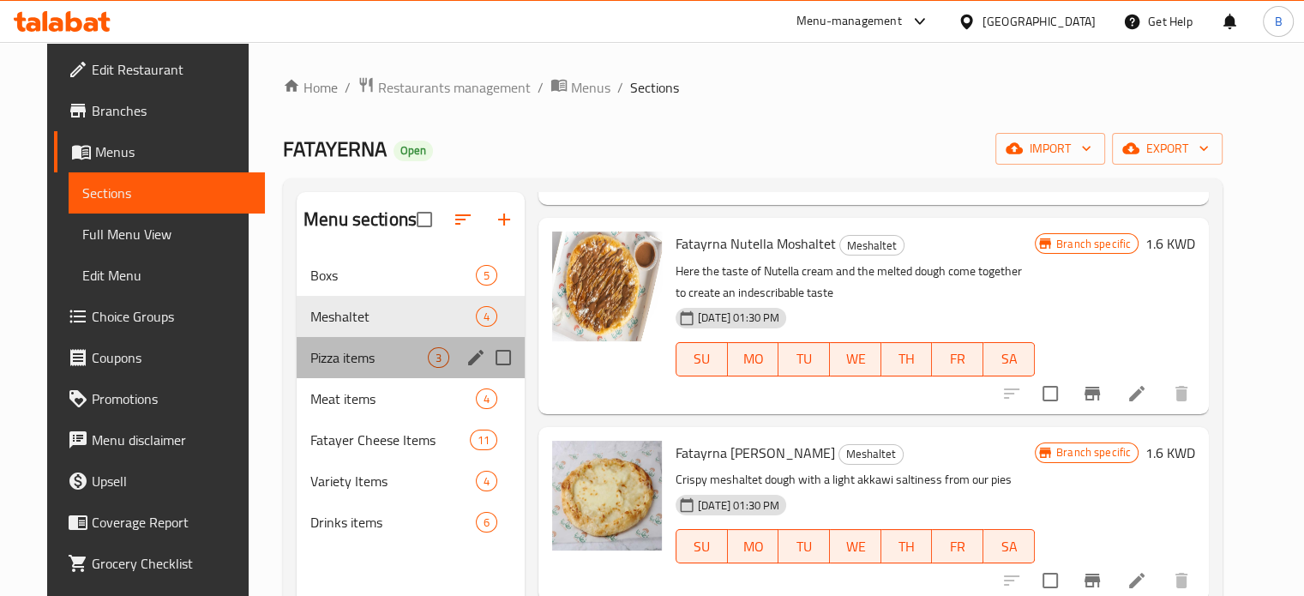
click at [322, 345] on div "Pizza items 3" at bounding box center [411, 357] width 228 height 41
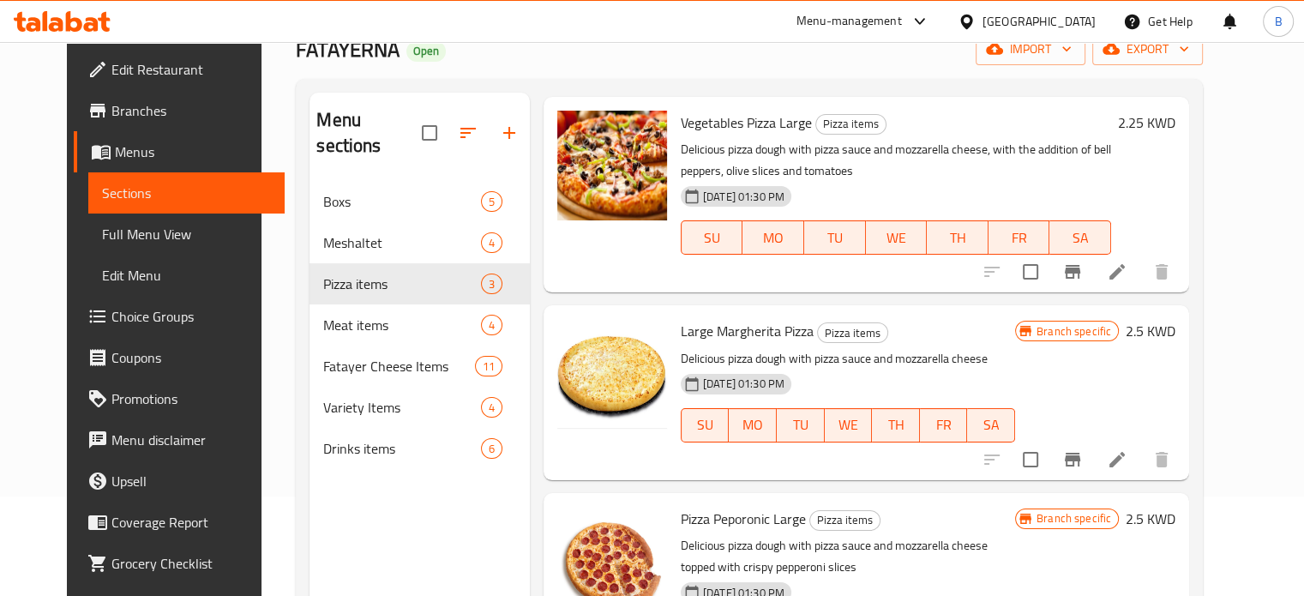
scroll to position [240, 0]
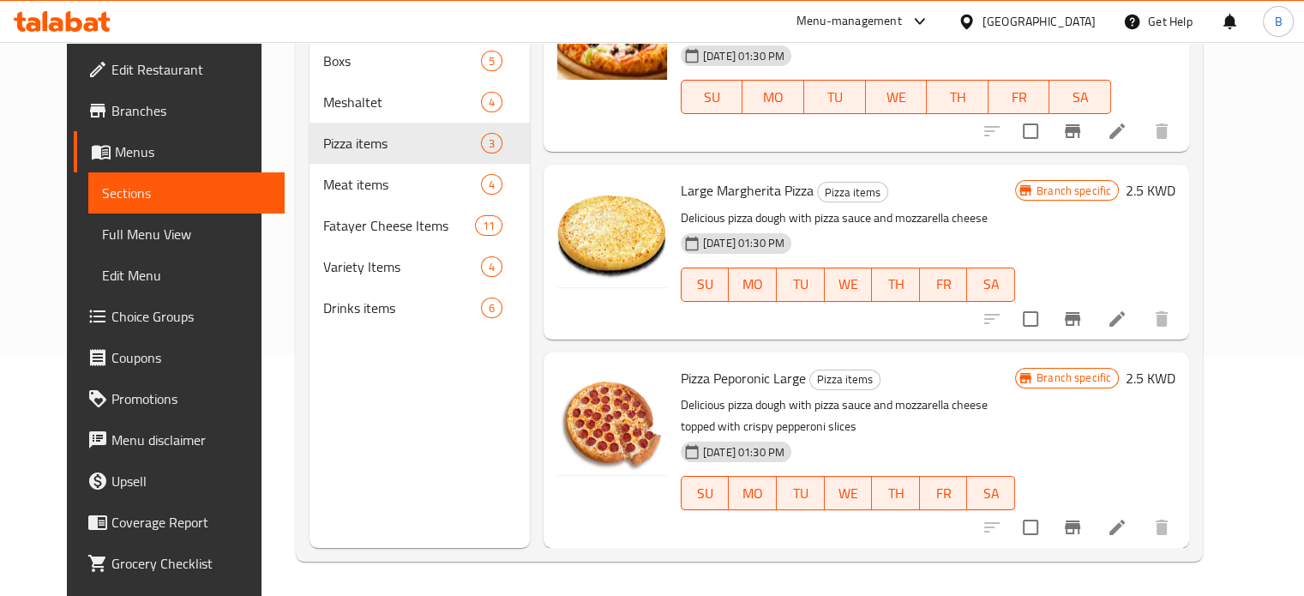
click at [352, 328] on div "Menu sections Boxs 5 Meshaltet 4 Pizza items 3 Meat items 4 Fatayer Cheese Item…" at bounding box center [420, 250] width 220 height 596
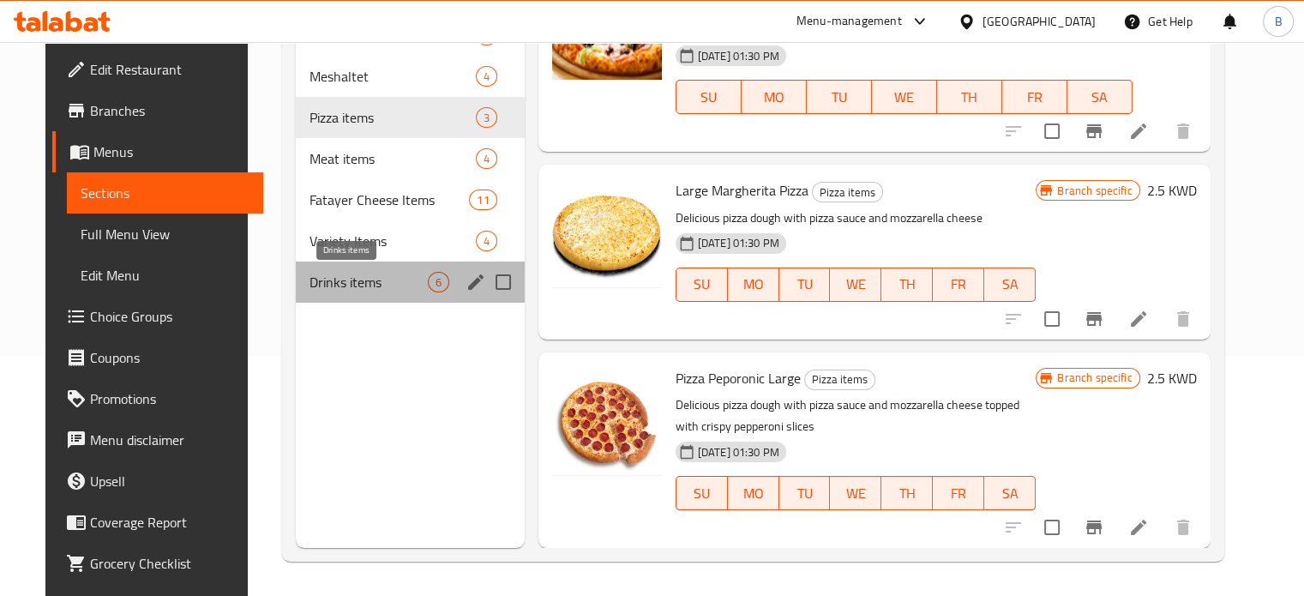
click at [335, 287] on span "Drinks items" at bounding box center [368, 282] width 117 height 21
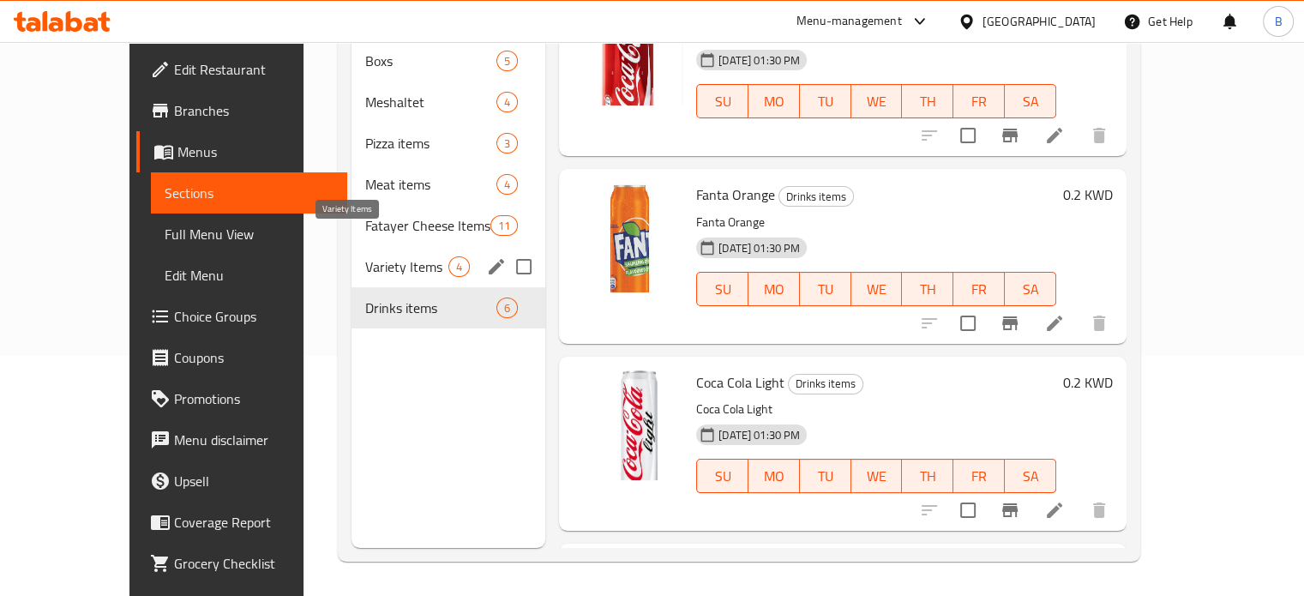
click at [365, 256] on span "Variety Items" at bounding box center [406, 266] width 83 height 21
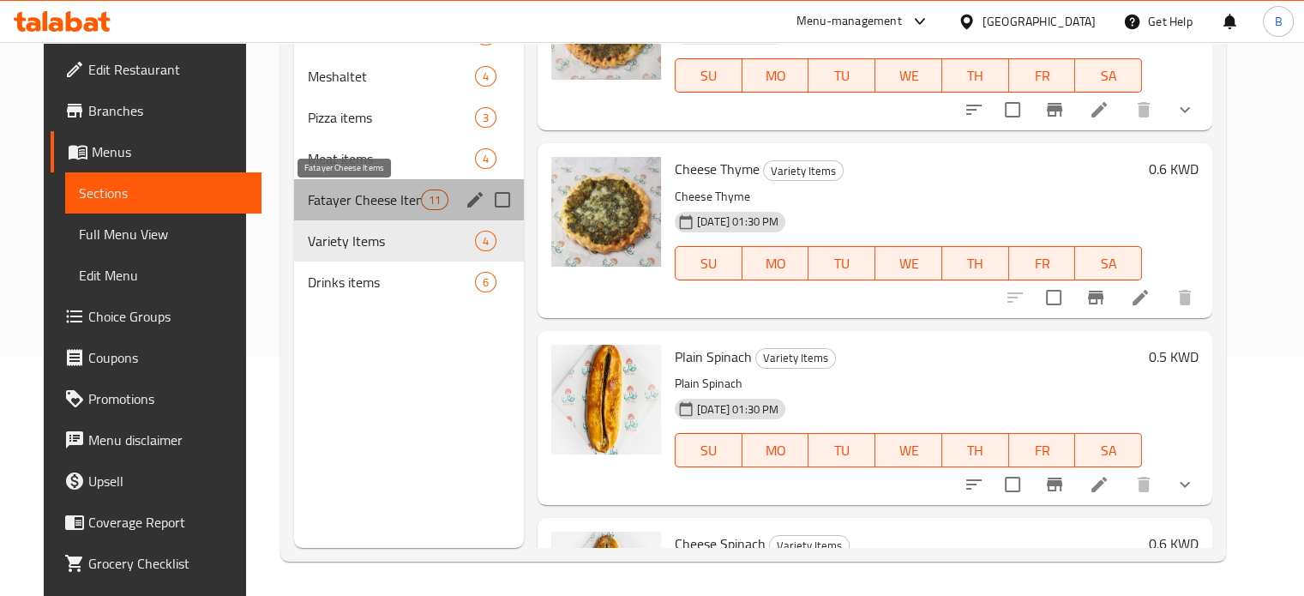
click at [359, 191] on span "Fatayer Cheese Items" at bounding box center [364, 200] width 112 height 21
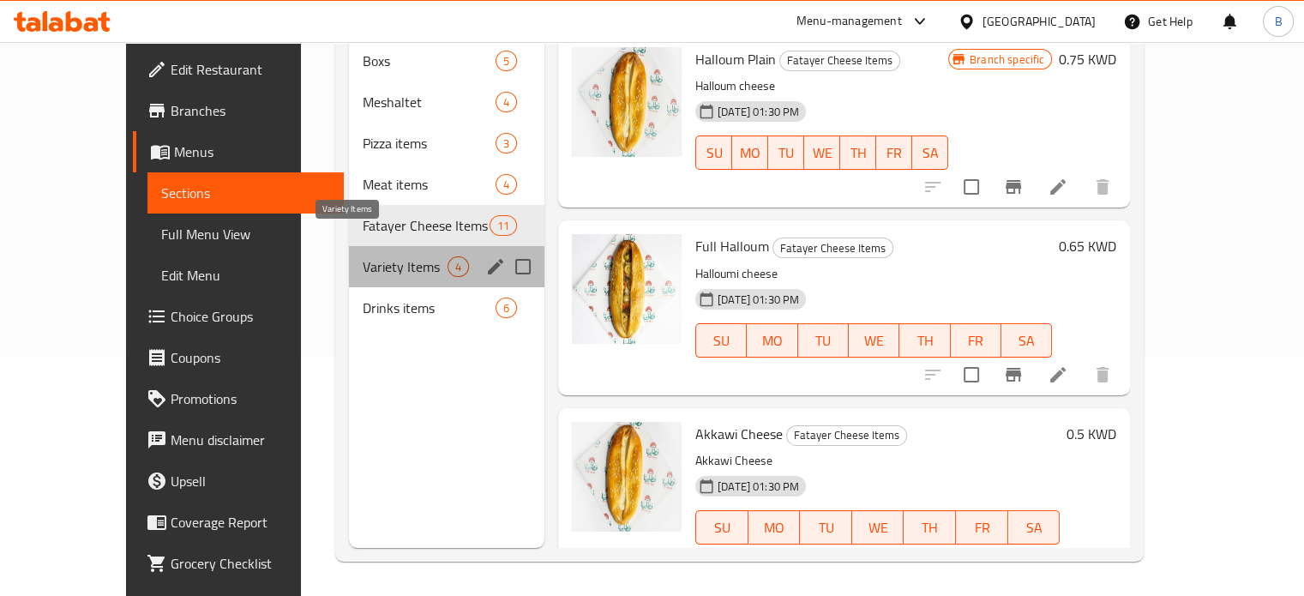
click at [363, 256] on span "Variety Items" at bounding box center [405, 266] width 85 height 21
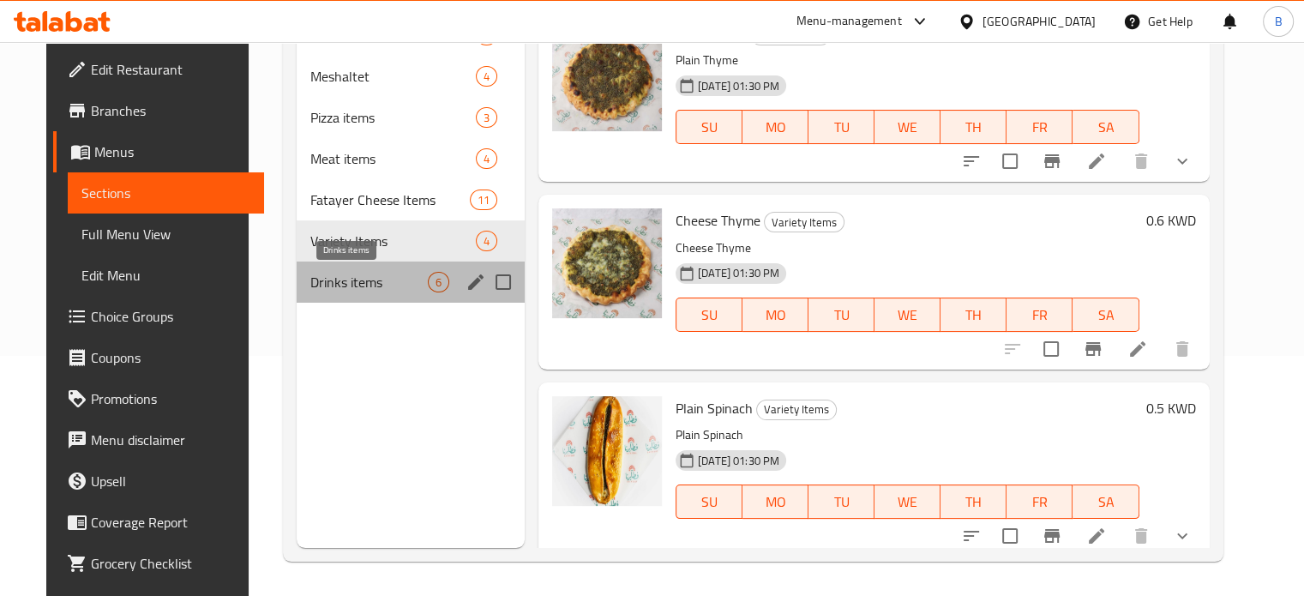
click at [356, 276] on span "Drinks items" at bounding box center [368, 282] width 117 height 21
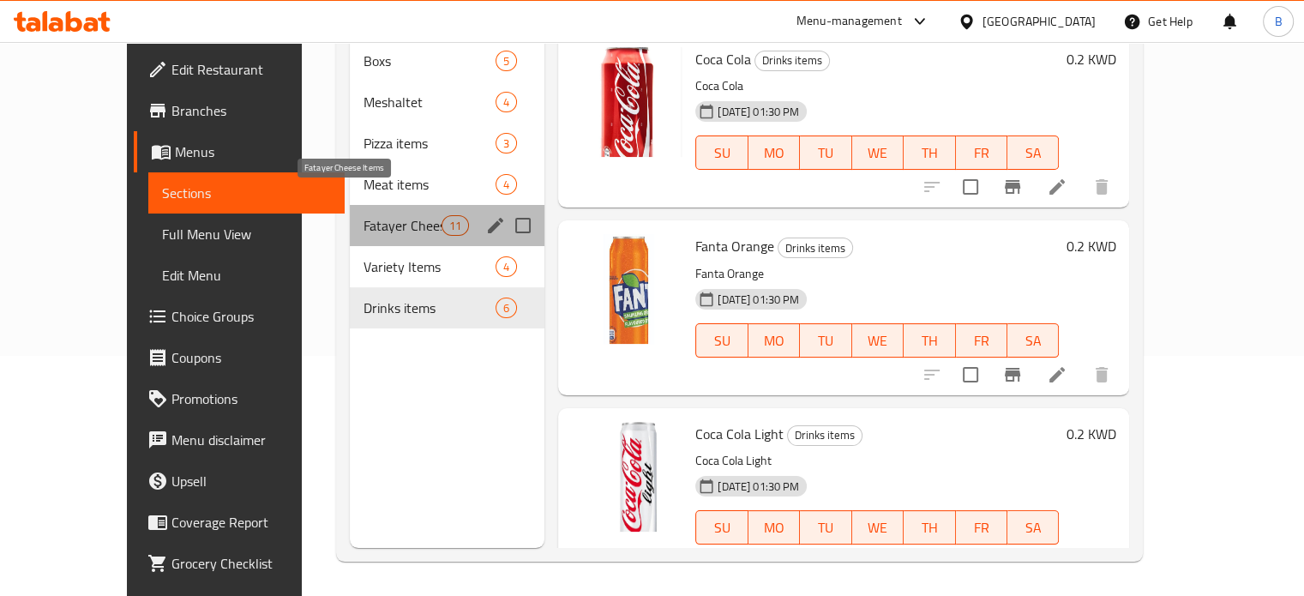
click at [364, 215] on span "Fatayer Cheese Items" at bounding box center [403, 225] width 78 height 21
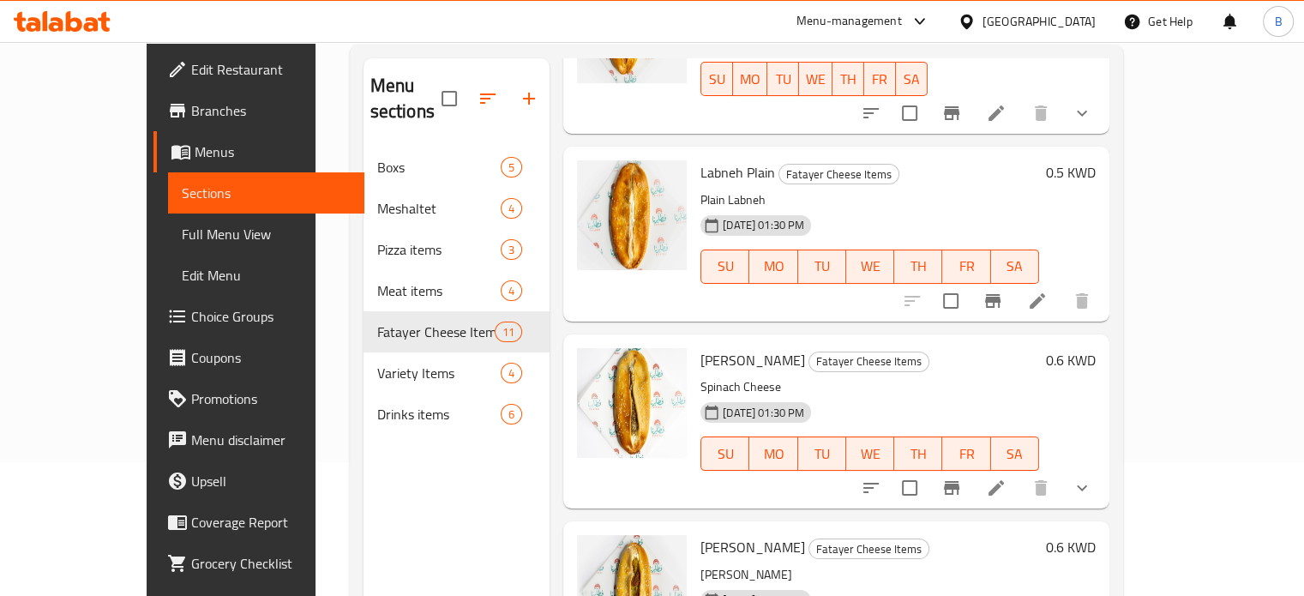
scroll to position [1508, 0]
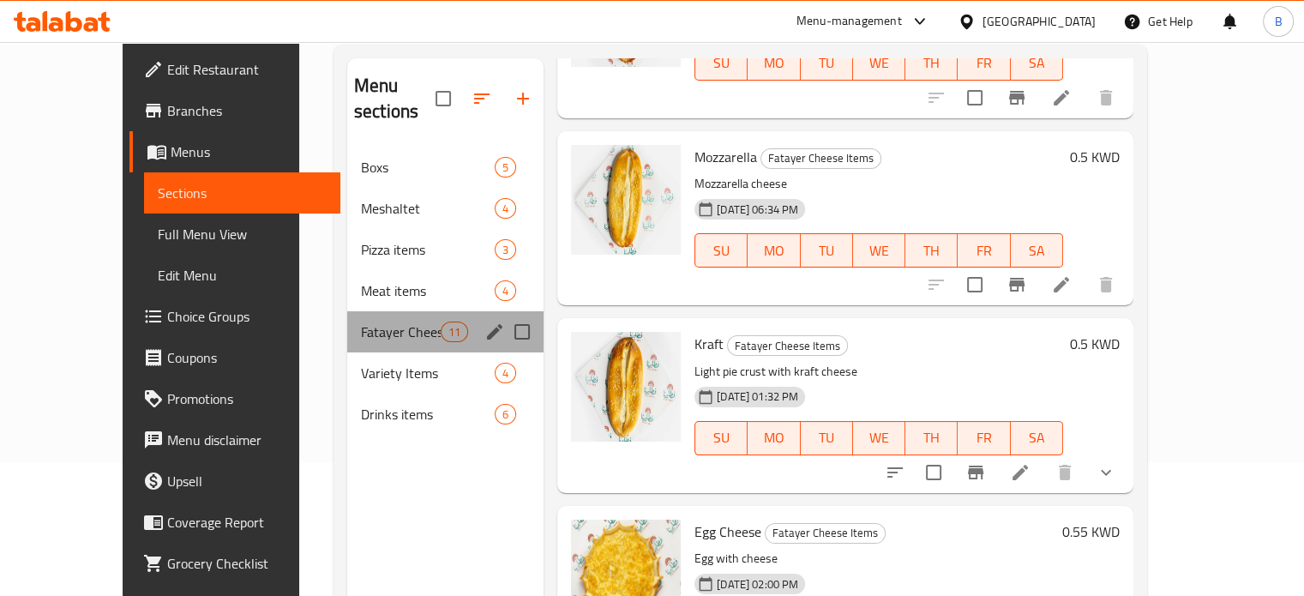
click at [362, 311] on div "Fatayer Cheese Items 11" at bounding box center [445, 331] width 196 height 41
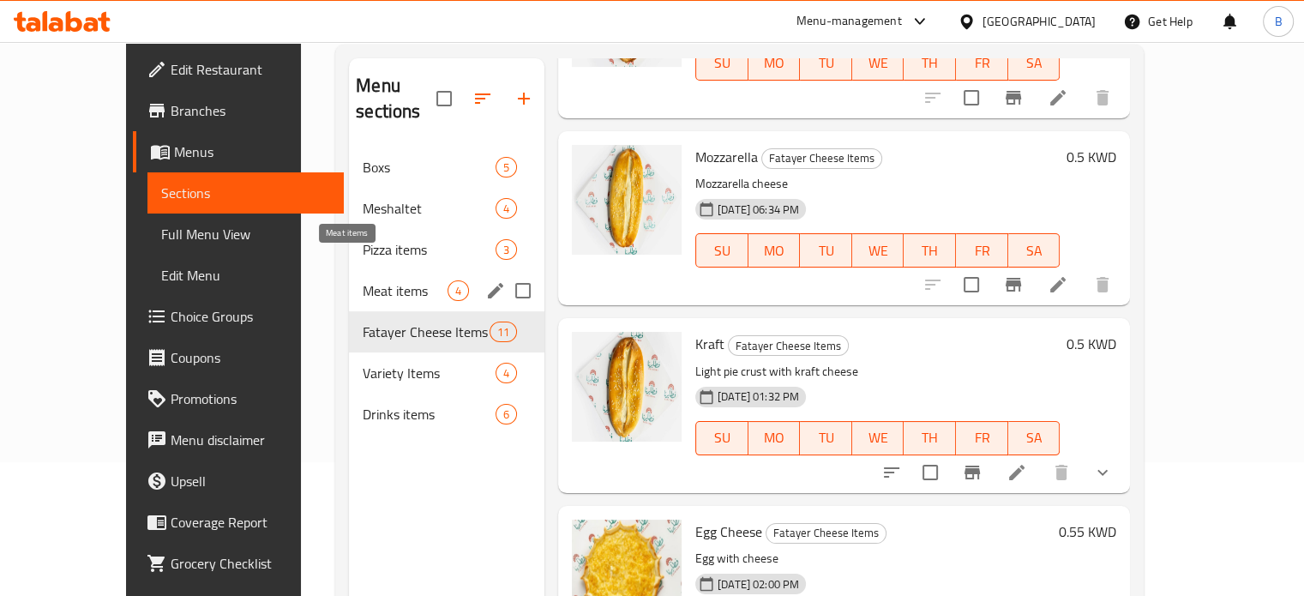
click at [363, 280] on span "Meat items" at bounding box center [405, 290] width 85 height 21
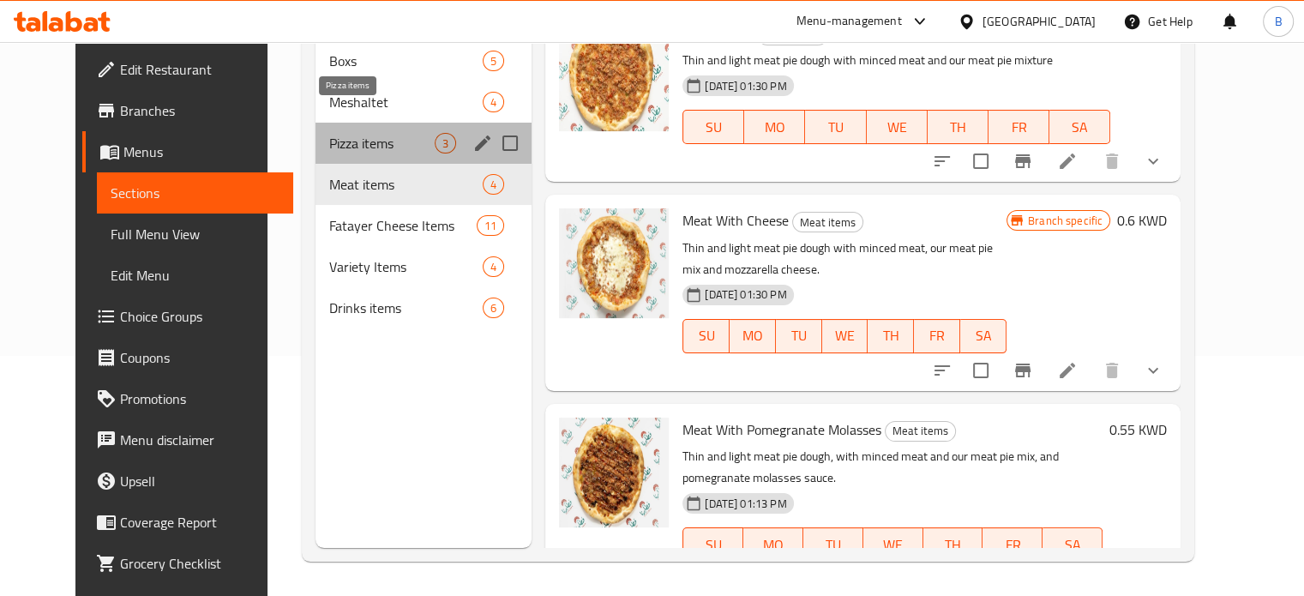
click at [329, 133] on span "Pizza items" at bounding box center [381, 143] width 105 height 21
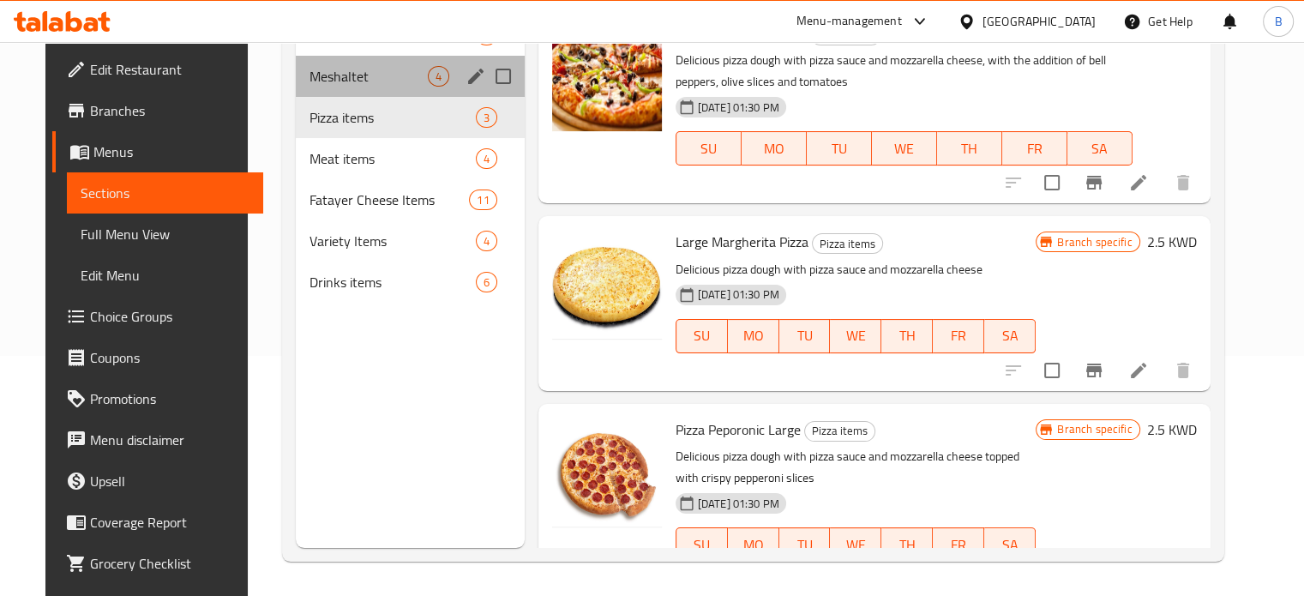
click at [373, 61] on div "Meshaltet 4" at bounding box center [410, 76] width 229 height 41
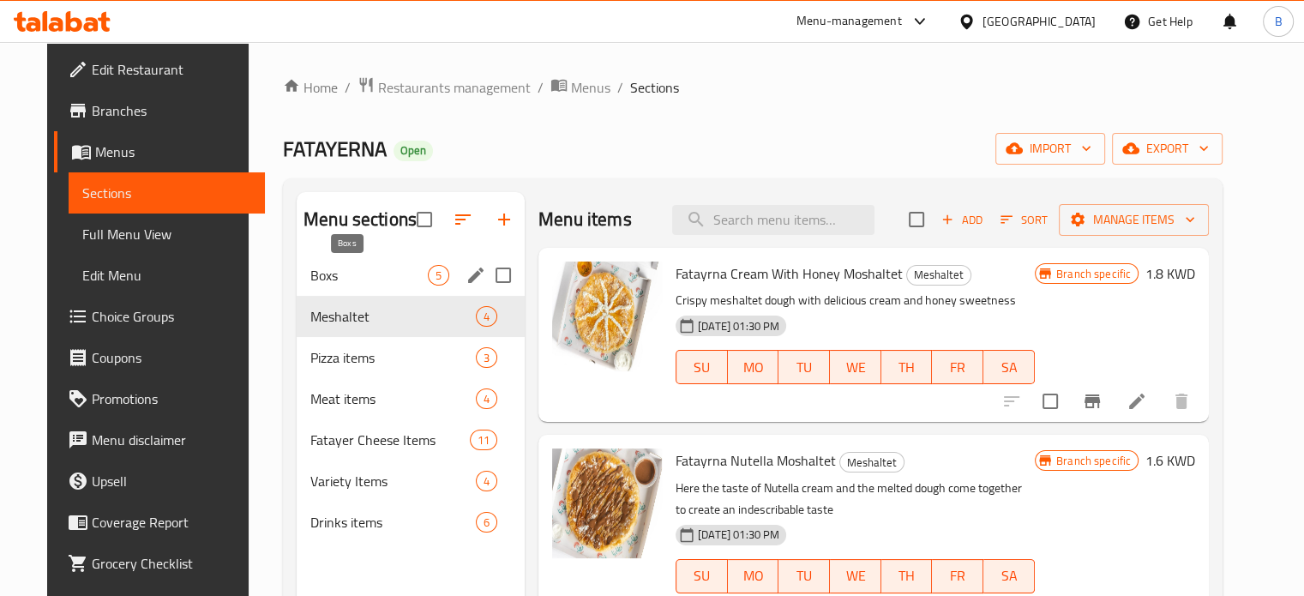
click at [310, 281] on span "Boxs" at bounding box center [368, 275] width 117 height 21
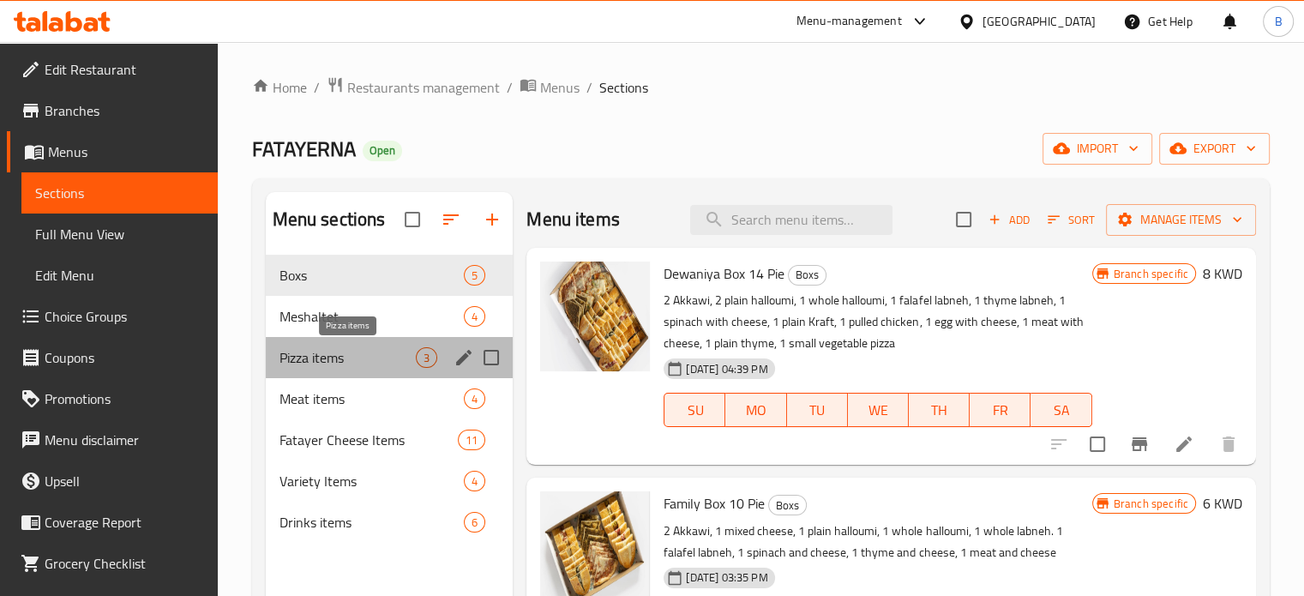
click at [283, 349] on span "Pizza items" at bounding box center [348, 357] width 137 height 21
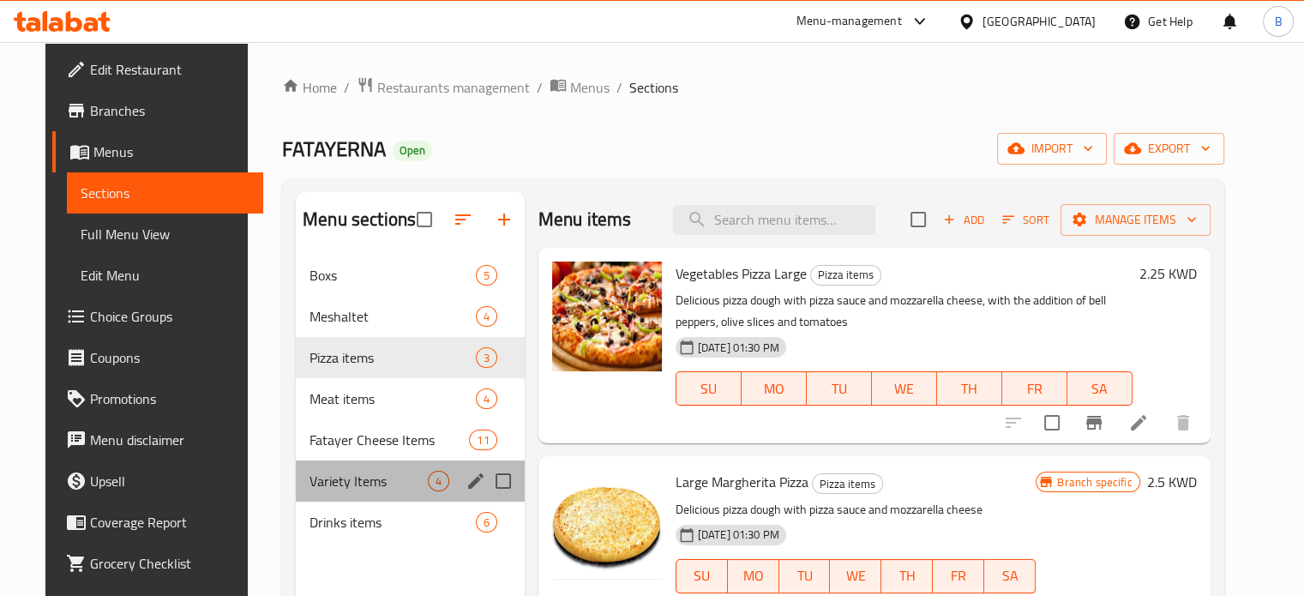
click at [337, 497] on div "Variety Items 4" at bounding box center [410, 481] width 229 height 41
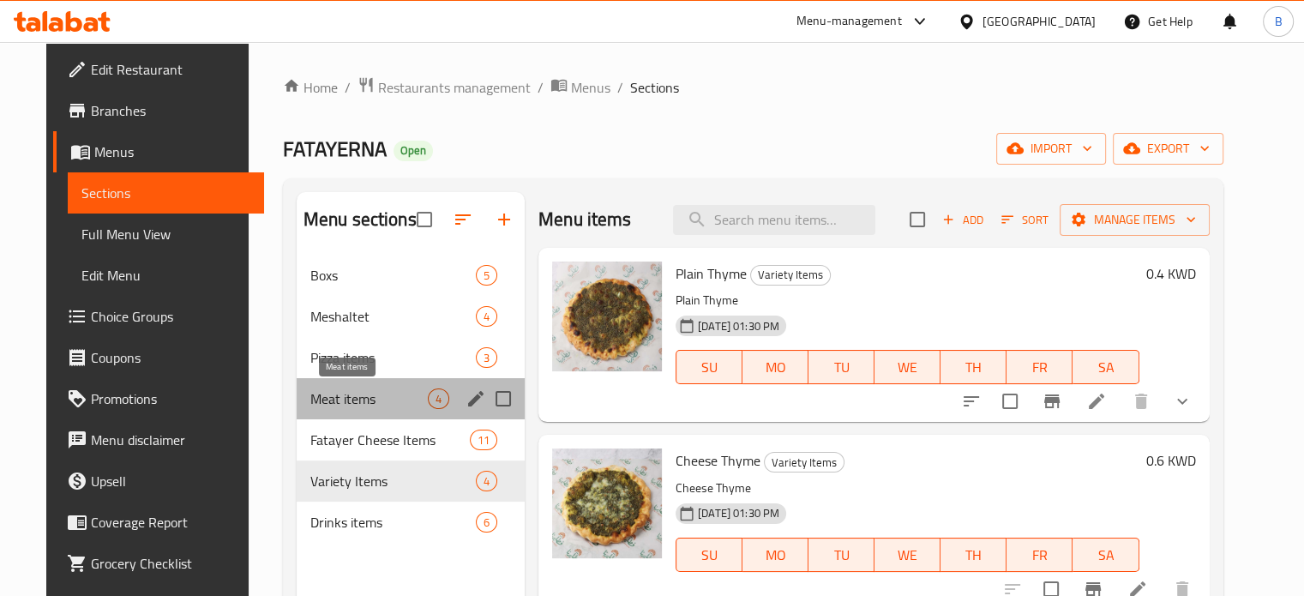
click at [358, 406] on span "Meat items" at bounding box center [368, 398] width 117 height 21
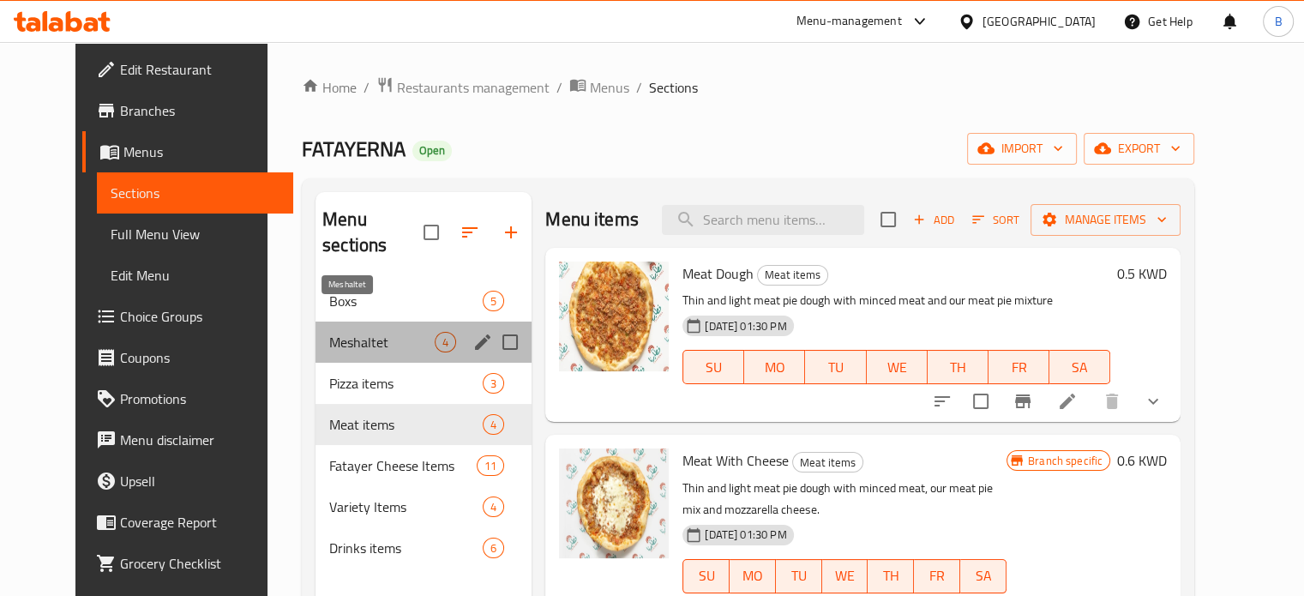
click at [329, 332] on span "Meshaltet" at bounding box center [381, 342] width 105 height 21
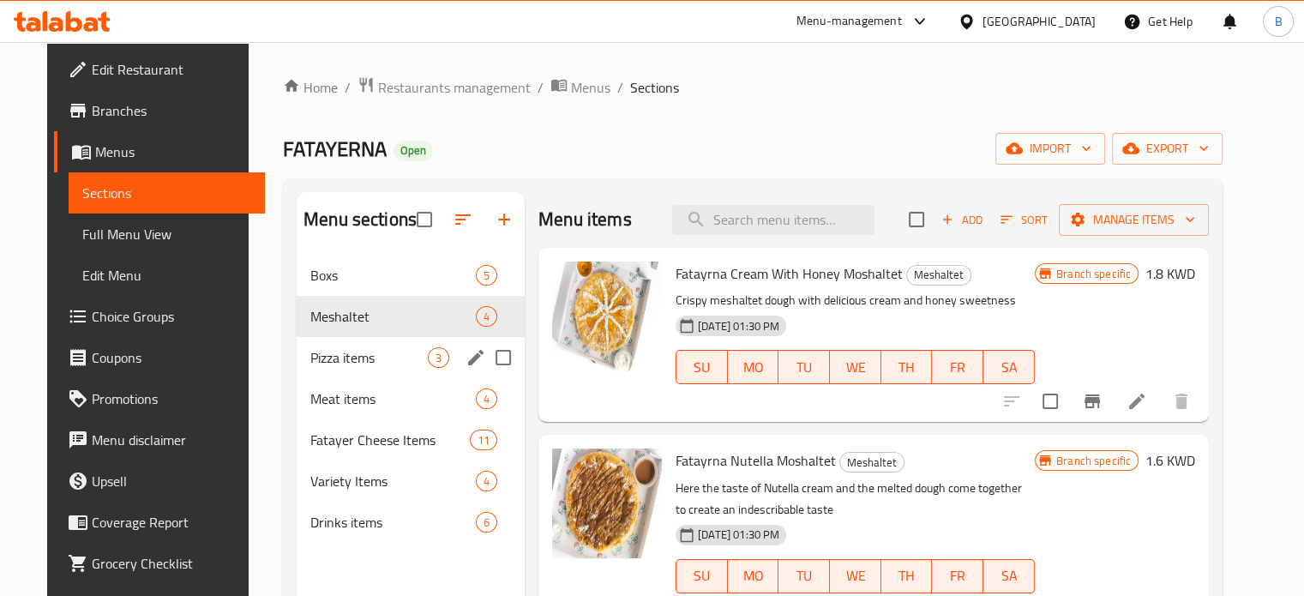
click at [329, 371] on div "Pizza items 3" at bounding box center [411, 357] width 228 height 41
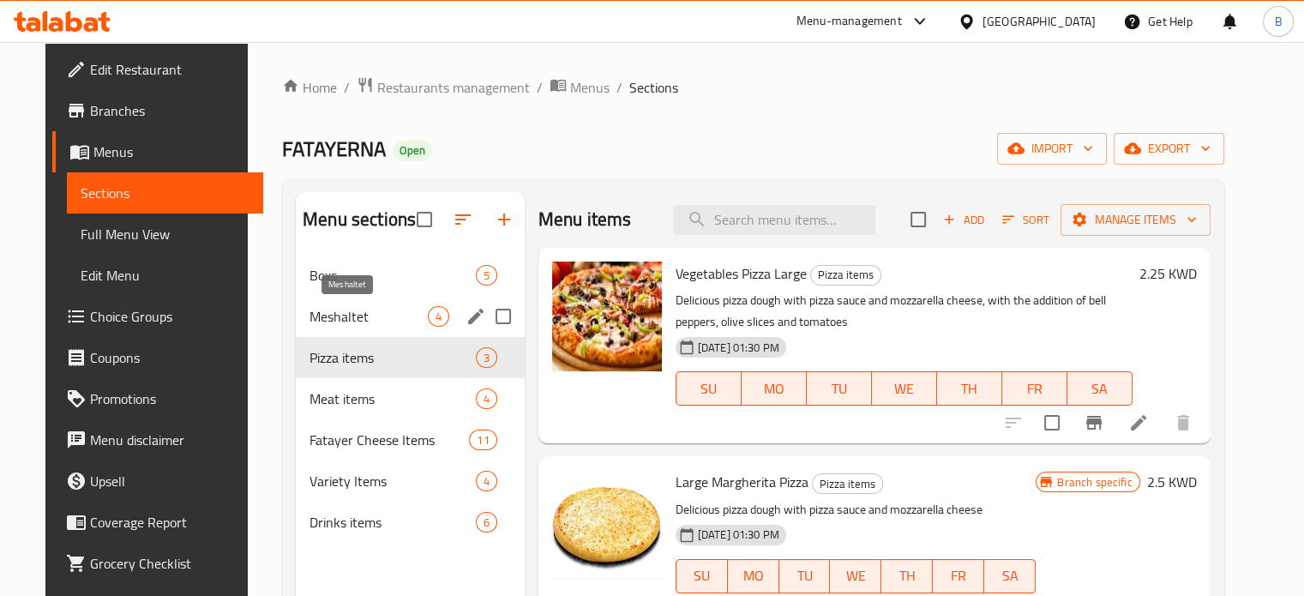
click at [358, 308] on span "Meshaltet" at bounding box center [368, 316] width 117 height 21
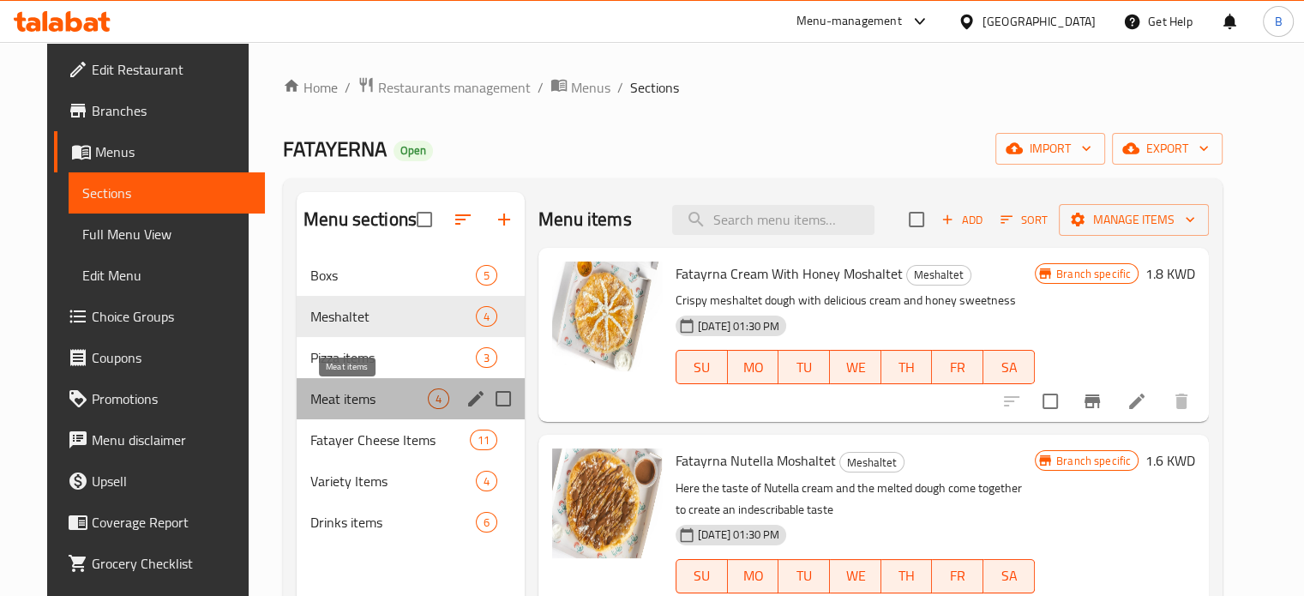
click at [386, 404] on span "Meat items" at bounding box center [368, 398] width 117 height 21
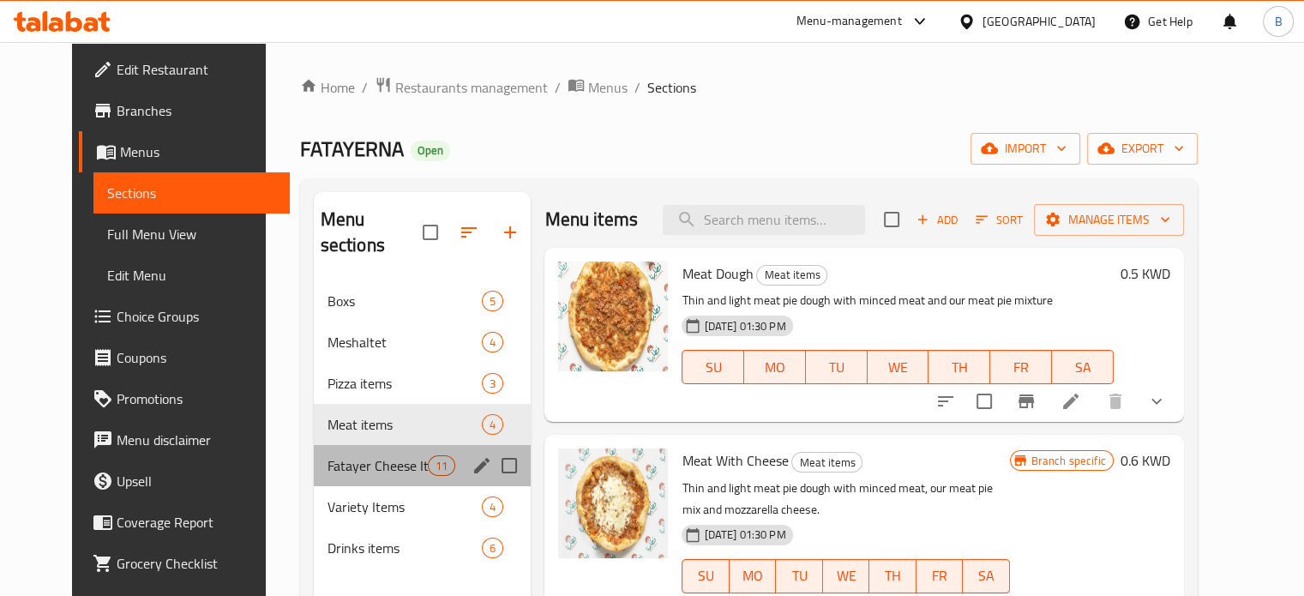
click at [368, 445] on div "Fatayer Cheese Items 11" at bounding box center [423, 465] width 218 height 41
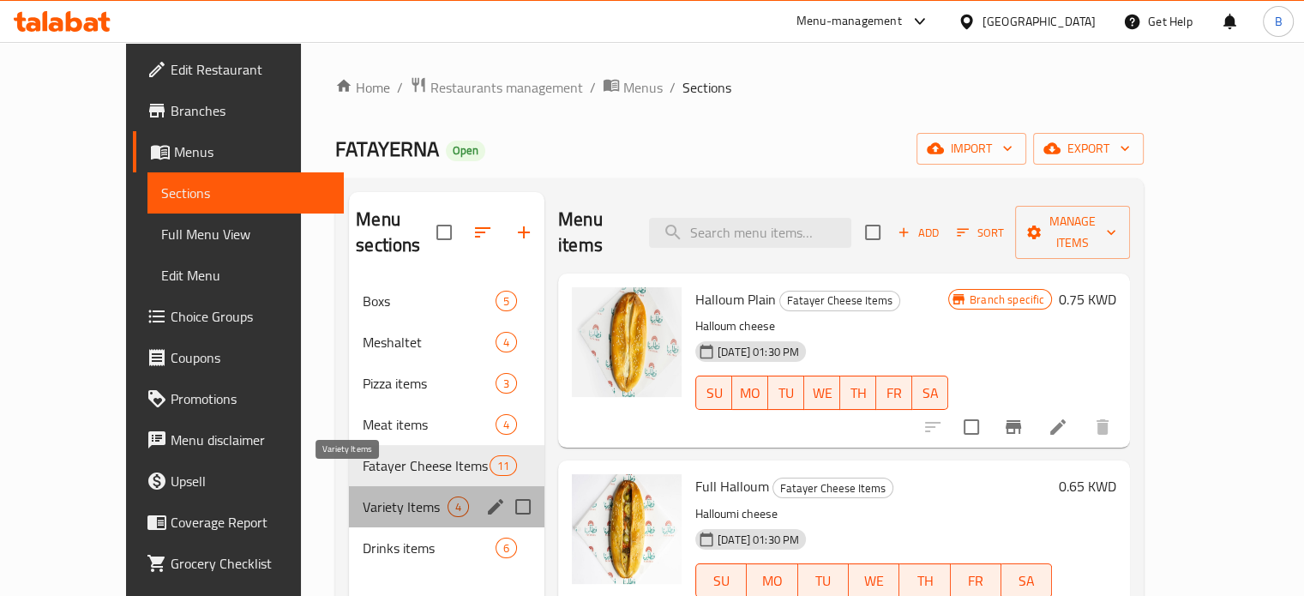
click at [363, 497] on span "Variety Items" at bounding box center [405, 507] width 85 height 21
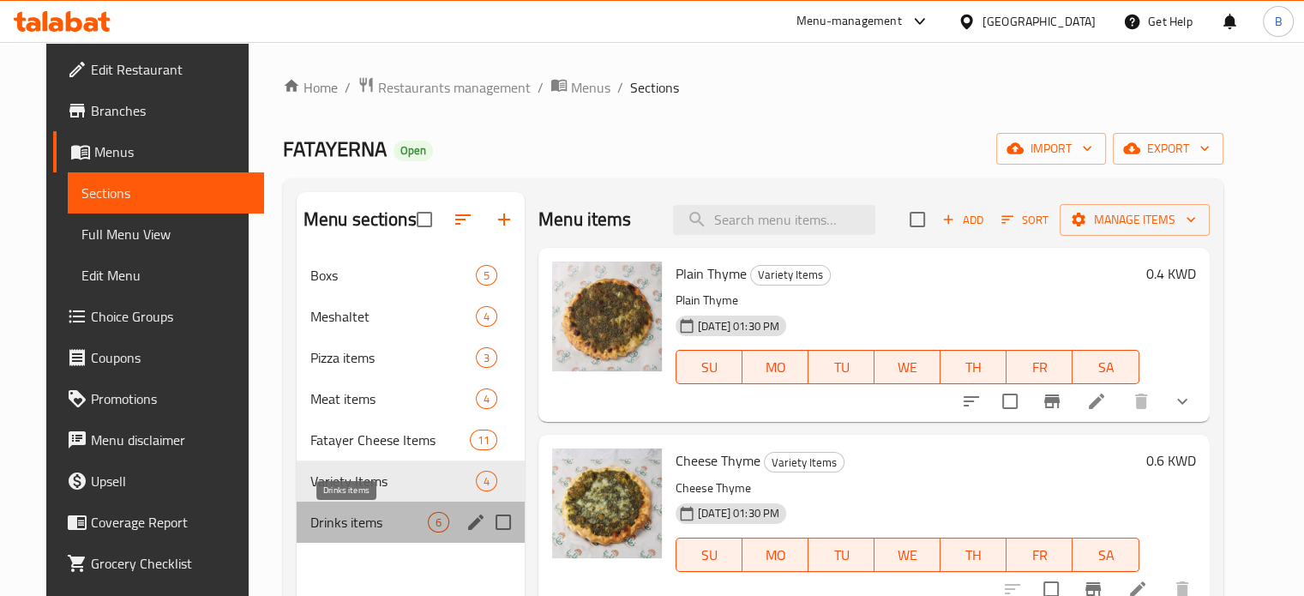
click at [366, 526] on span "Drinks items" at bounding box center [368, 522] width 117 height 21
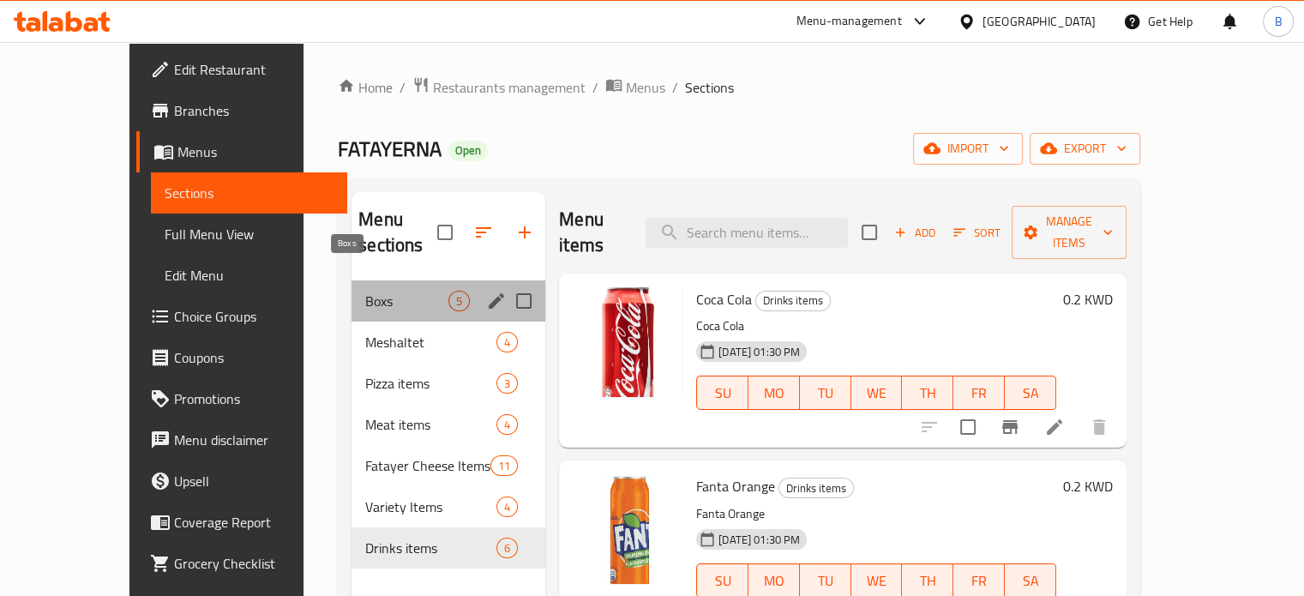
click at [365, 291] on span "Boxs" at bounding box center [406, 301] width 83 height 21
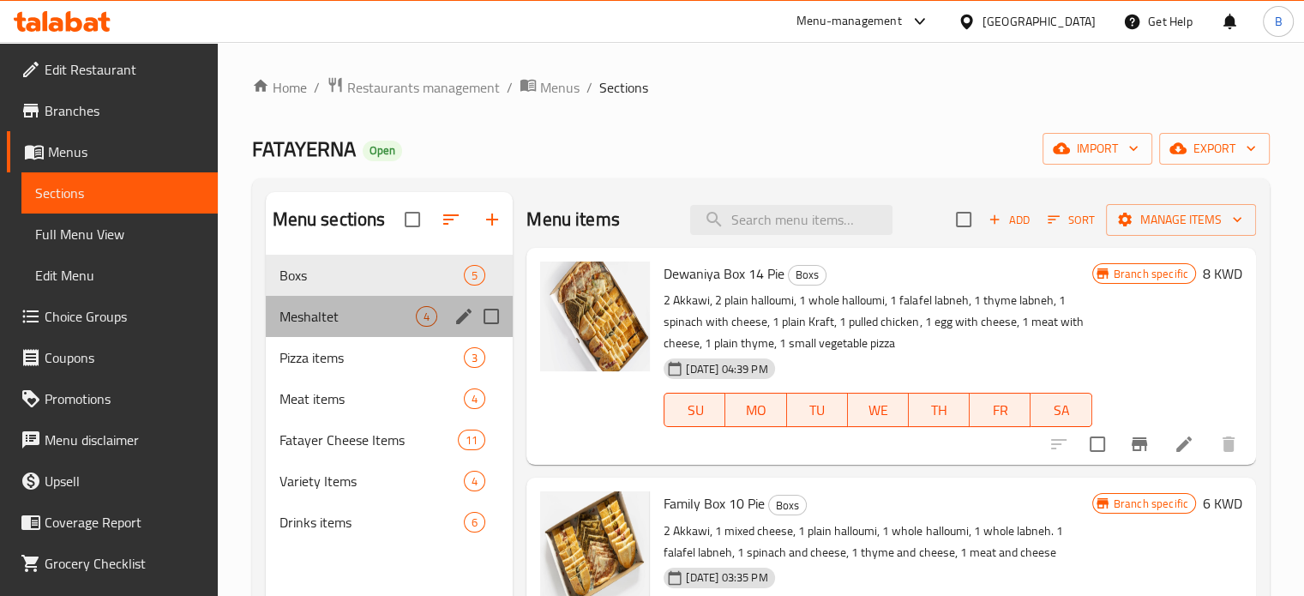
click at [339, 332] on div "Meshaltet 4" at bounding box center [390, 316] width 248 height 41
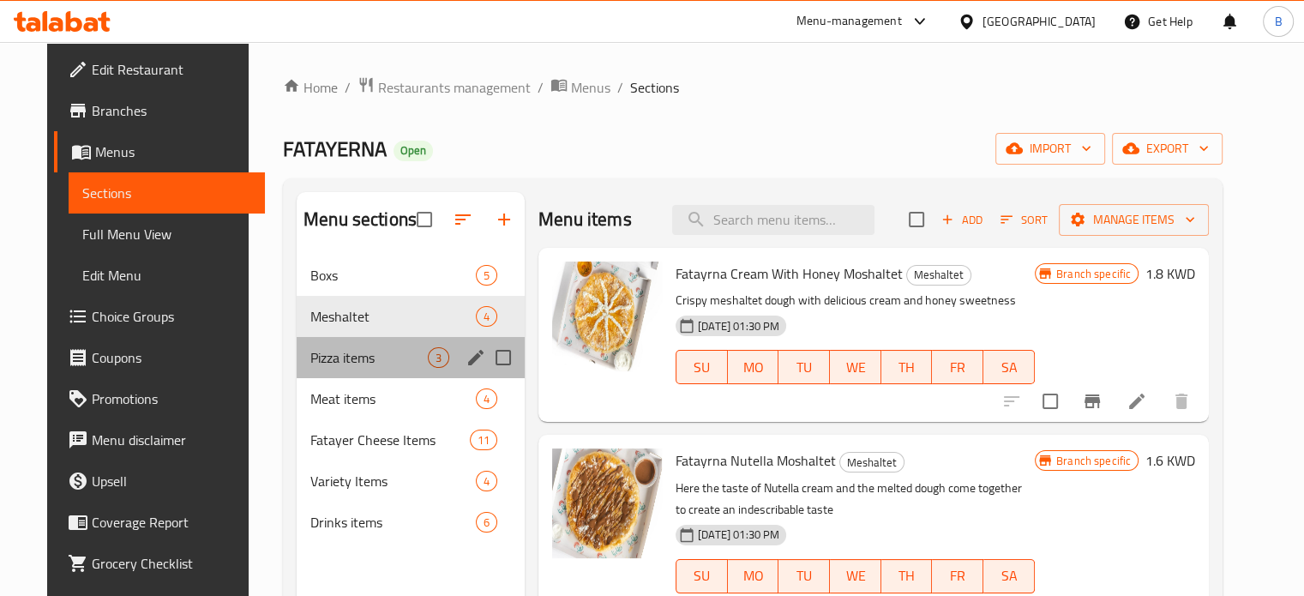
click at [333, 370] on div "Pizza items 3" at bounding box center [411, 357] width 228 height 41
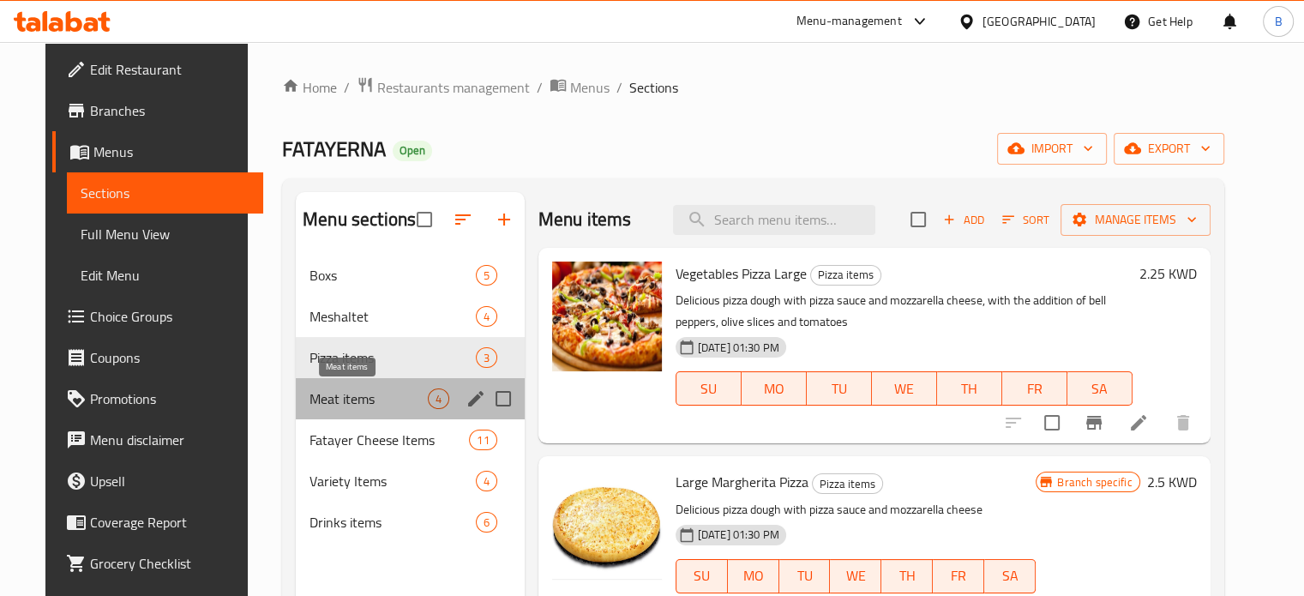
click at [336, 400] on span "Meat items" at bounding box center [368, 398] width 117 height 21
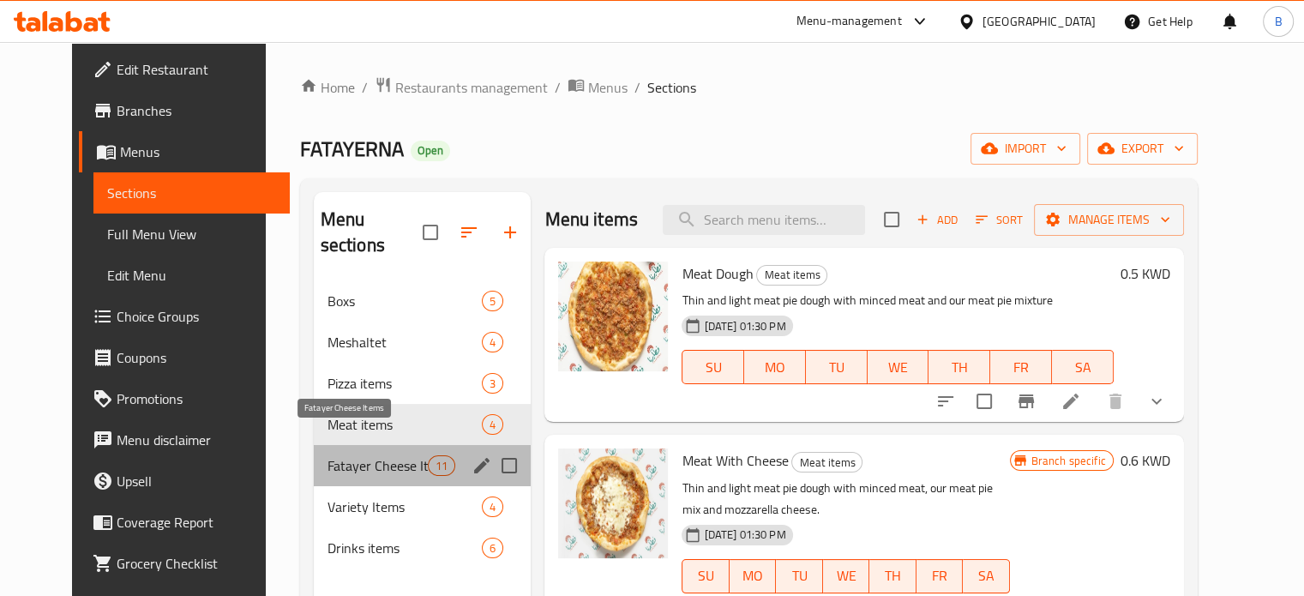
click at [357, 455] on span "Fatayer Cheese Items" at bounding box center [378, 465] width 100 height 21
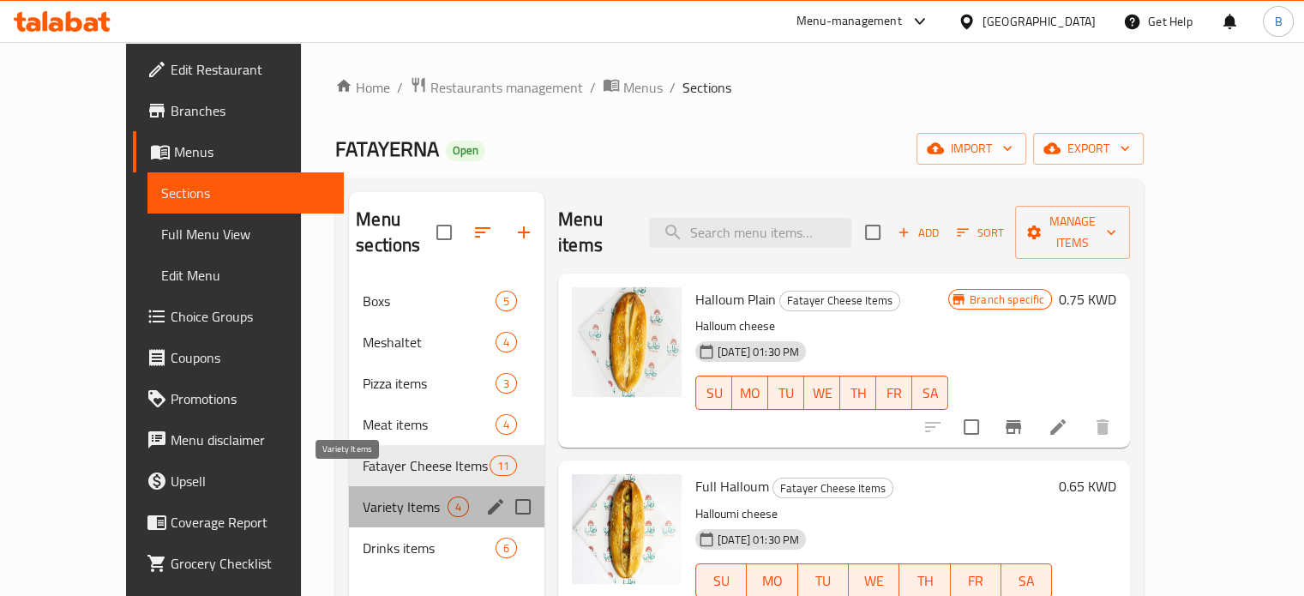
click at [365, 497] on span "Variety Items" at bounding box center [405, 507] width 85 height 21
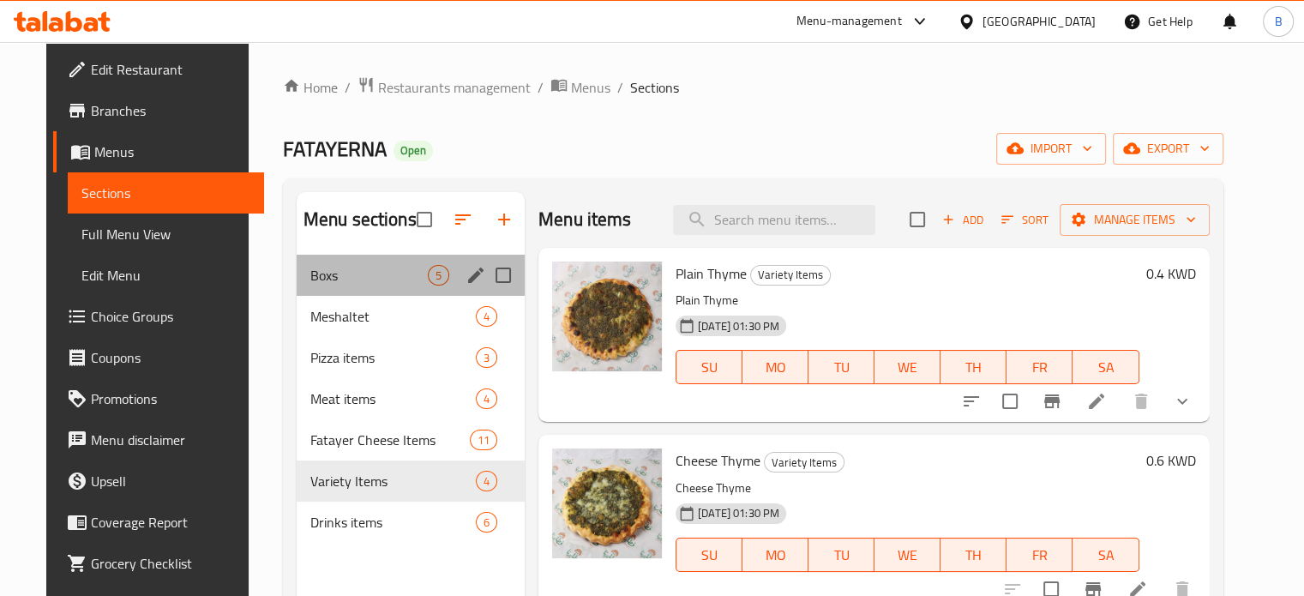
click at [343, 259] on div "Boxs 5" at bounding box center [411, 275] width 228 height 41
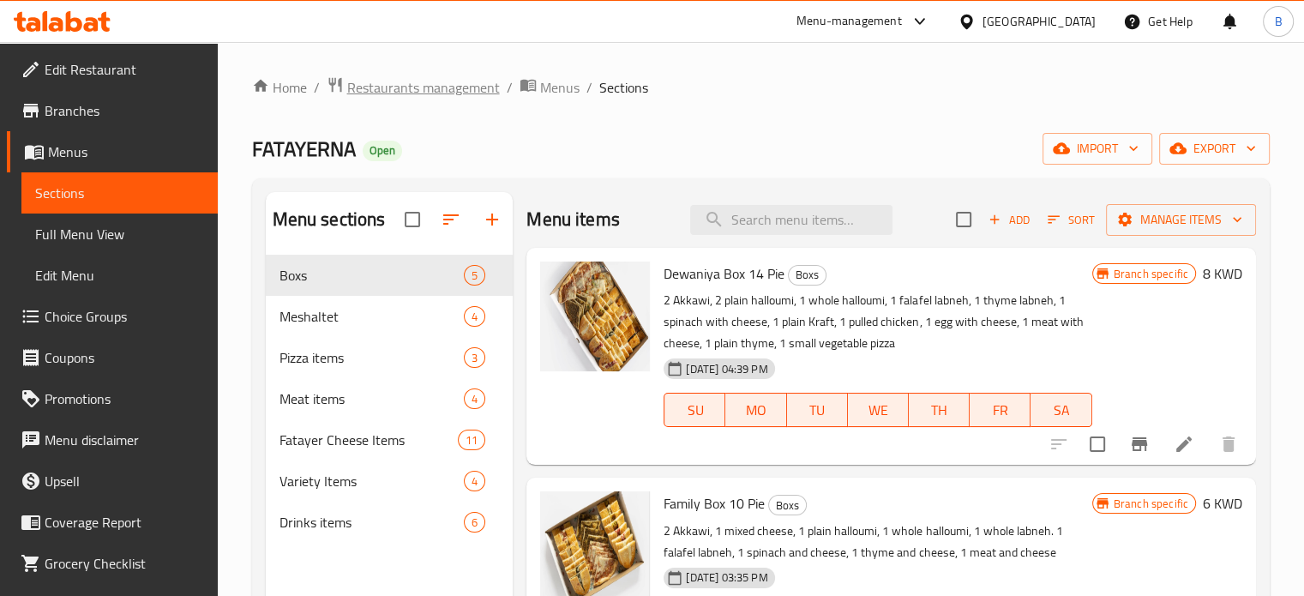
click at [434, 78] on span "Restaurants management" at bounding box center [423, 87] width 153 height 21
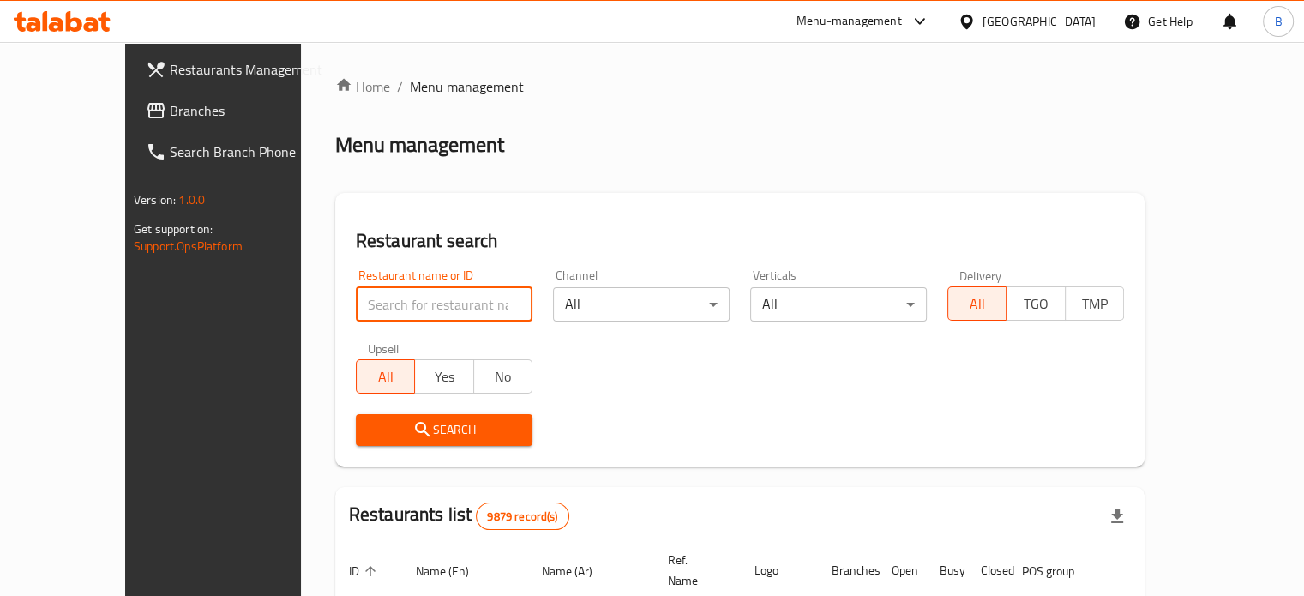
click at [400, 291] on input "search" at bounding box center [444, 304] width 177 height 34
click button "Search" at bounding box center [444, 430] width 177 height 32
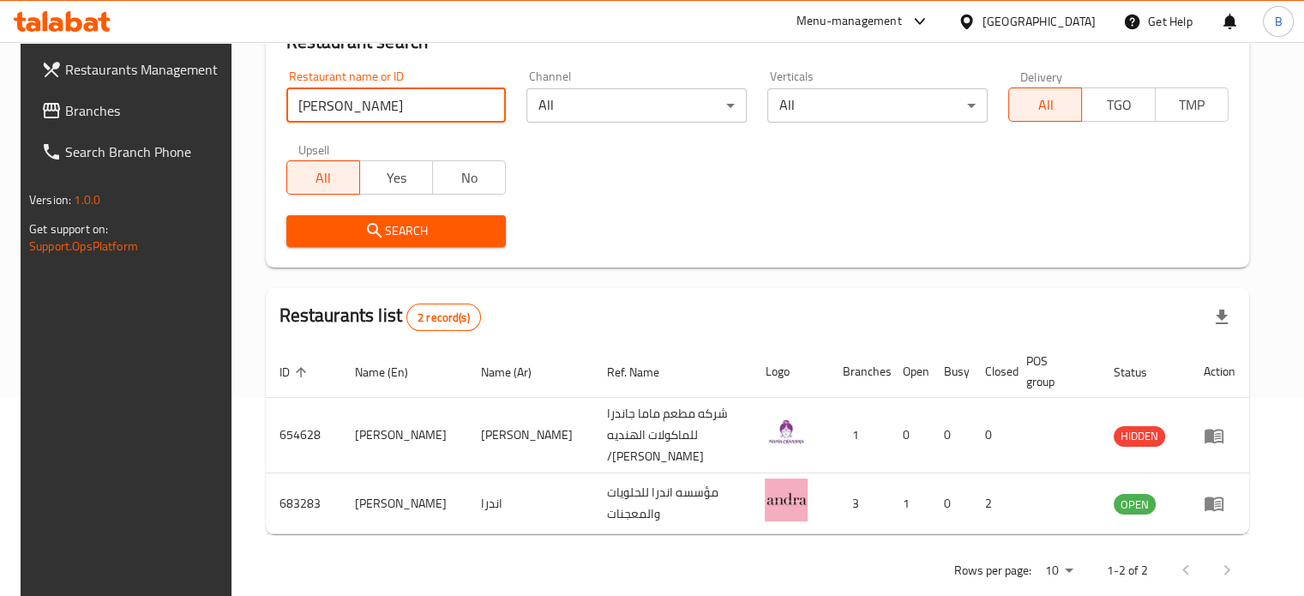
scroll to position [214, 0]
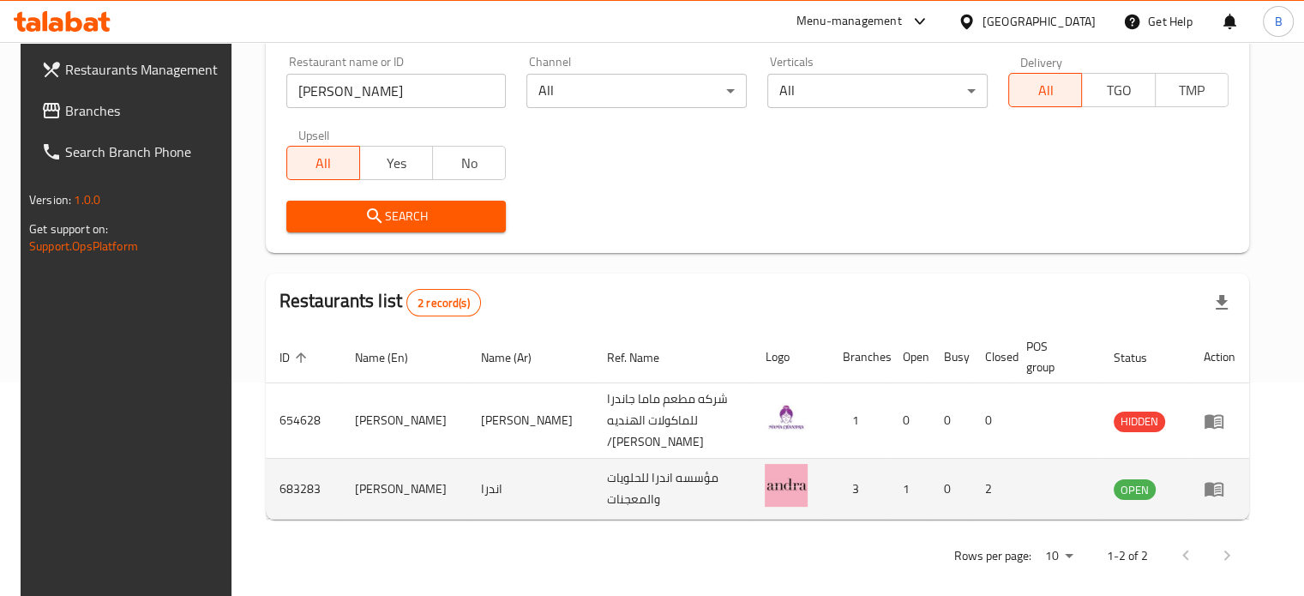
click at [275, 482] on td "683283" at bounding box center [303, 489] width 75 height 61
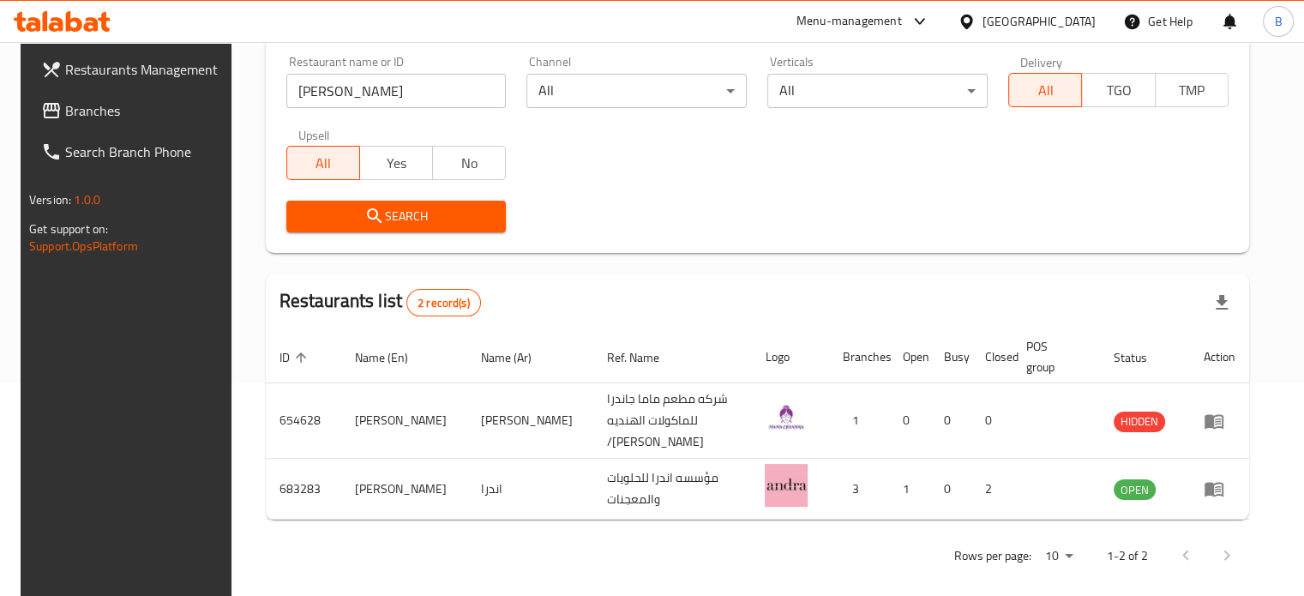
click at [357, 533] on div "Rows per page: 10 1-2 of 2" at bounding box center [758, 555] width 984 height 45
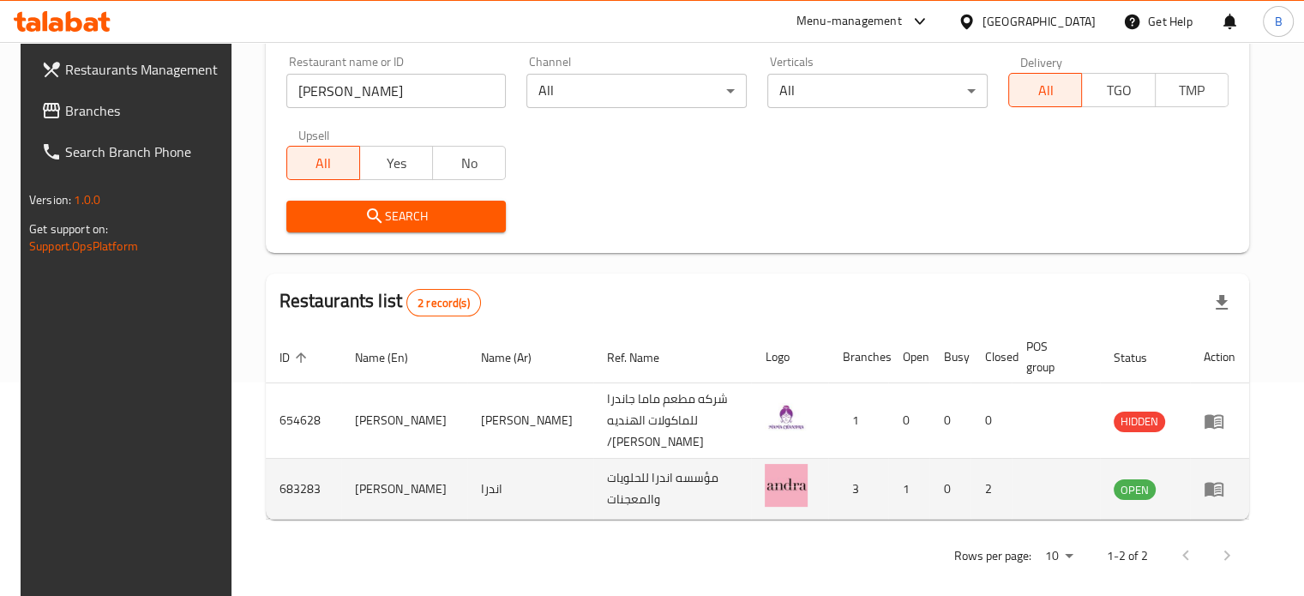
click at [307, 481] on td "683283" at bounding box center [303, 489] width 75 height 61
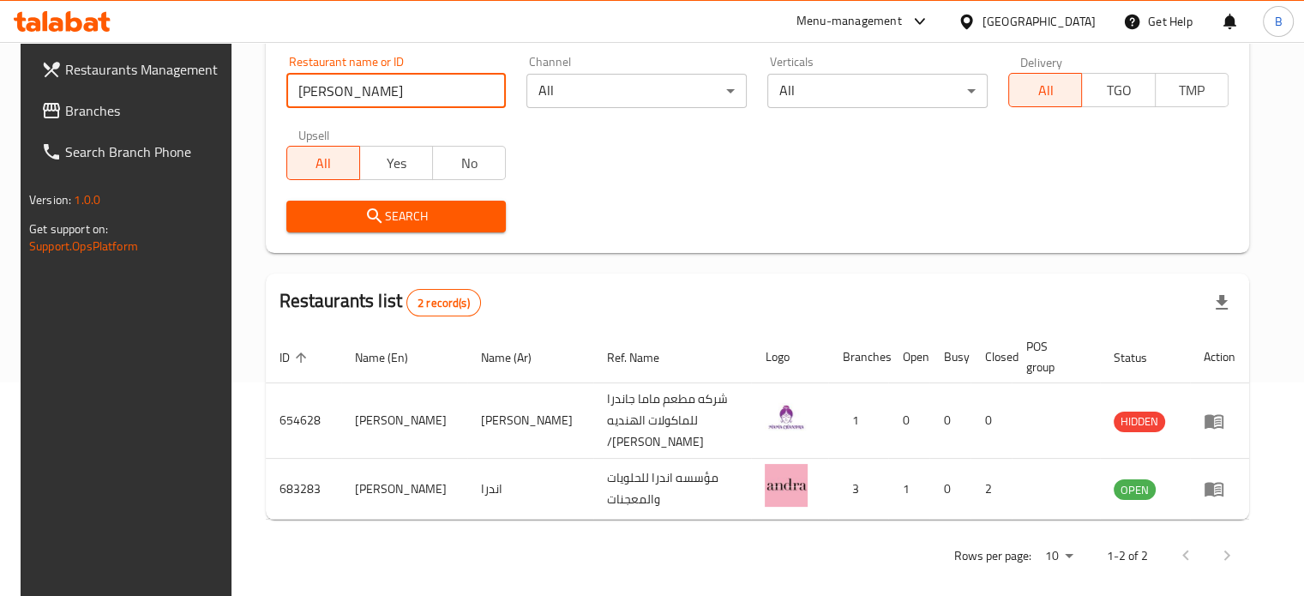
drag, startPoint x: 353, startPoint y: 94, endPoint x: 166, endPoint y: 105, distance: 187.2
click at [166, 105] on div "Restaurants Management Branches Search Branch Phone Version: 1.0.0 Get support …" at bounding box center [652, 220] width 1263 height 784
click button "Search" at bounding box center [396, 217] width 220 height 32
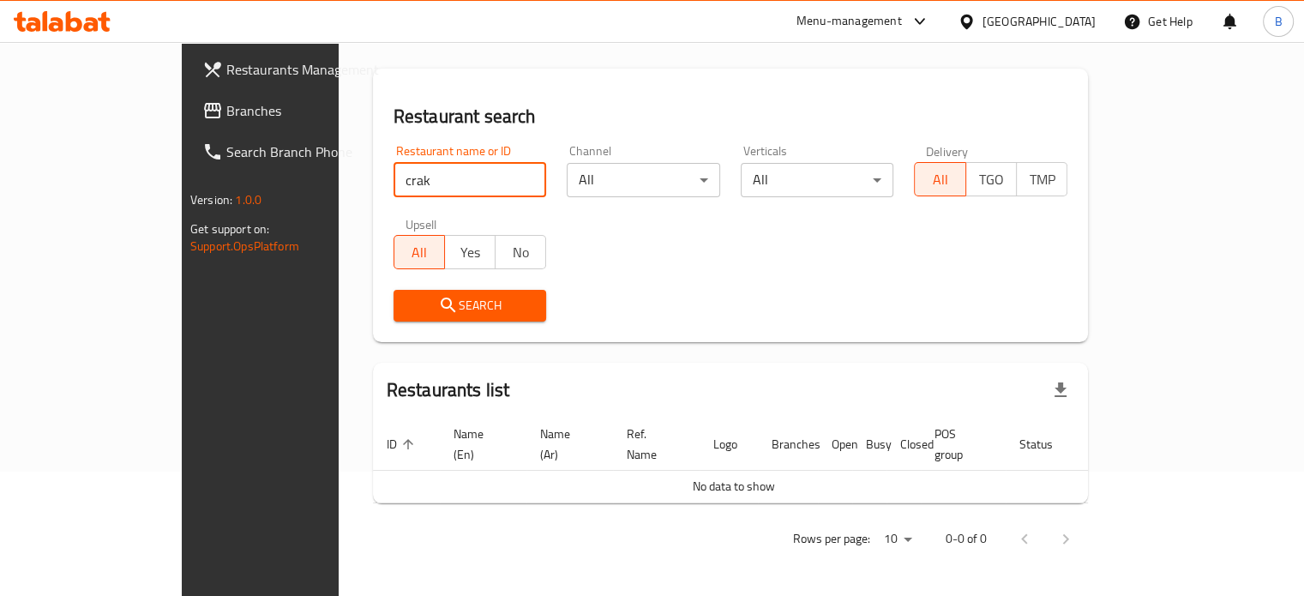
scroll to position [104, 0]
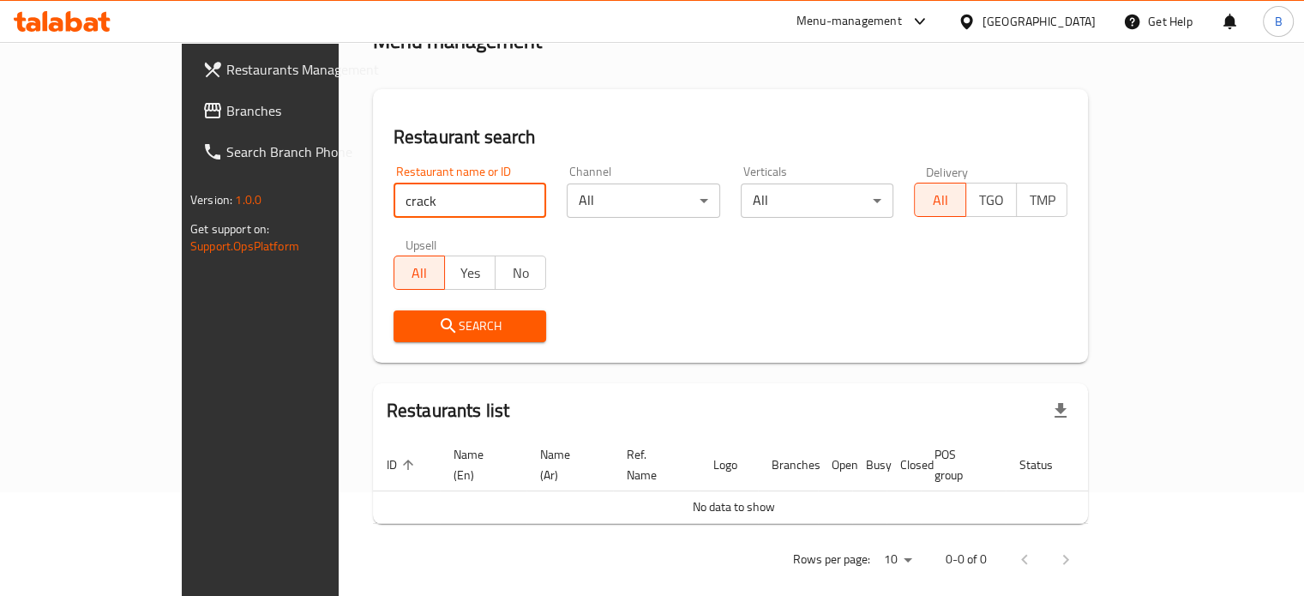
type input "crack"
click button "Search" at bounding box center [471, 326] width 154 height 32
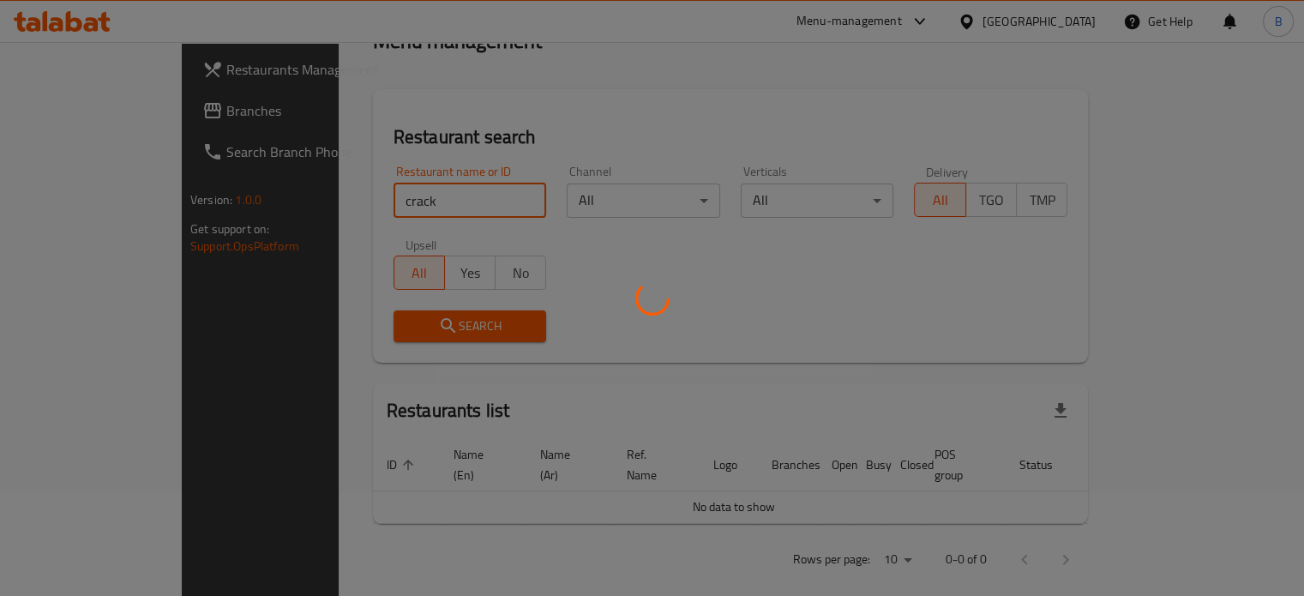
scroll to position [214, 0]
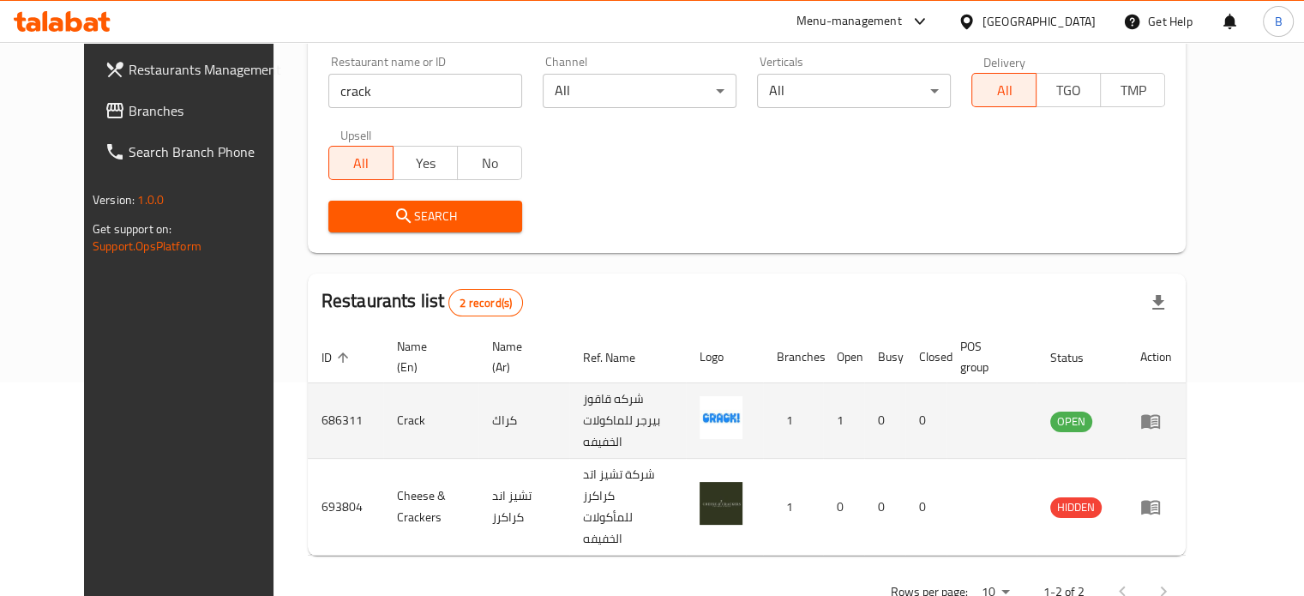
click at [1186, 412] on td "enhanced table" at bounding box center [1156, 420] width 59 height 75
click at [1161, 412] on icon "enhanced table" at bounding box center [1151, 421] width 21 height 21
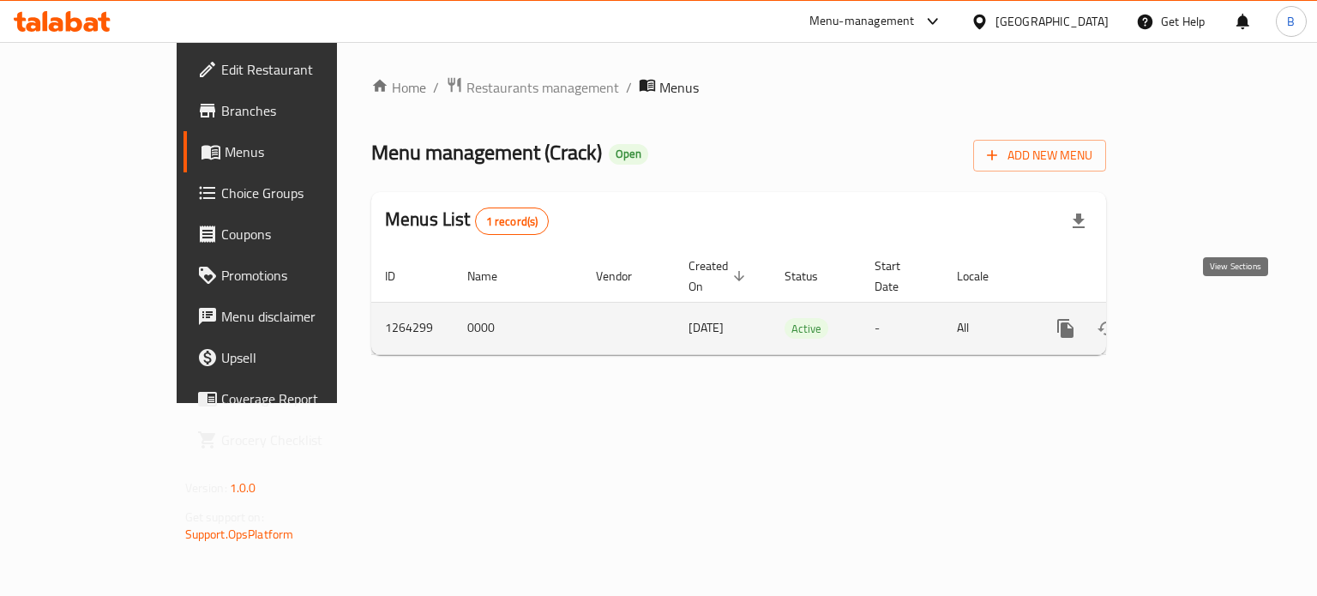
click at [1210, 321] on link "enhanced table" at bounding box center [1189, 328] width 41 height 41
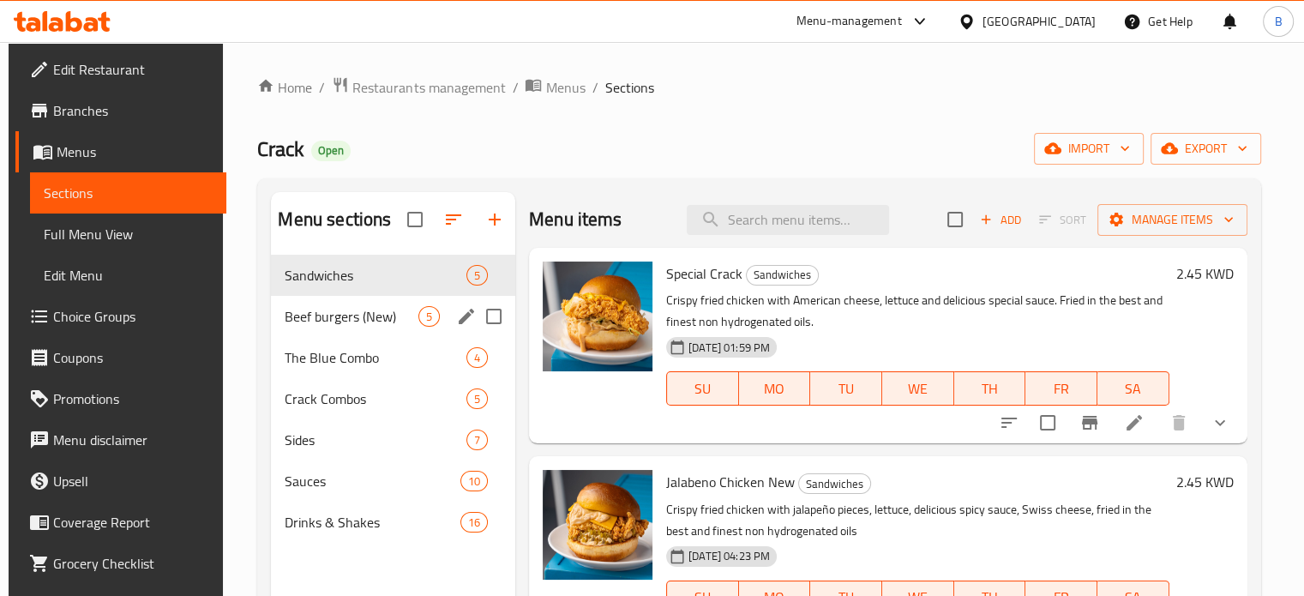
click at [357, 328] on div "Beef burgers (New) 5" at bounding box center [393, 316] width 244 height 41
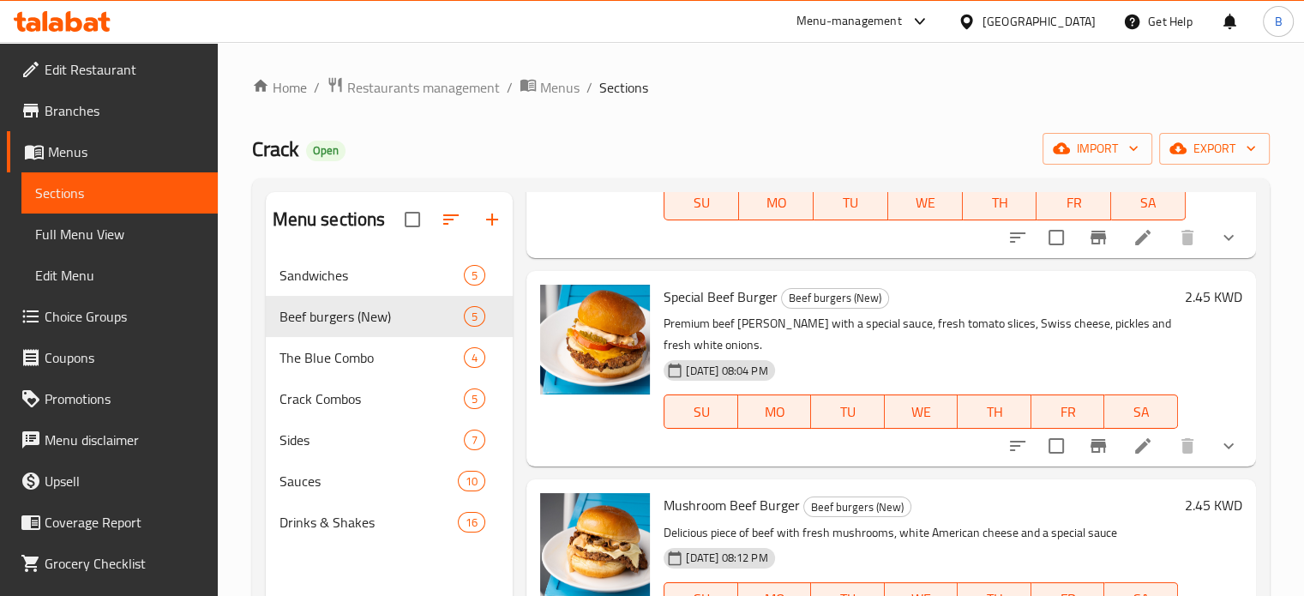
scroll to position [469, 0]
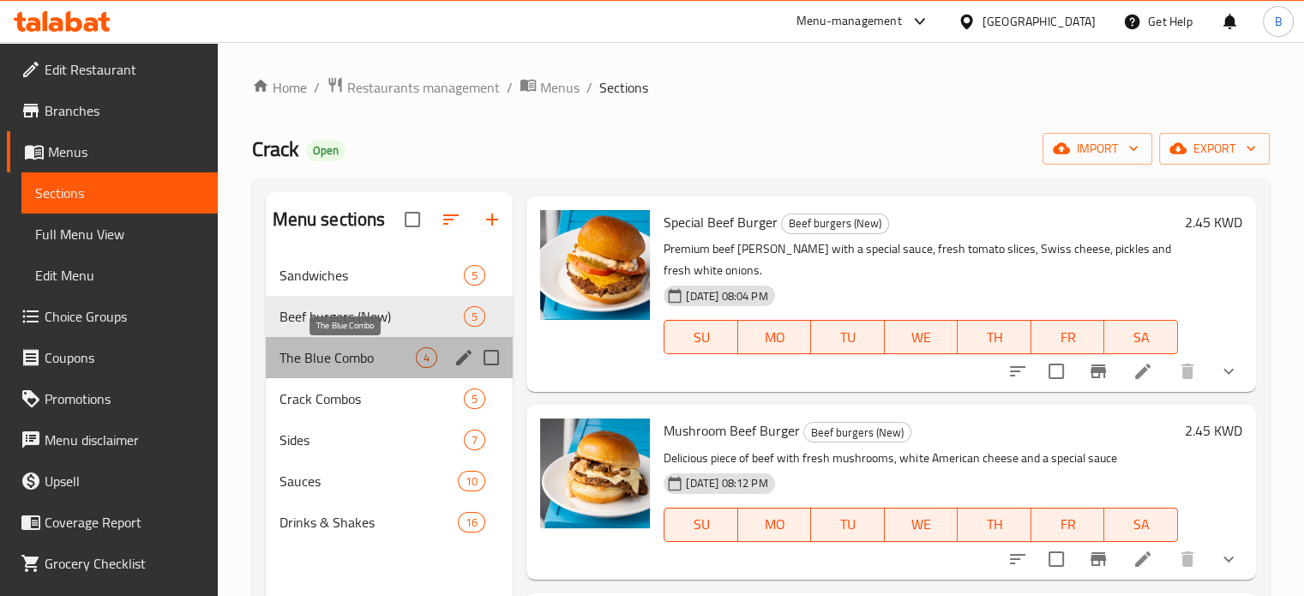
click at [372, 359] on span "The Blue Combo" at bounding box center [348, 357] width 137 height 21
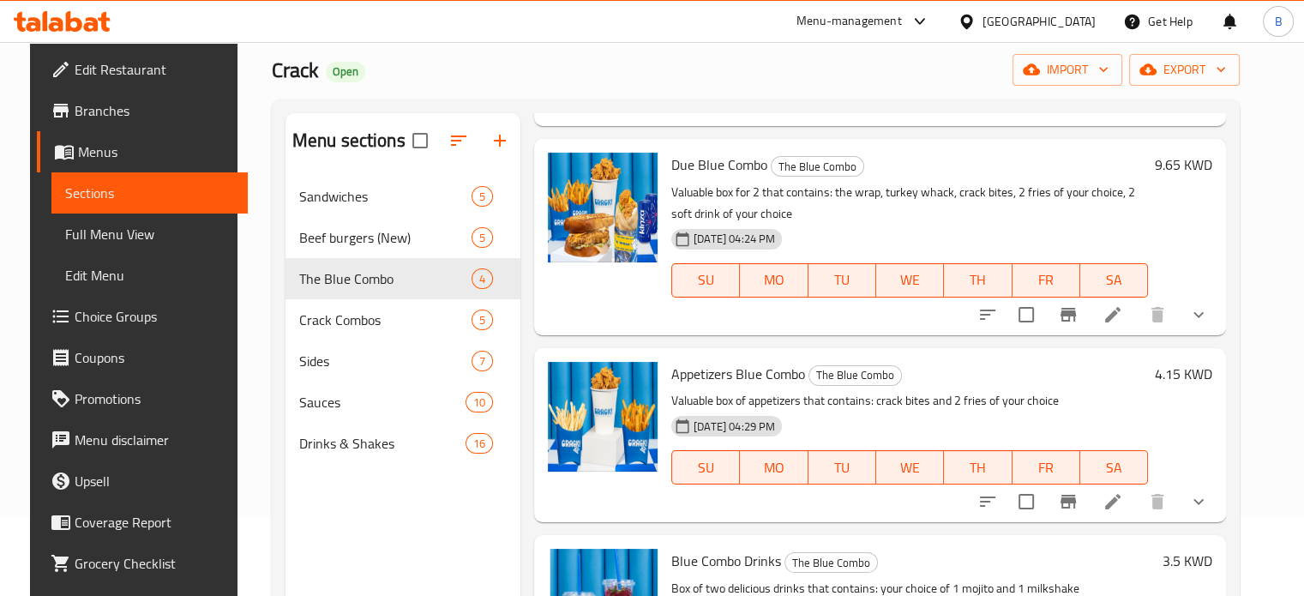
scroll to position [240, 0]
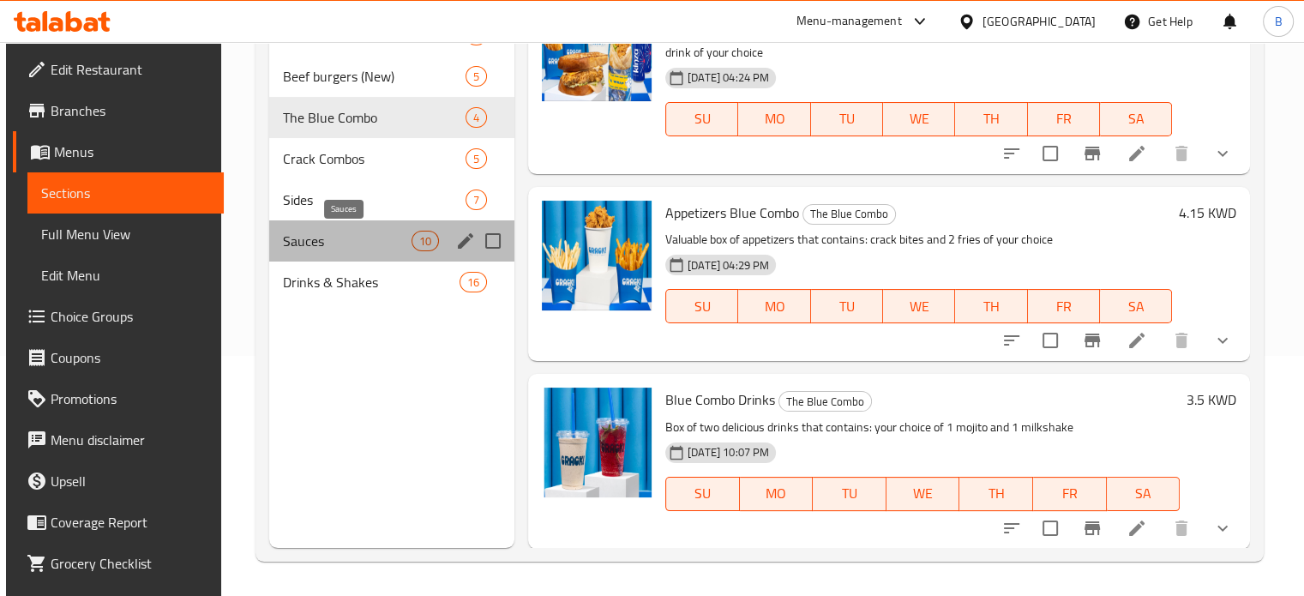
click at [357, 249] on span "Sauces" at bounding box center [347, 241] width 129 height 21
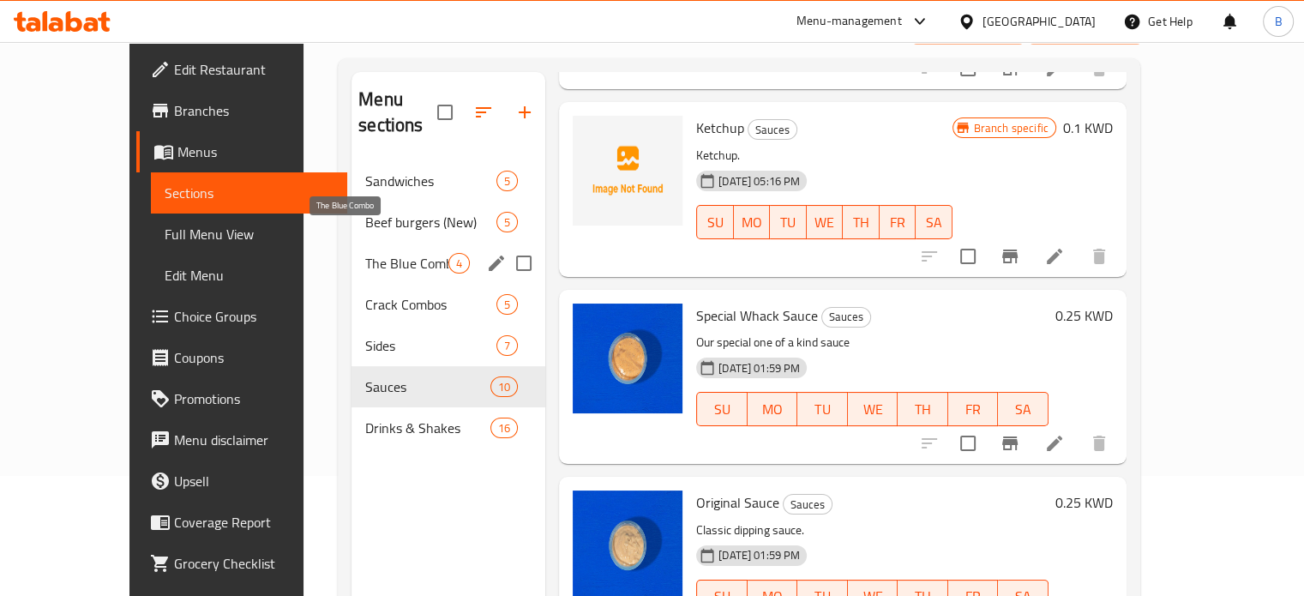
scroll to position [105, 0]
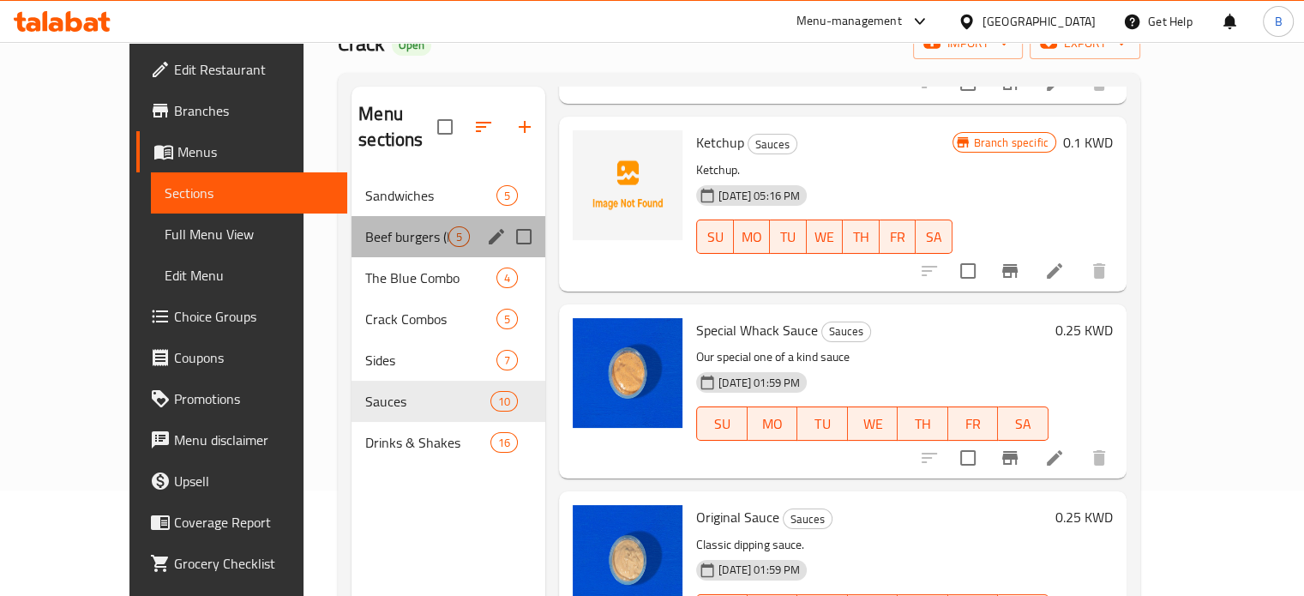
click at [364, 226] on div "Beef burgers (New) 5" at bounding box center [449, 236] width 194 height 41
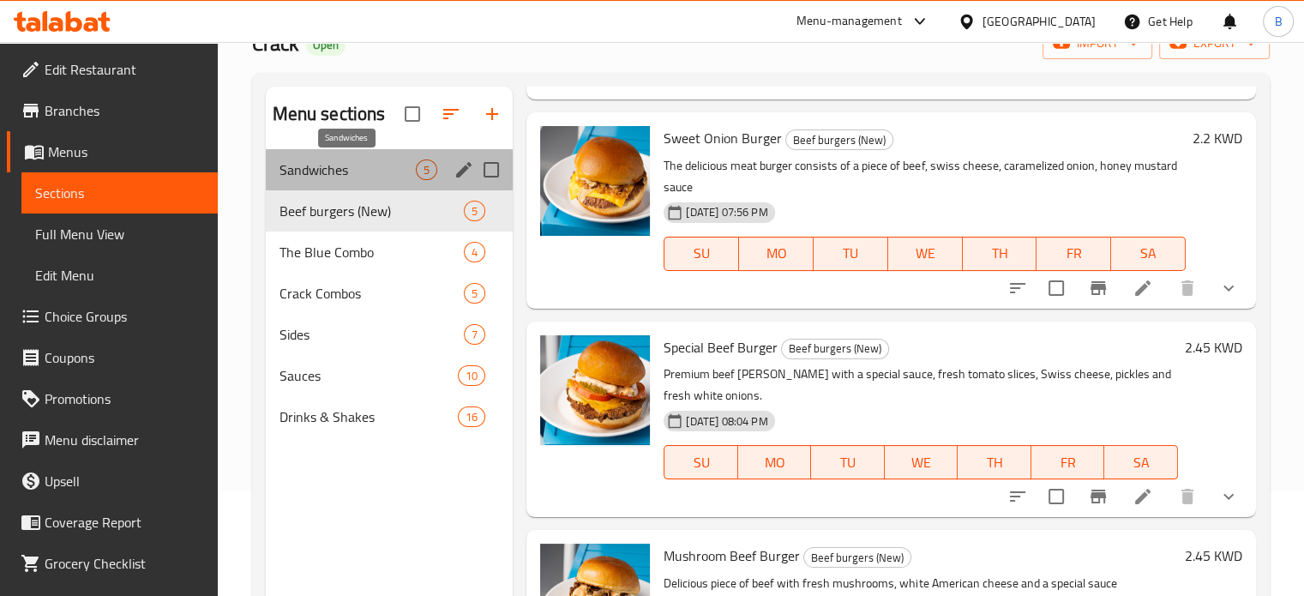
click at [366, 175] on span "Sandwiches" at bounding box center [348, 170] width 137 height 21
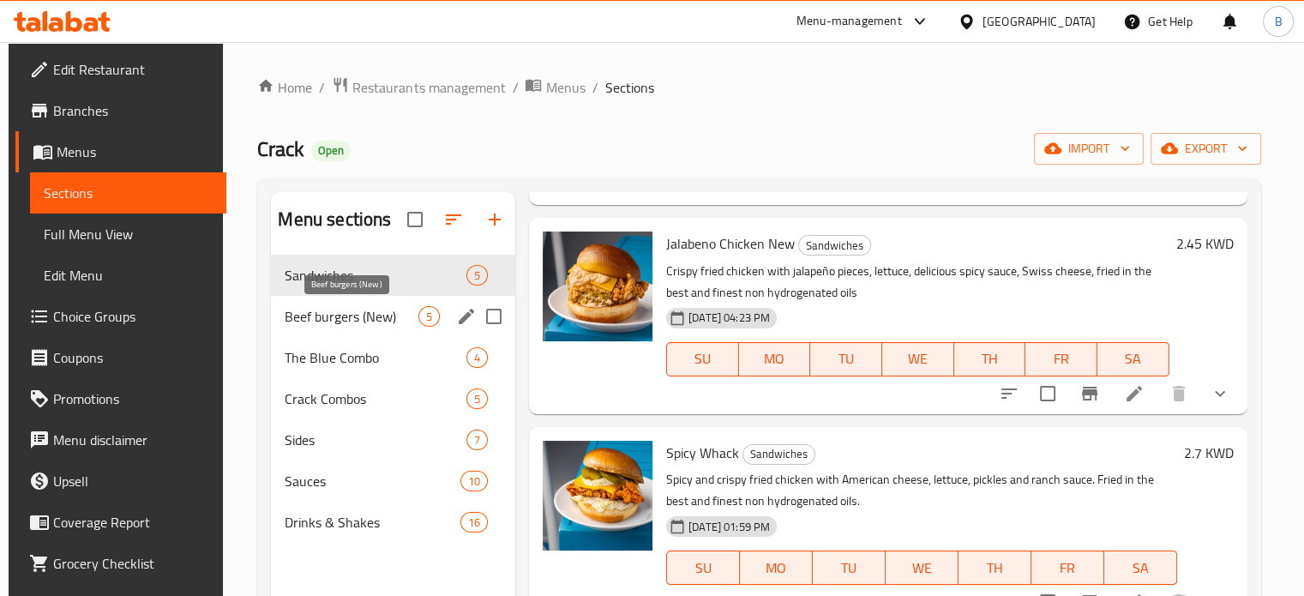
click at [316, 315] on span "Beef burgers (New)" at bounding box center [351, 316] width 133 height 21
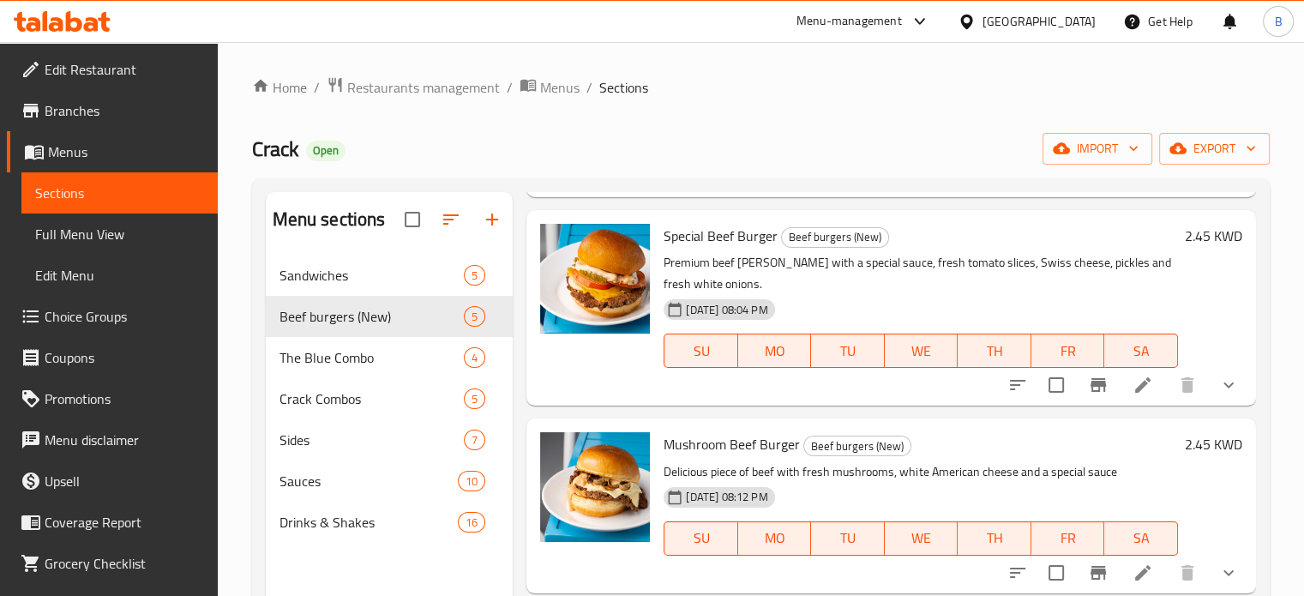
scroll to position [469, 0]
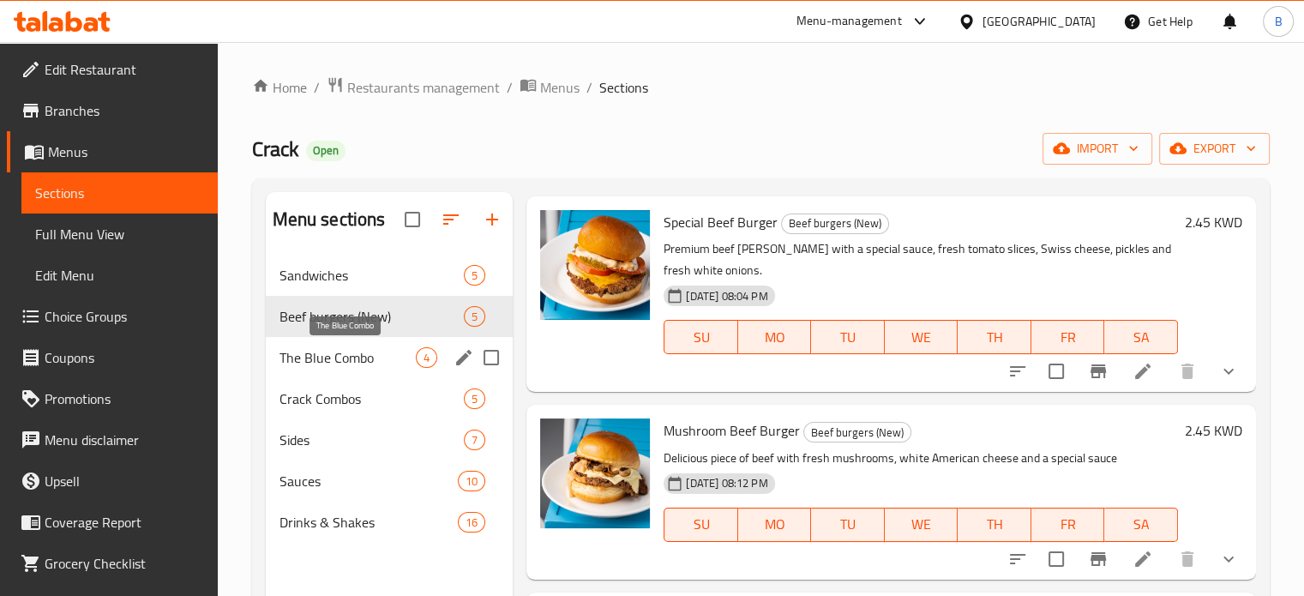
click at [372, 356] on span "The Blue Combo" at bounding box center [348, 357] width 137 height 21
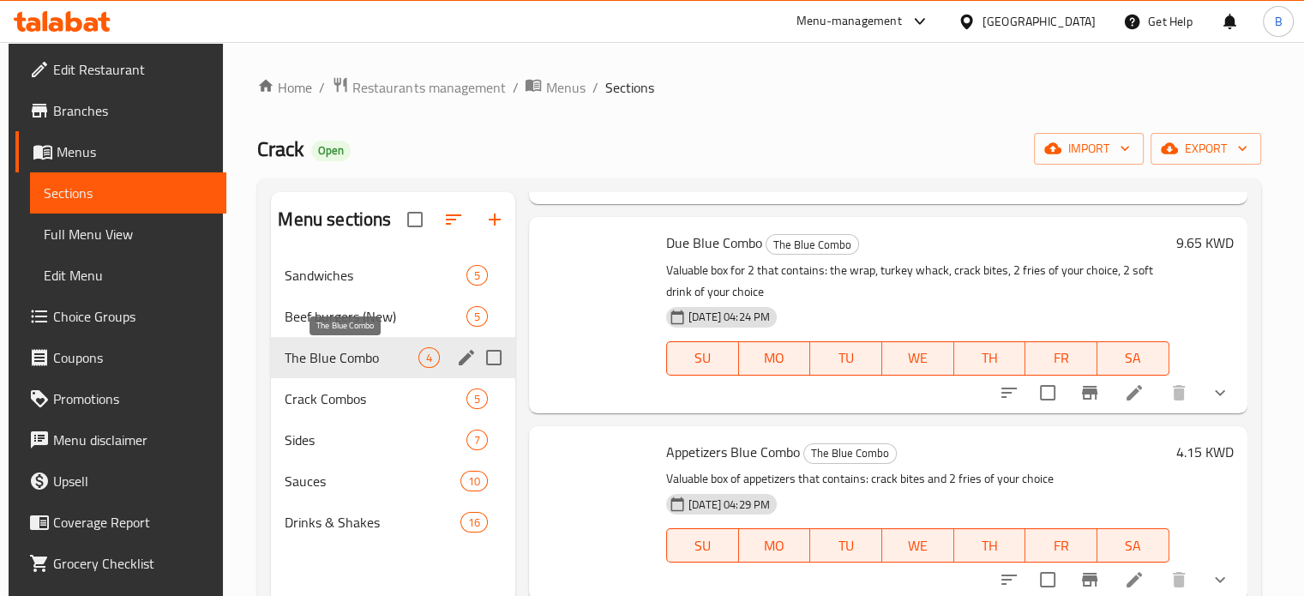
scroll to position [238, 0]
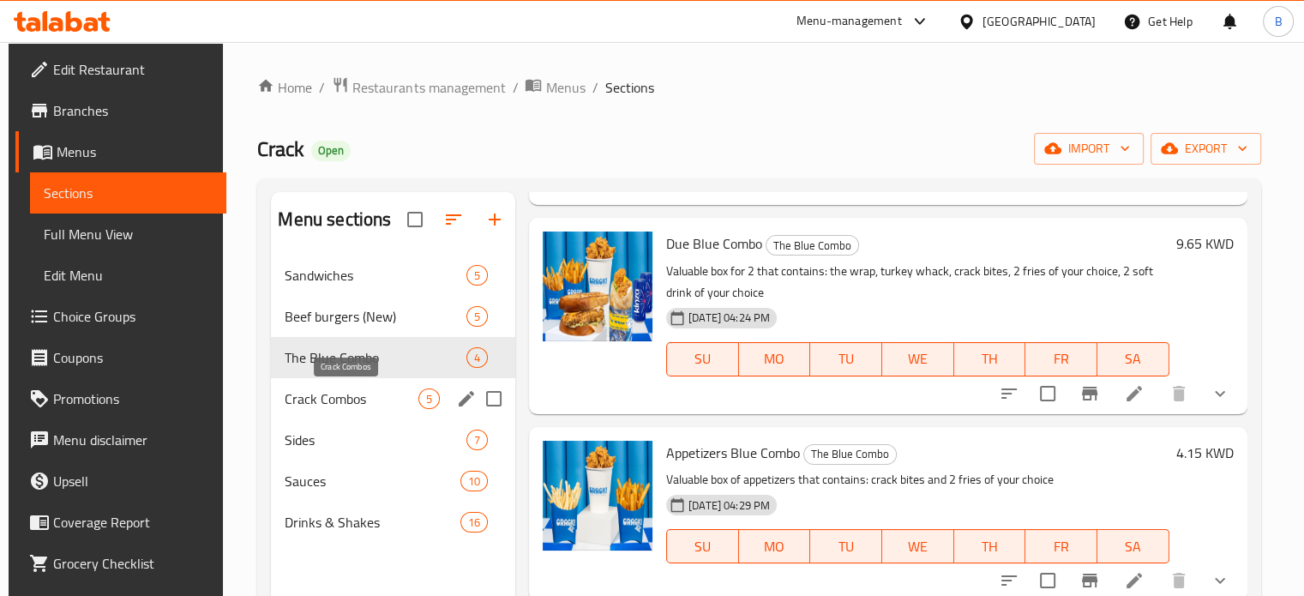
click at [340, 394] on span "Crack Combos" at bounding box center [351, 398] width 133 height 21
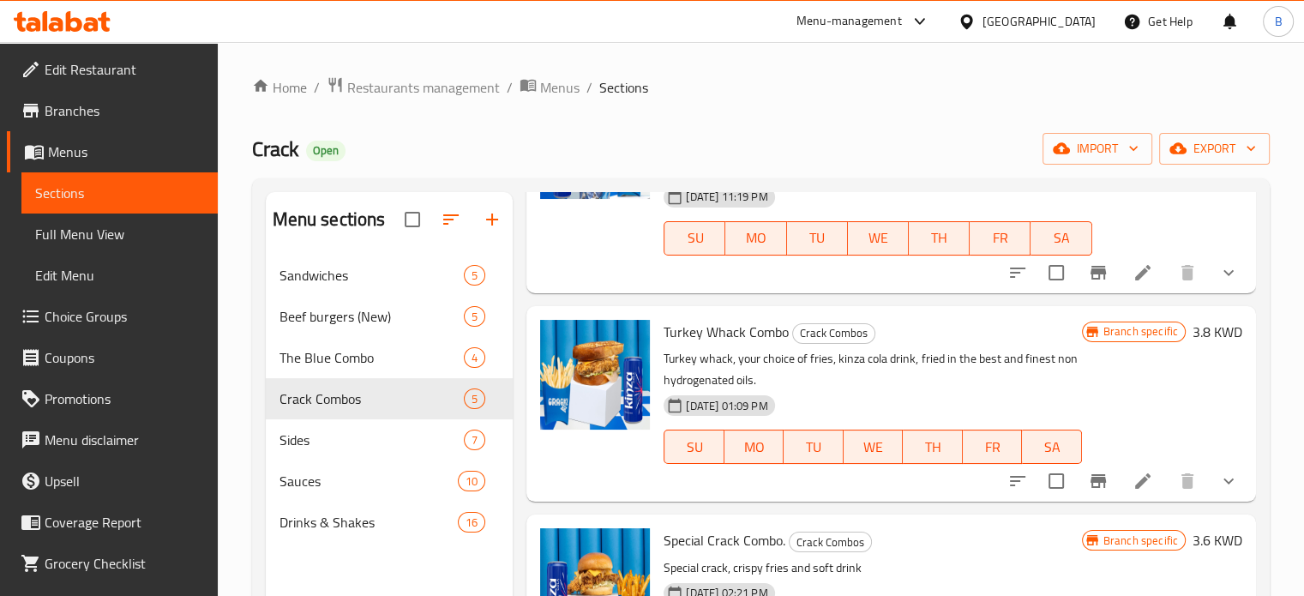
scroll to position [469, 0]
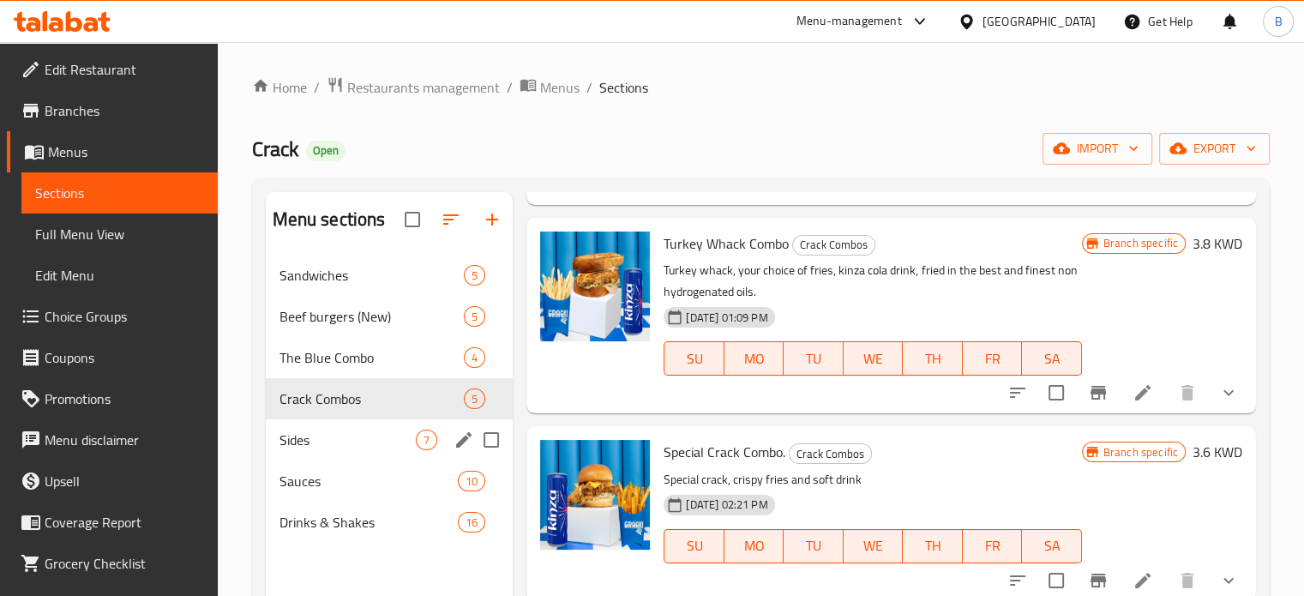
click at [316, 428] on div "Sides 7" at bounding box center [390, 439] width 248 height 41
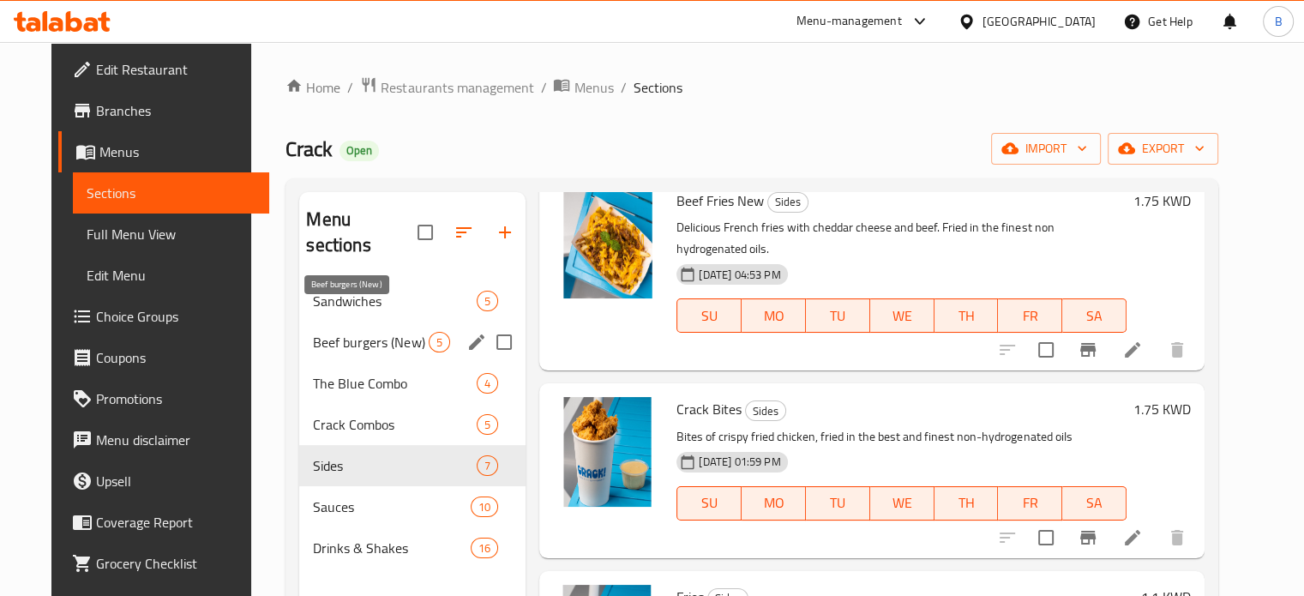
click at [336, 332] on span "Beef burgers (New)" at bounding box center [371, 342] width 116 height 21
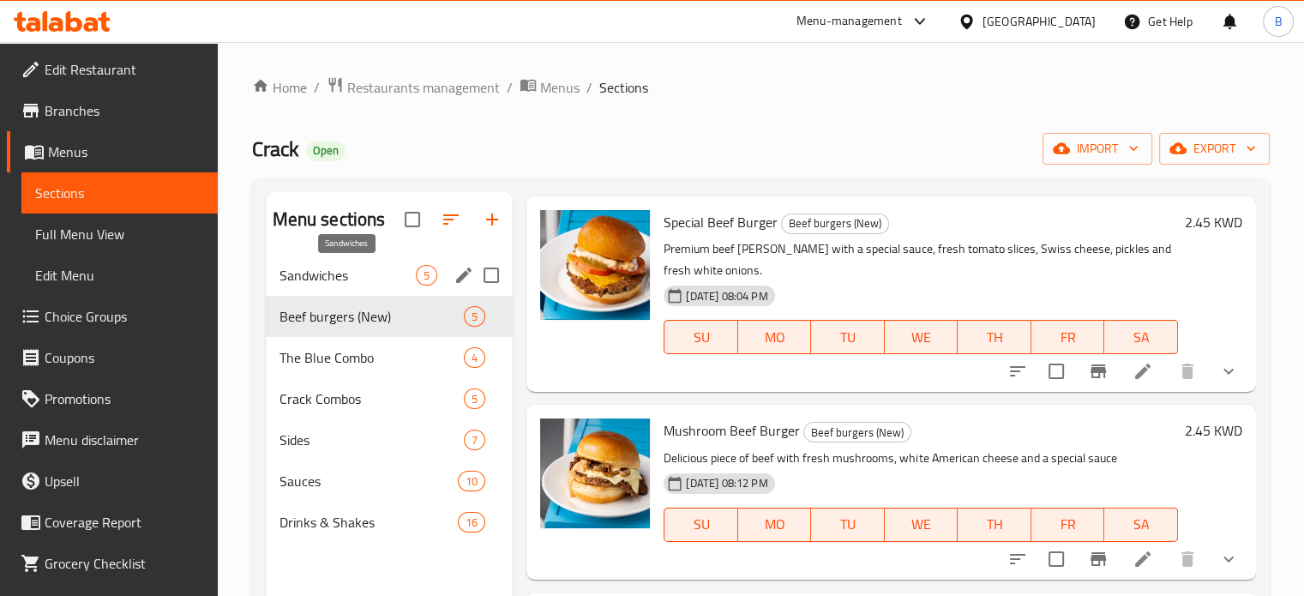
click at [353, 281] on span "Sandwiches" at bounding box center [348, 275] width 137 height 21
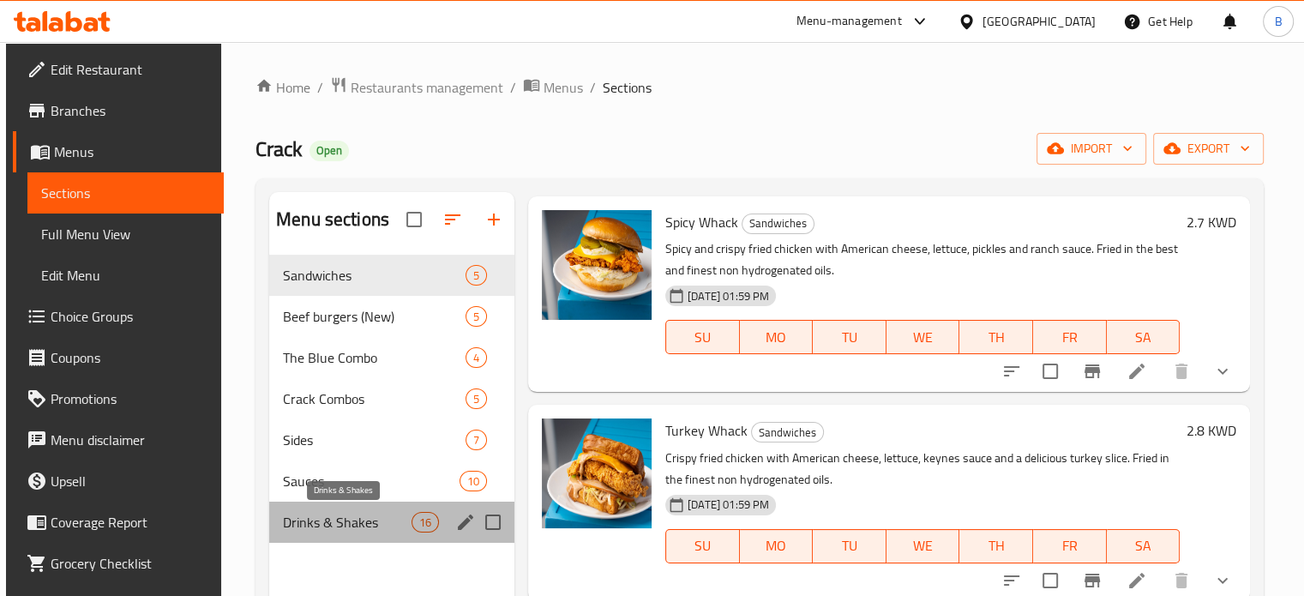
click at [360, 526] on span "Drinks & Shakes" at bounding box center [347, 522] width 129 height 21
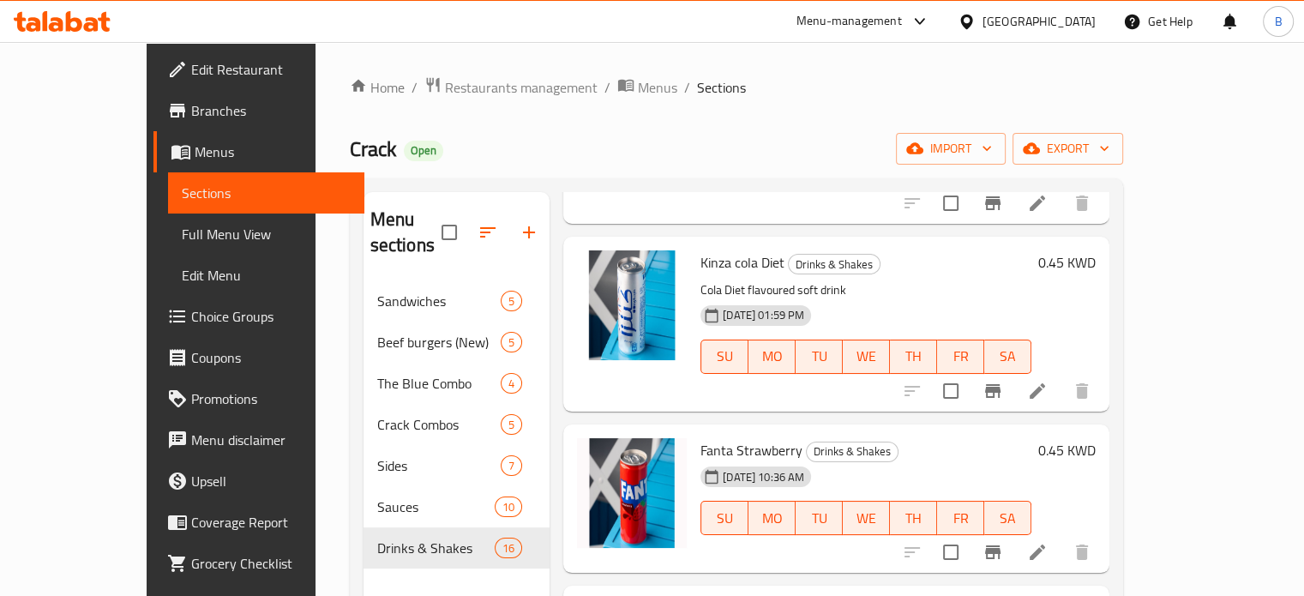
scroll to position [1629, 0]
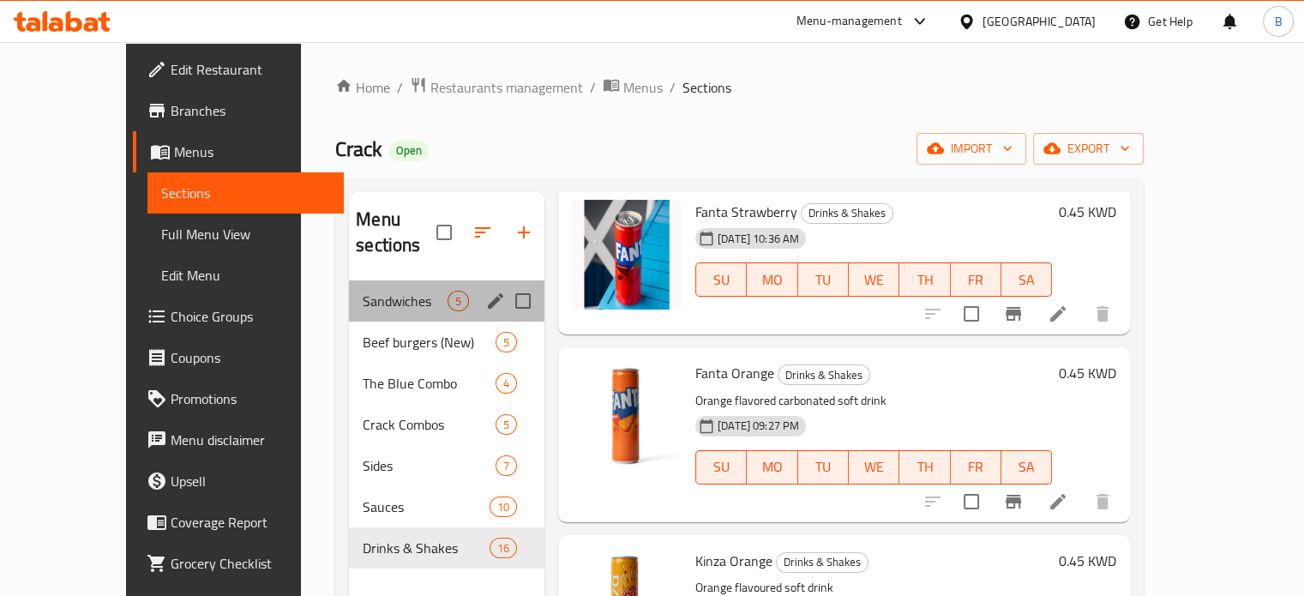
click at [349, 280] on div "Sandwiches 5" at bounding box center [447, 300] width 196 height 41
